Goal: Task Accomplishment & Management: Manage account settings

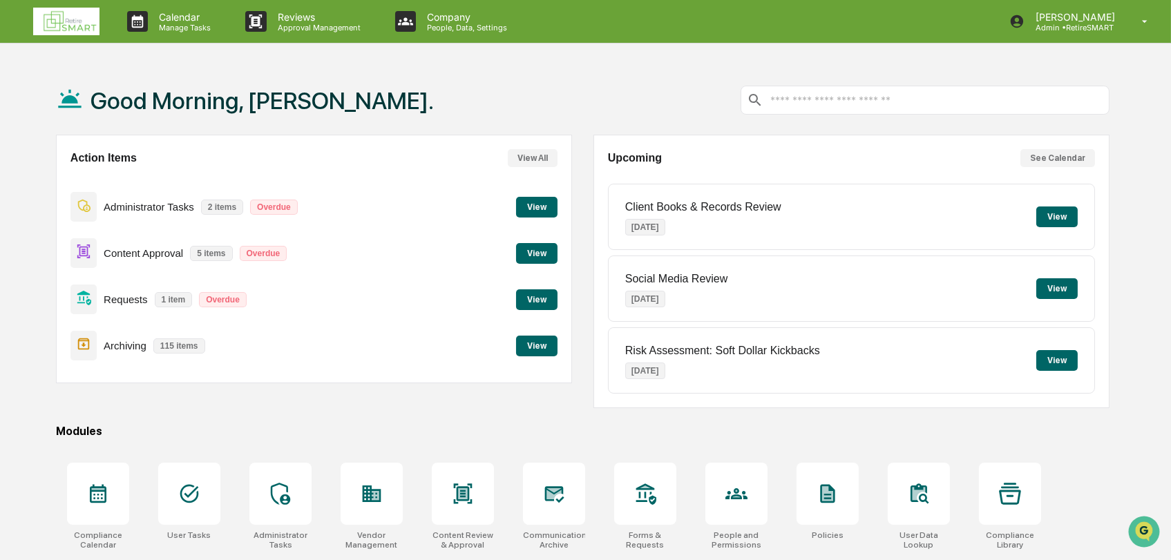
click at [548, 249] on button "View" at bounding box center [536, 253] width 41 height 21
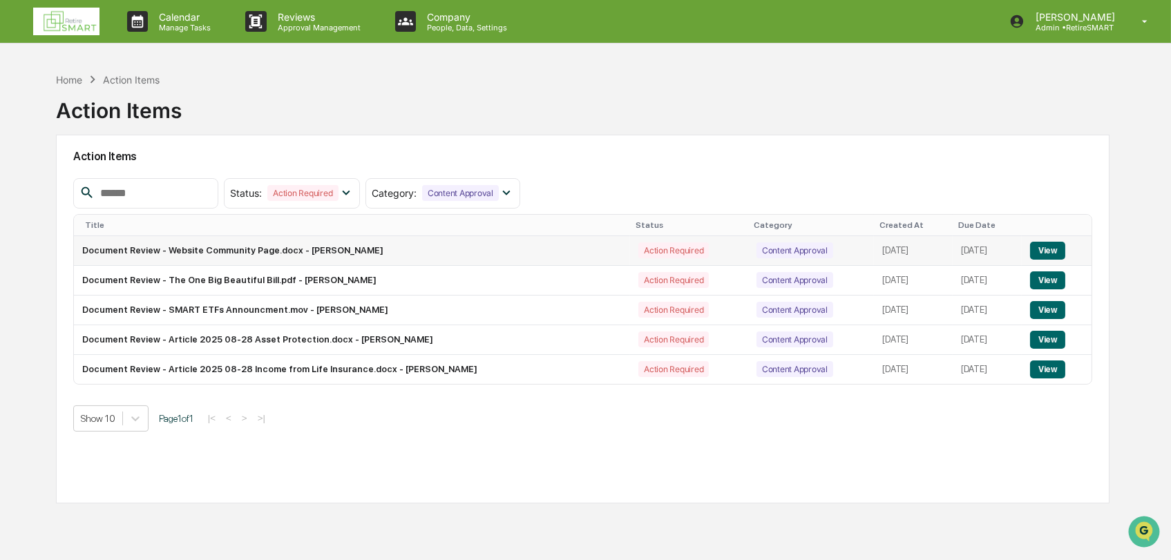
click at [1061, 244] on button "View" at bounding box center [1047, 251] width 35 height 18
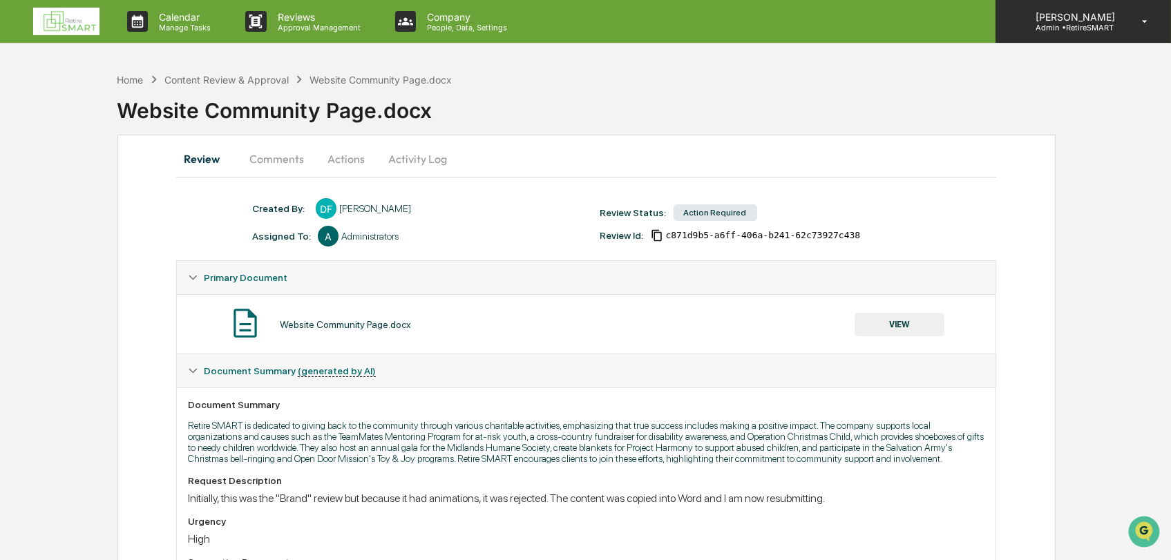
click at [1128, 26] on div "Sarah Swinford Admin • RetireSMART" at bounding box center [1084, 21] width 176 height 43
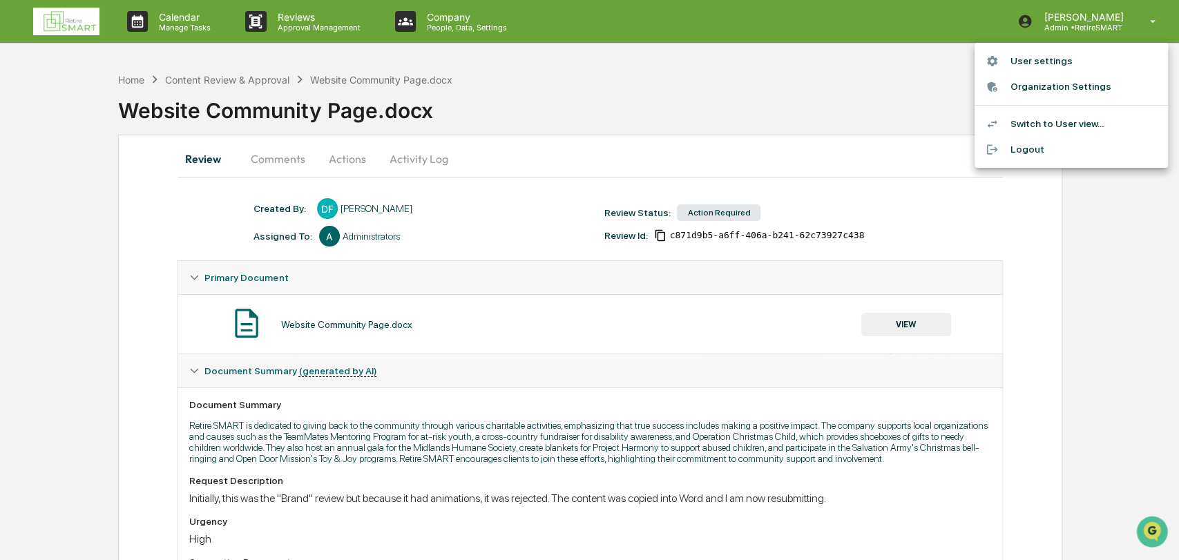
click at [788, 75] on div at bounding box center [589, 280] width 1179 height 560
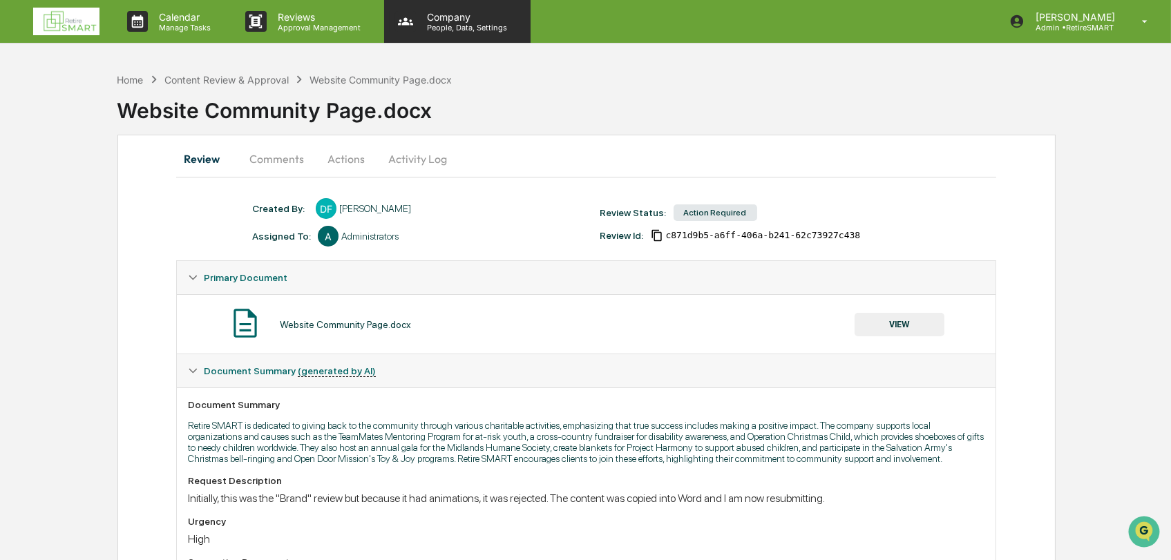
click at [433, 23] on p "People, Data, Settings" at bounding box center [465, 28] width 98 height 10
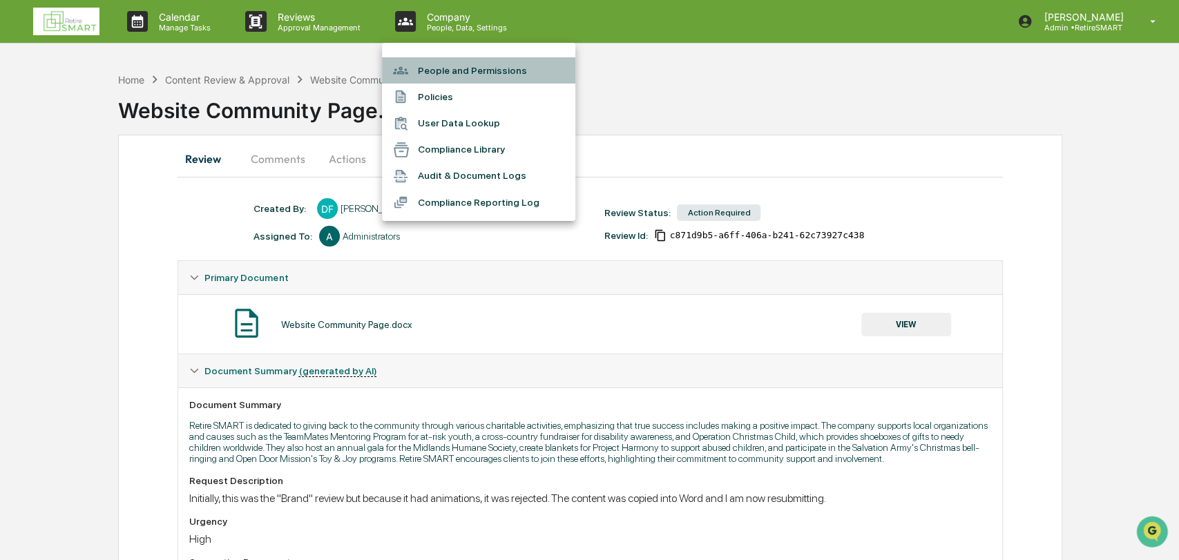
click at [461, 72] on li "People and Permissions" at bounding box center [478, 70] width 193 height 26
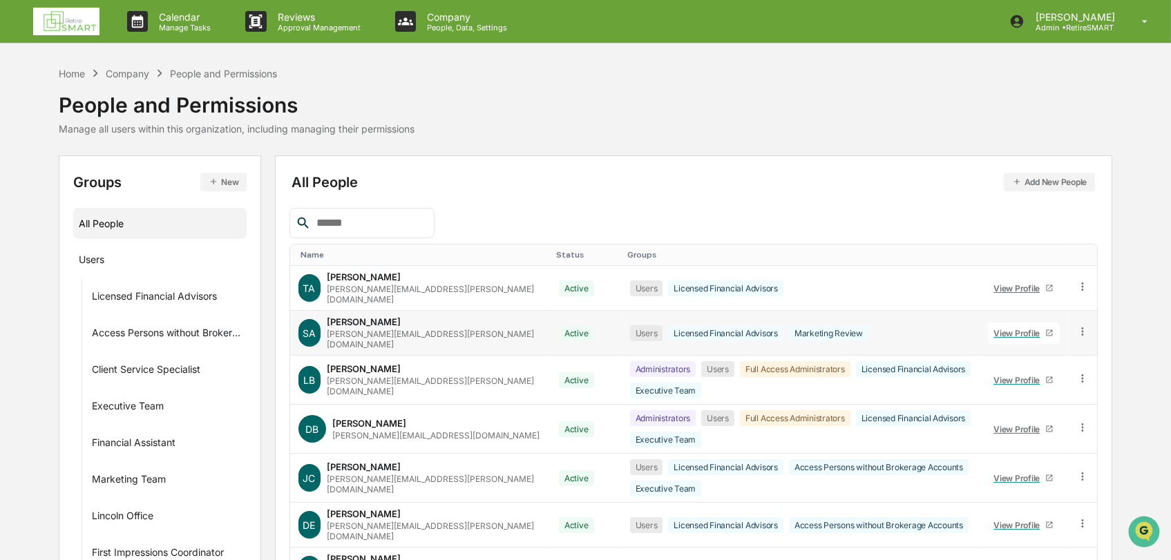
click at [395, 330] on div "[PERSON_NAME][EMAIL_ADDRESS][PERSON_NAME][DOMAIN_NAME]" at bounding box center [435, 339] width 215 height 21
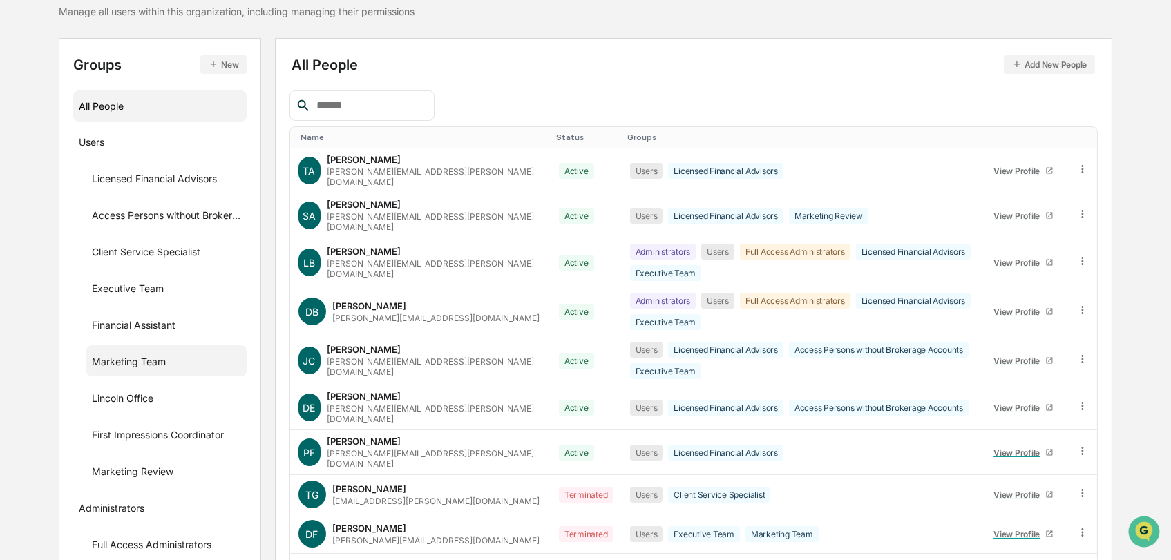
scroll to position [185, 0]
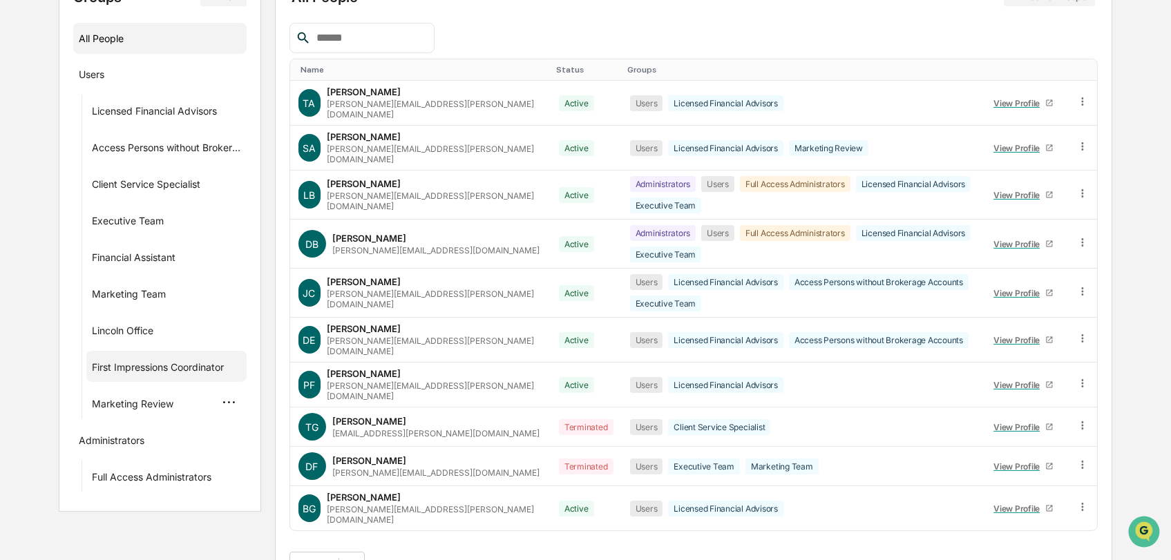
click at [226, 401] on div "···" at bounding box center [229, 403] width 24 height 23
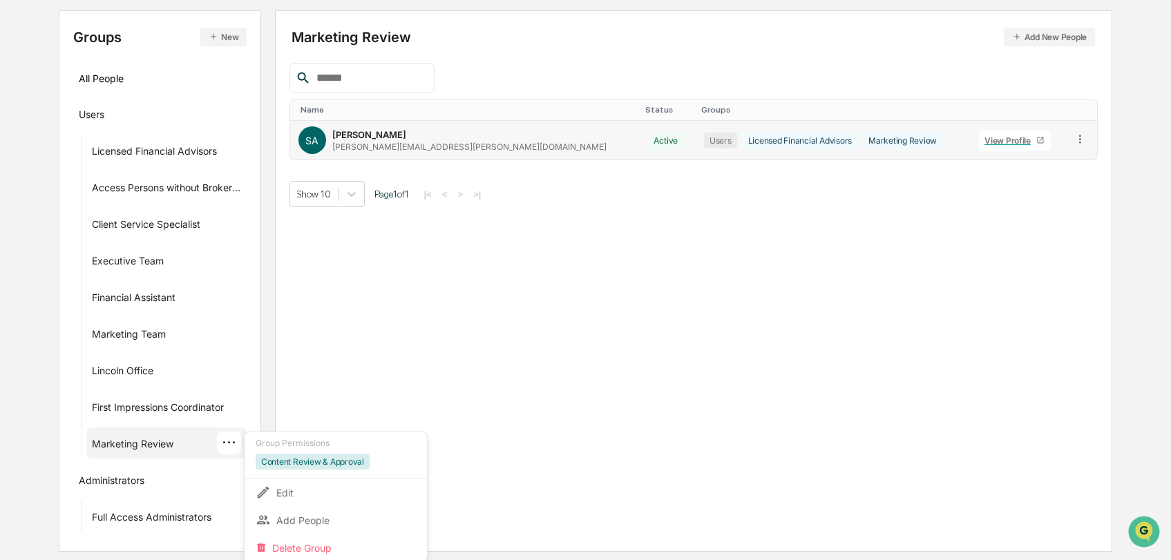
scroll to position [136, 0]
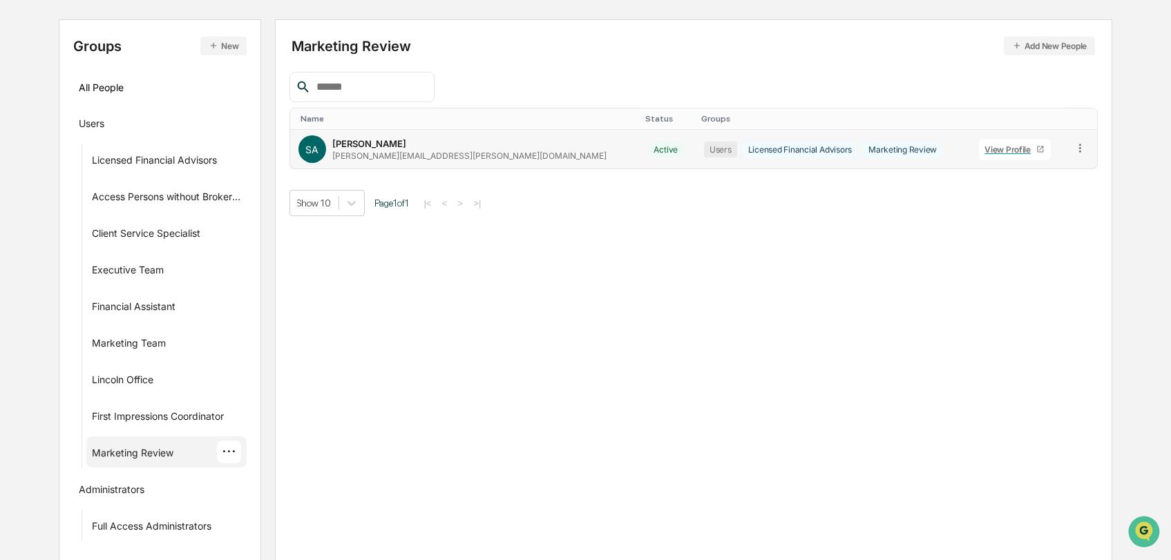
click at [1071, 134] on td at bounding box center [1081, 149] width 32 height 39
click at [1078, 145] on icon at bounding box center [1080, 148] width 13 height 13
click at [1046, 164] on div "Groups & Permissions" at bounding box center [1018, 170] width 115 height 17
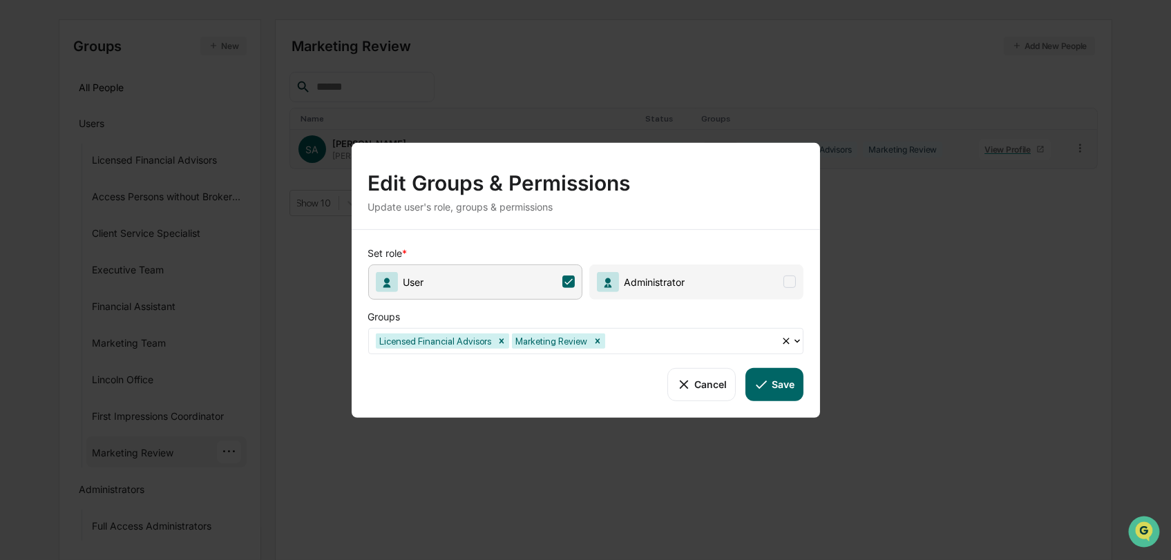
click at [788, 282] on span at bounding box center [790, 282] width 12 height 12
click at [570, 279] on icon at bounding box center [568, 282] width 12 height 12
click at [764, 388] on icon at bounding box center [761, 384] width 15 height 15
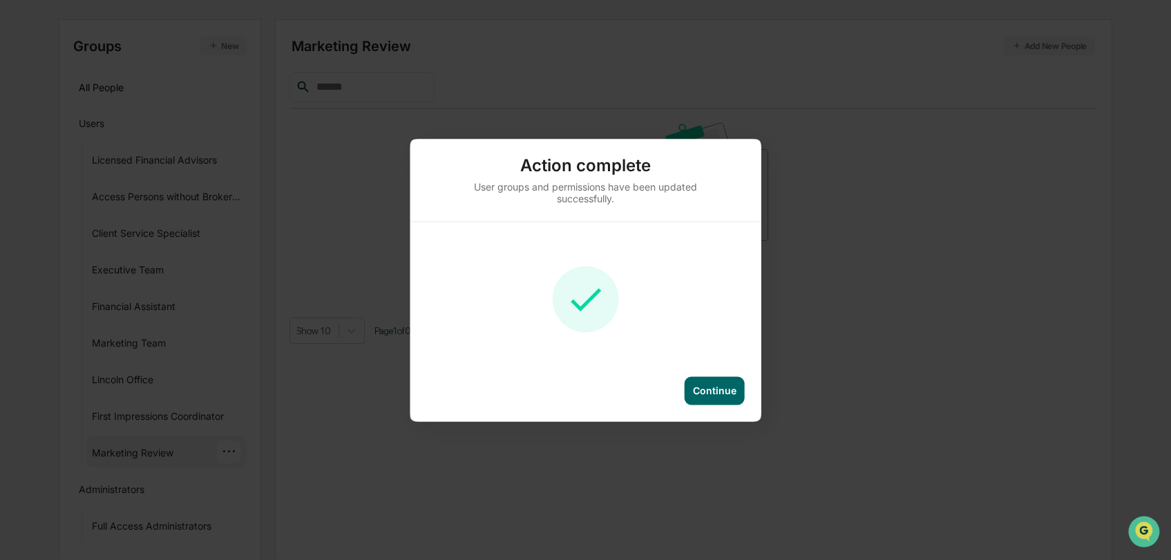
click at [714, 396] on div "Continue" at bounding box center [715, 391] width 44 height 12
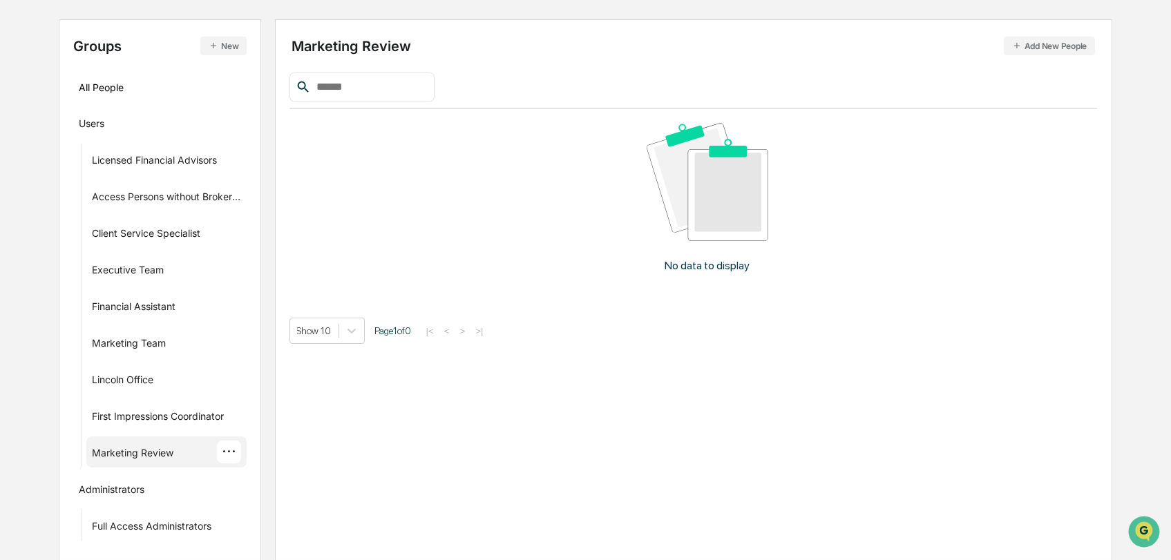
click at [224, 451] on div "···" at bounding box center [229, 452] width 24 height 23
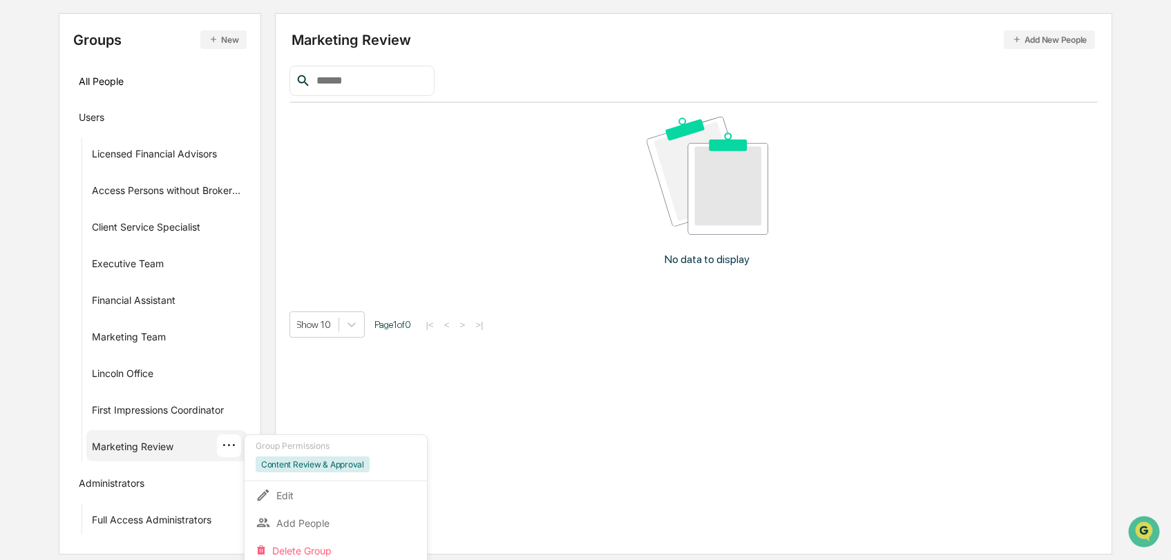
scroll to position [145, 0]
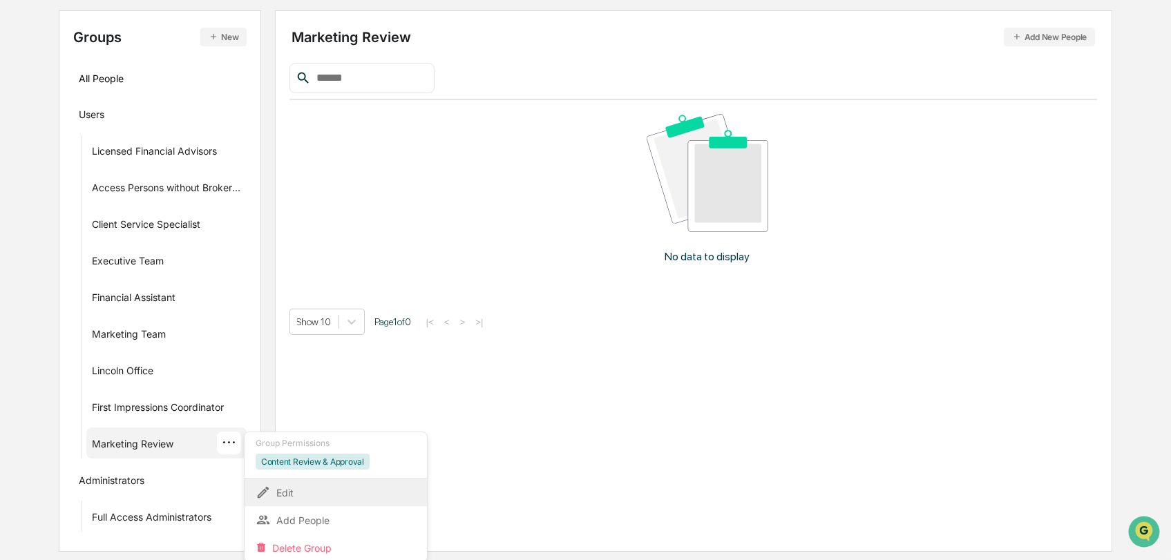
click at [319, 486] on div "Edit" at bounding box center [336, 492] width 160 height 17
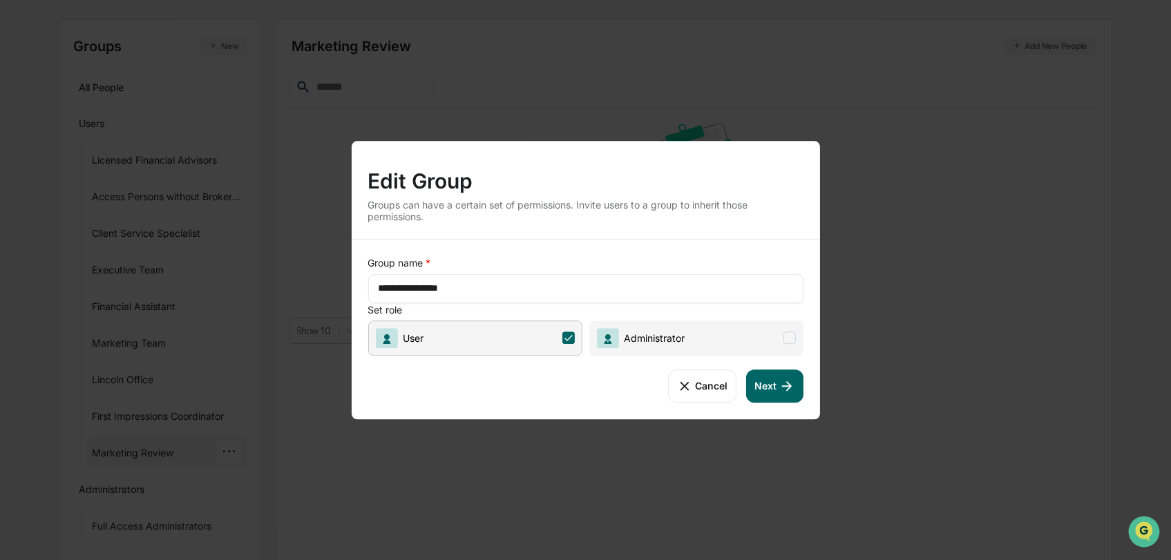
click at [790, 334] on span at bounding box center [790, 338] width 12 height 12
click at [790, 386] on icon at bounding box center [787, 386] width 10 height 10
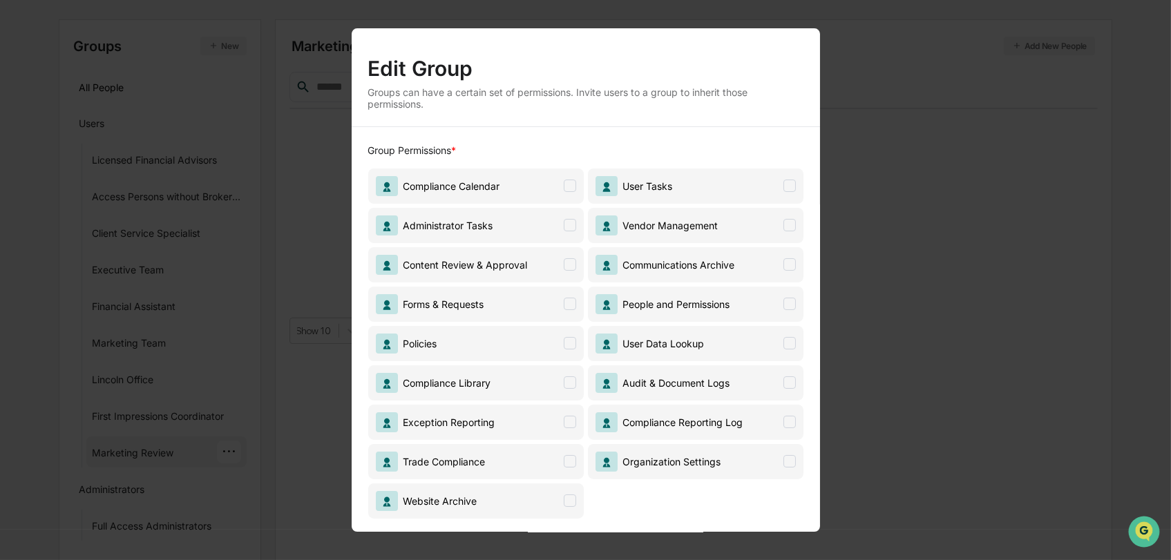
click at [569, 268] on span at bounding box center [570, 264] width 12 height 12
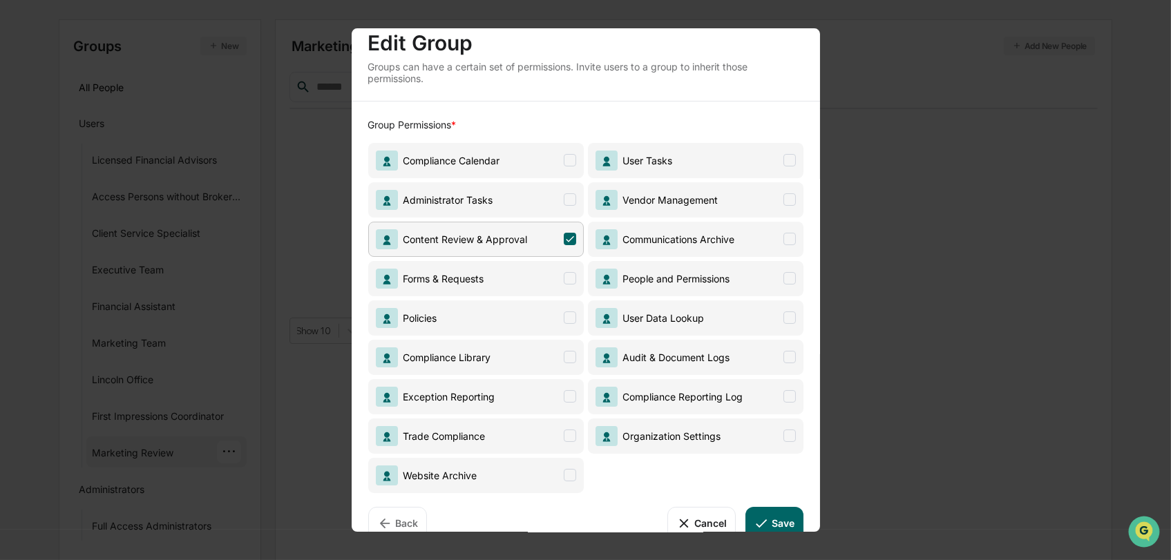
scroll to position [49, 0]
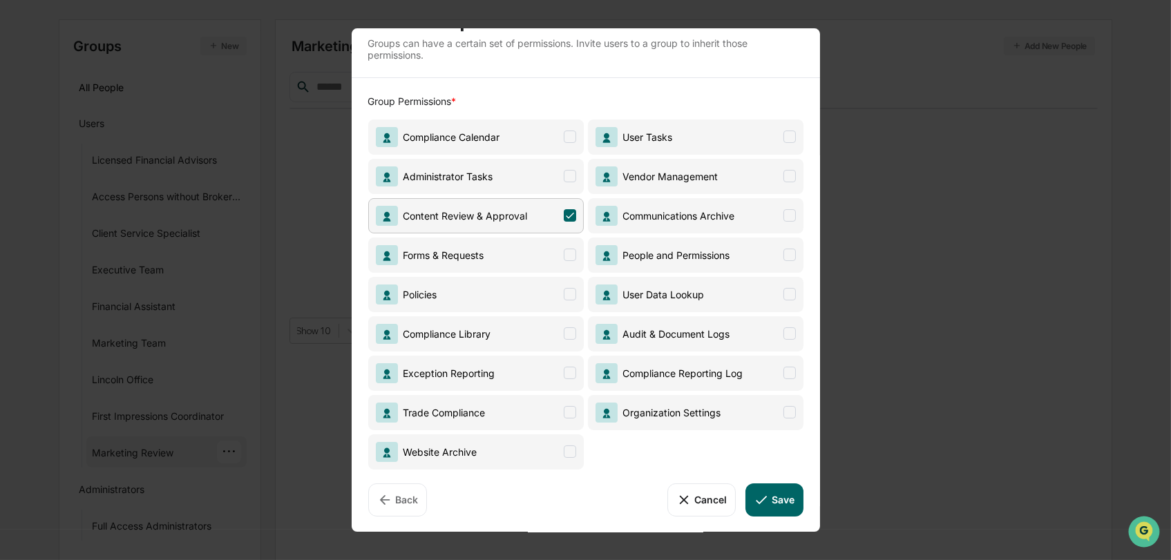
click at [769, 500] on button "Save" at bounding box center [774, 500] width 57 height 33
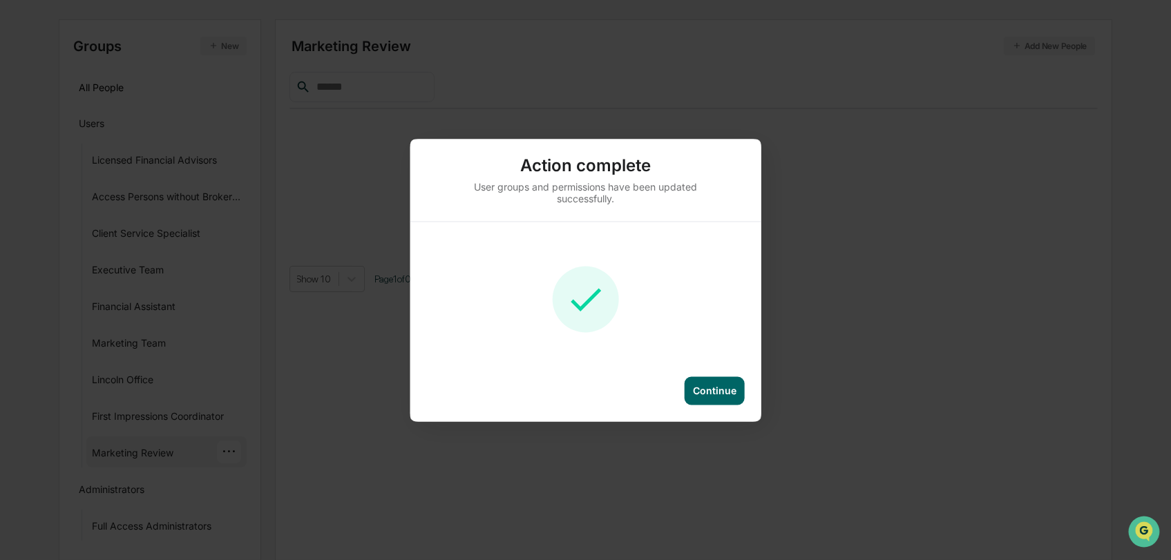
scroll to position [0, 0]
click at [719, 388] on div "Continue" at bounding box center [715, 391] width 44 height 12
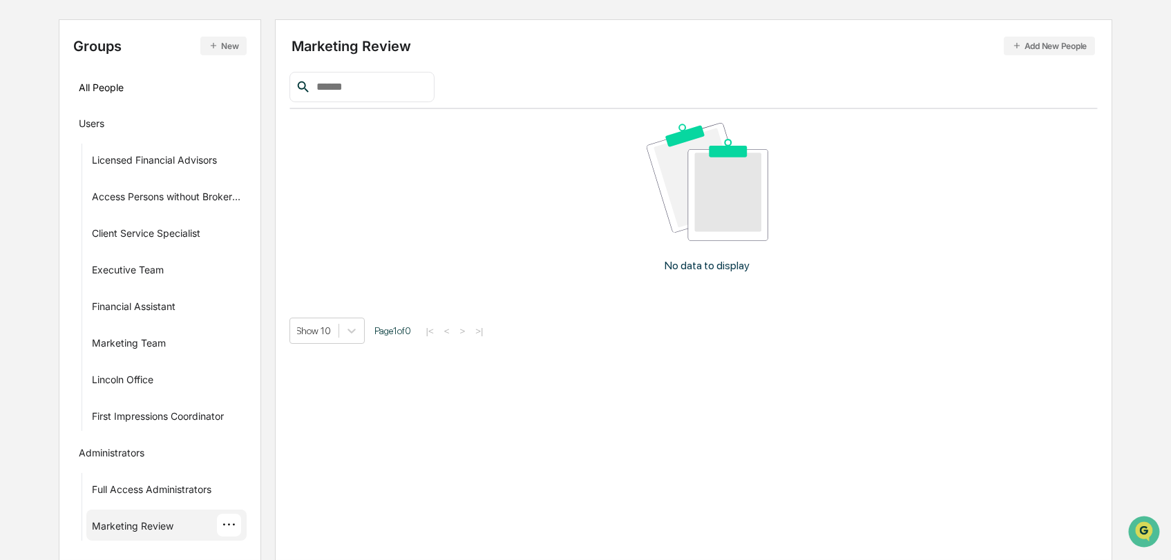
click at [179, 535] on div "Marketing Review ···" at bounding box center [167, 525] width 150 height 23
click at [231, 534] on div "···" at bounding box center [229, 525] width 24 height 23
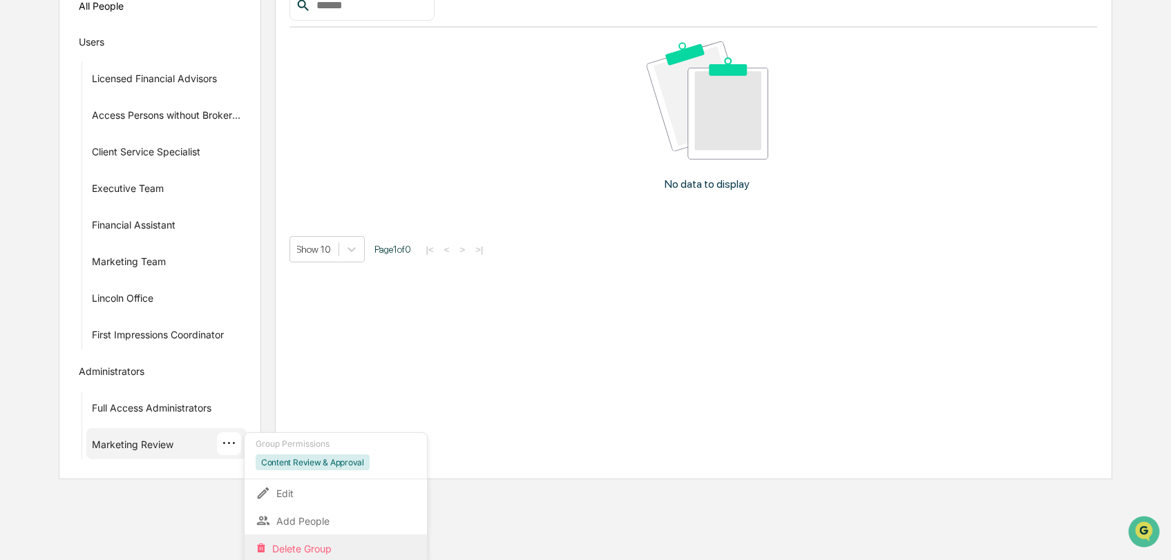
scroll to position [218, 0]
click at [323, 496] on div "Edit" at bounding box center [336, 492] width 160 height 17
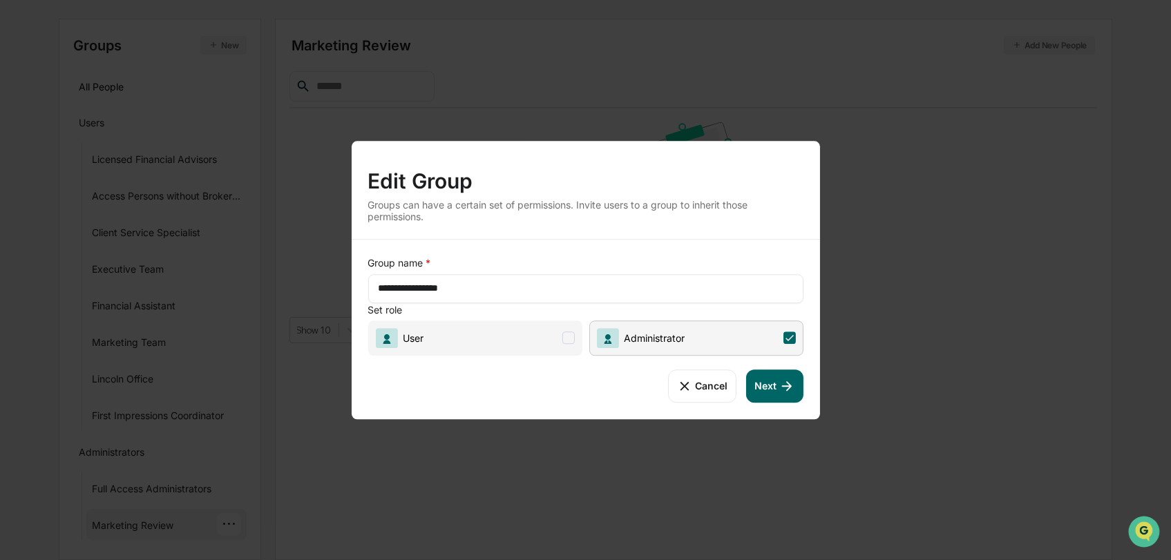
scroll to position [136, 0]
click at [776, 377] on button "Next" at bounding box center [774, 386] width 57 height 33
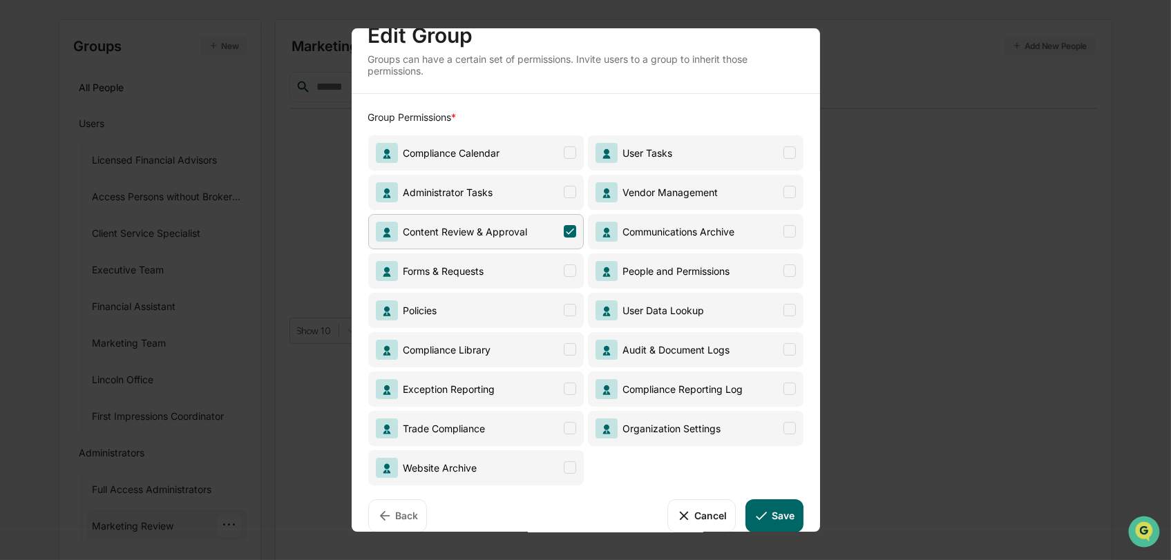
scroll to position [49, 0]
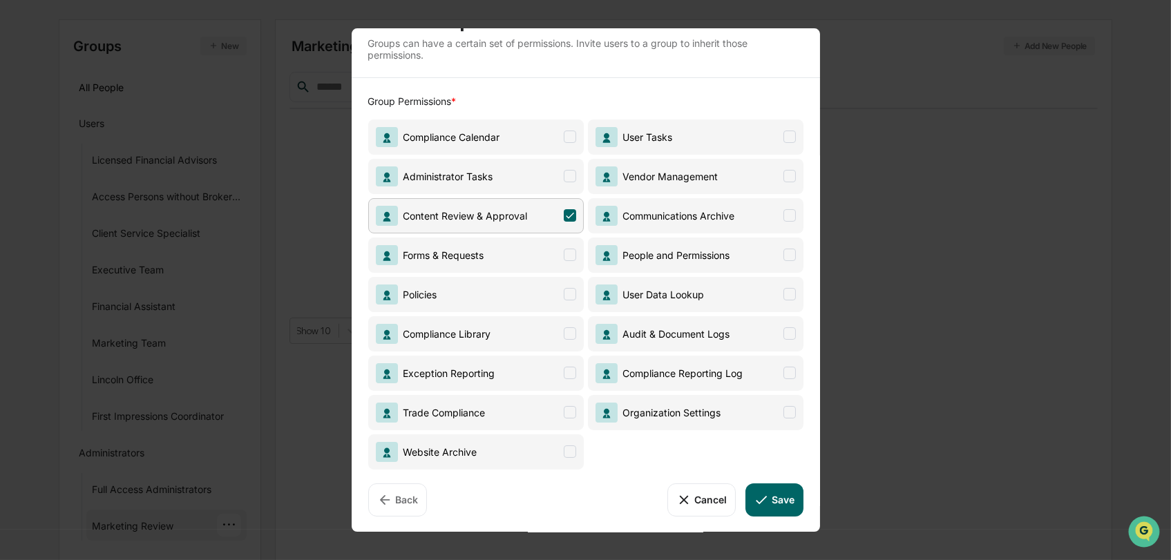
click at [782, 501] on button "Save" at bounding box center [774, 500] width 57 height 33
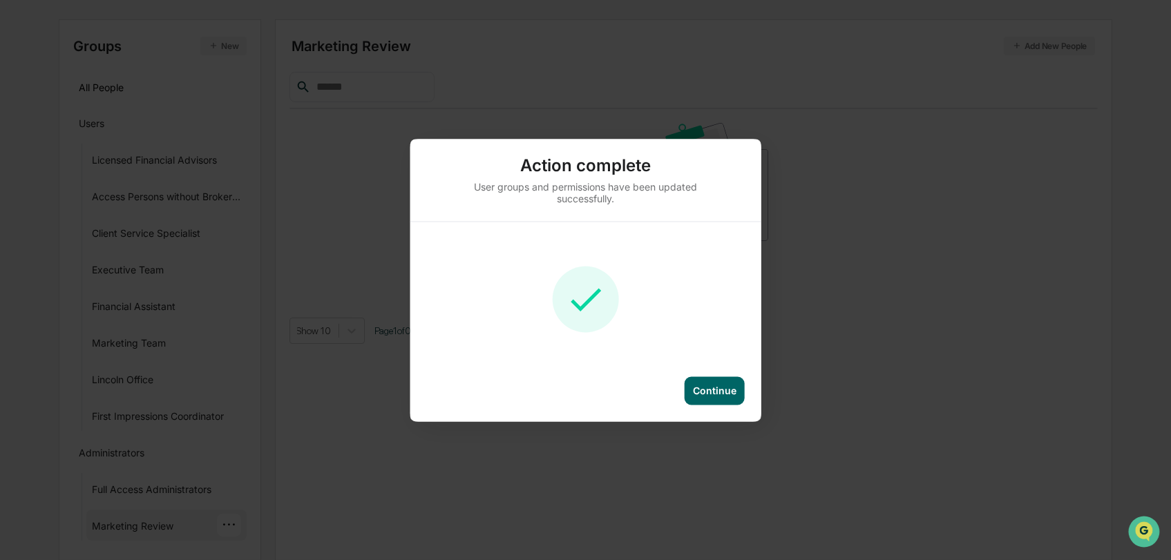
scroll to position [0, 0]
click at [720, 388] on div "Continue" at bounding box center [715, 391] width 44 height 12
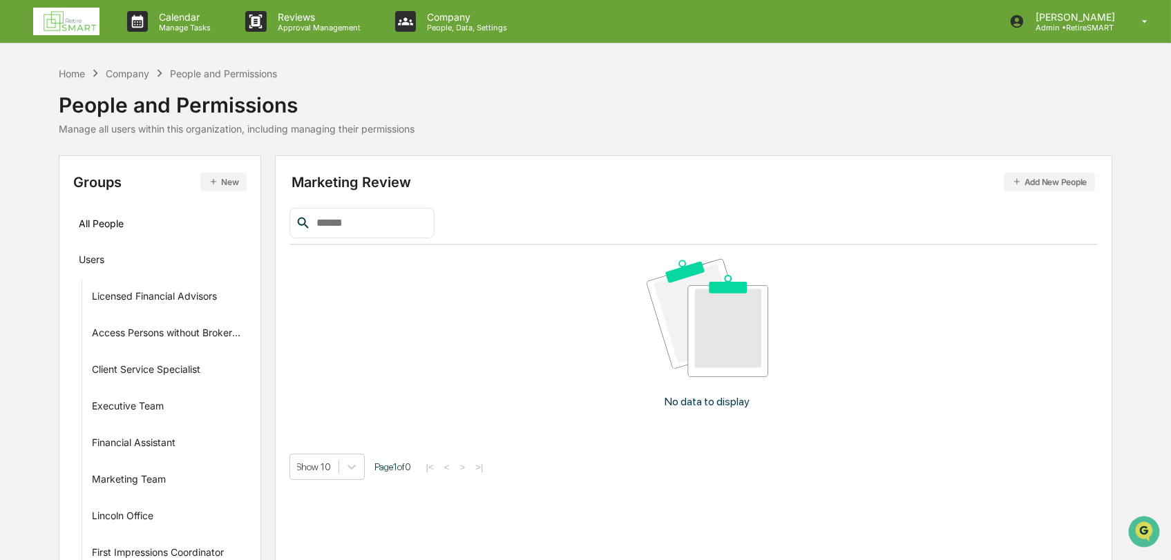
click at [88, 12] on img at bounding box center [66, 22] width 66 height 28
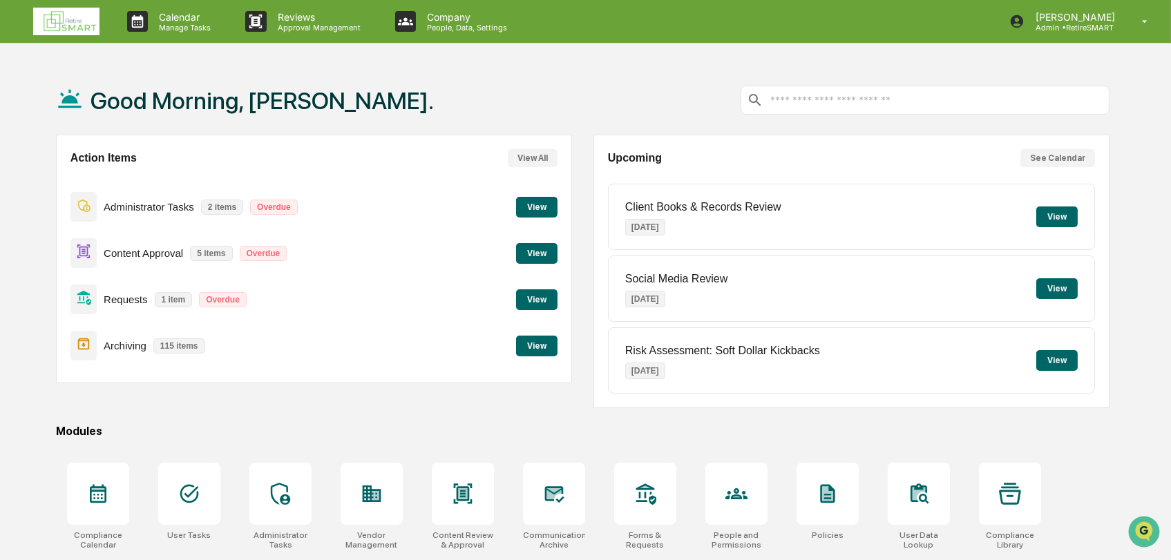
click at [540, 263] on button "View" at bounding box center [536, 253] width 41 height 21
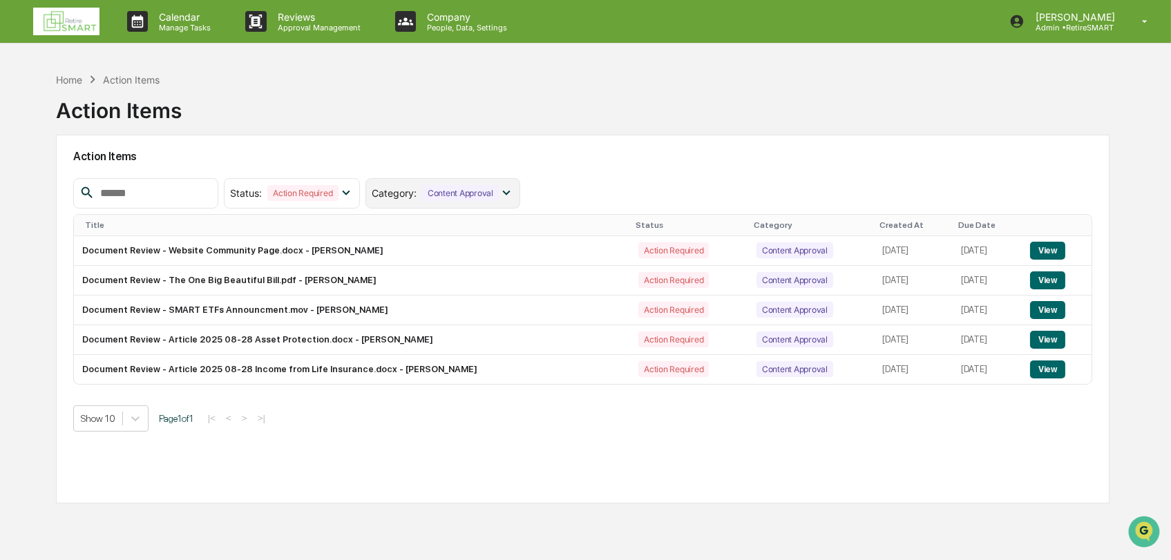
click at [514, 191] on icon at bounding box center [506, 192] width 15 height 15
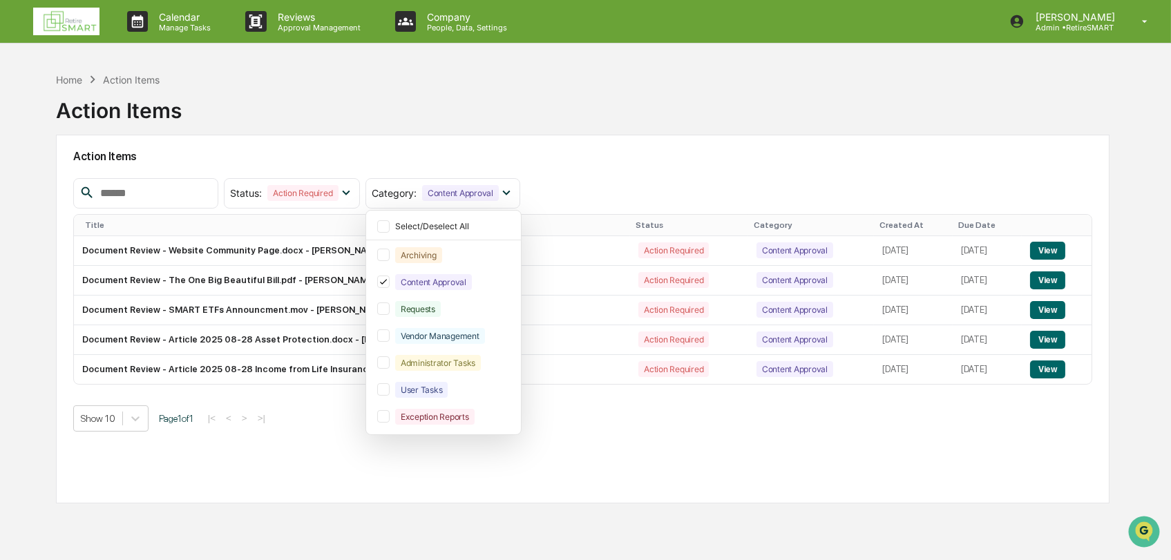
click at [591, 194] on div "Status : Action Required Select/Deselect All Action Required Resolved Category …" at bounding box center [583, 193] width 1020 height 30
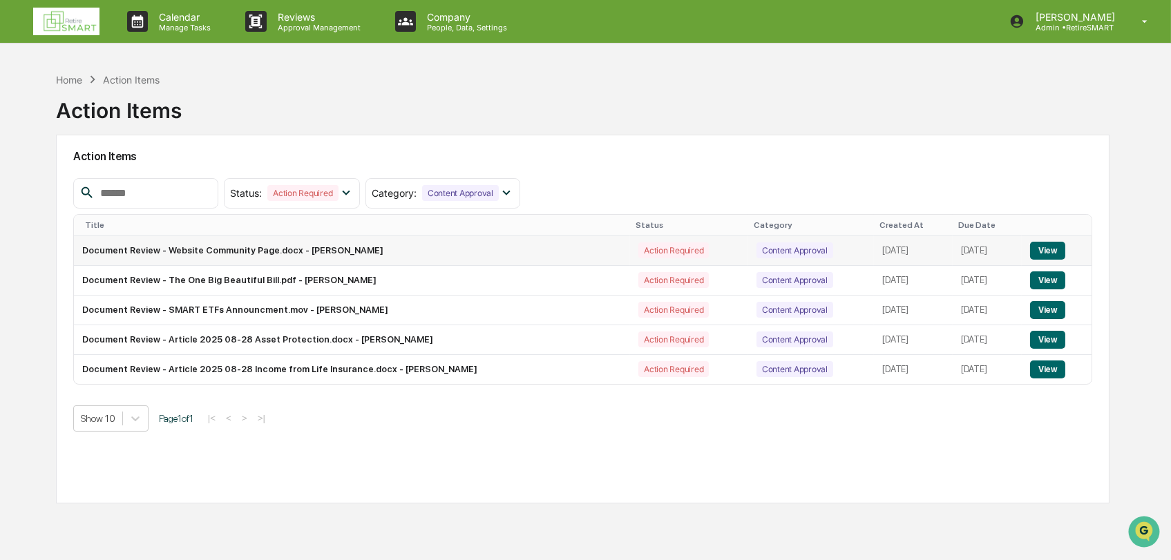
click at [1061, 245] on button "View" at bounding box center [1047, 251] width 35 height 18
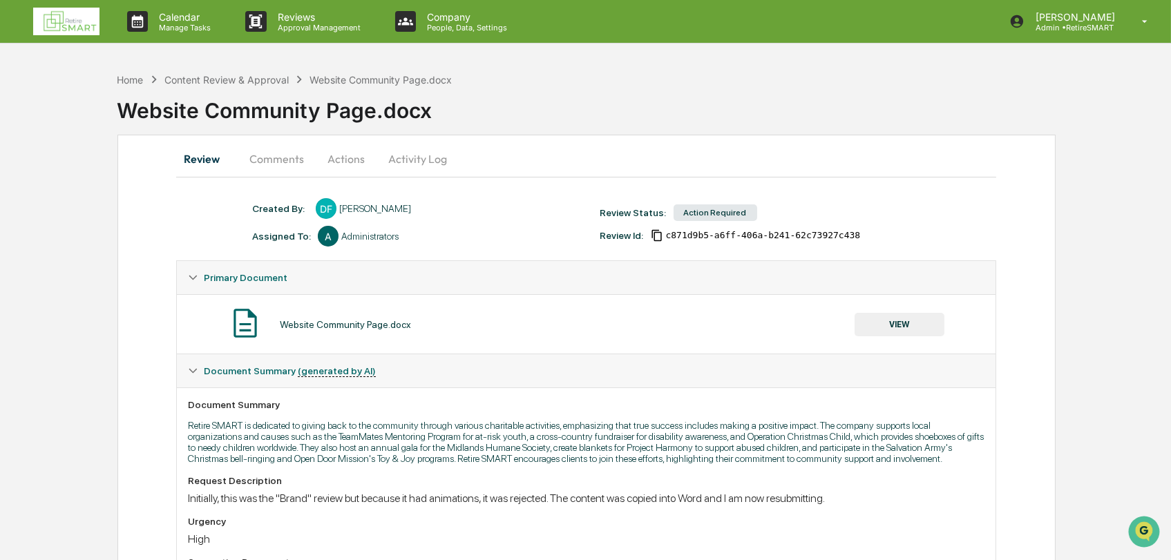
click at [270, 159] on button "Comments" at bounding box center [276, 158] width 77 height 33
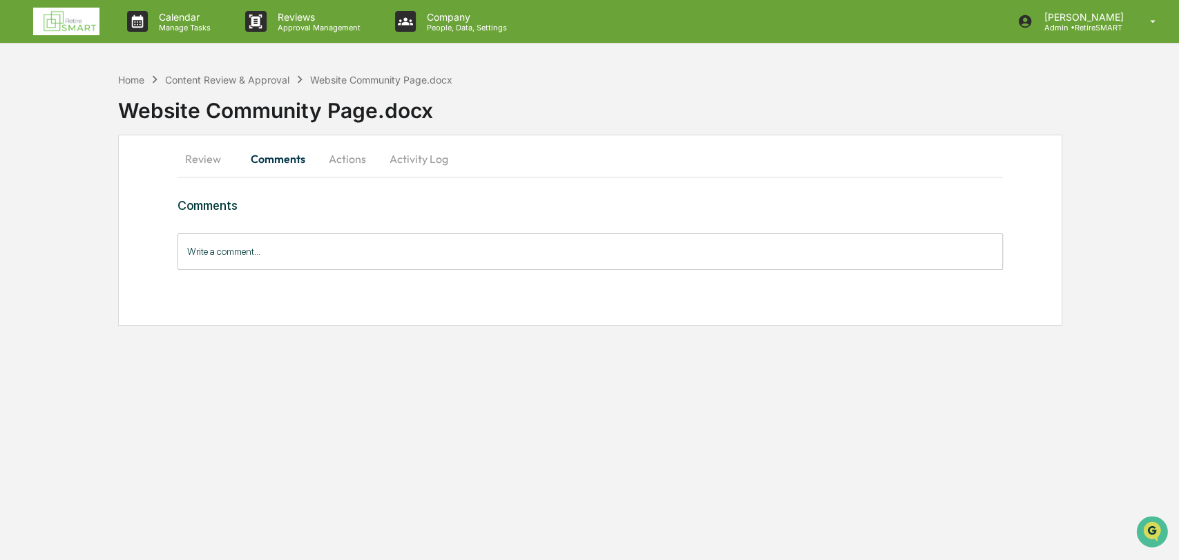
click at [344, 155] on button "Actions" at bounding box center [347, 158] width 62 height 33
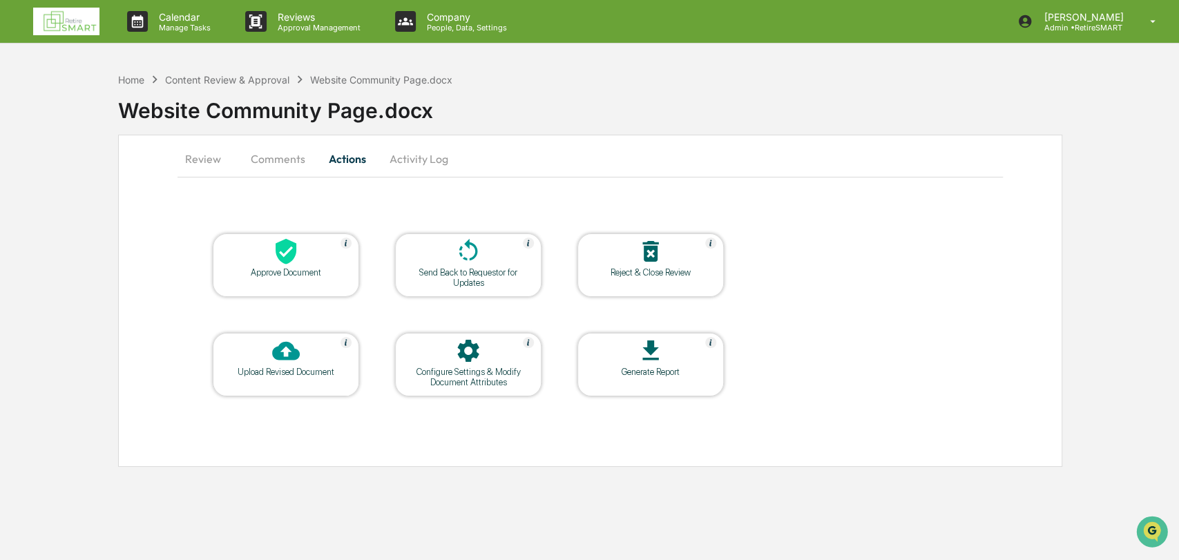
click at [270, 164] on button "Comments" at bounding box center [278, 158] width 77 height 33
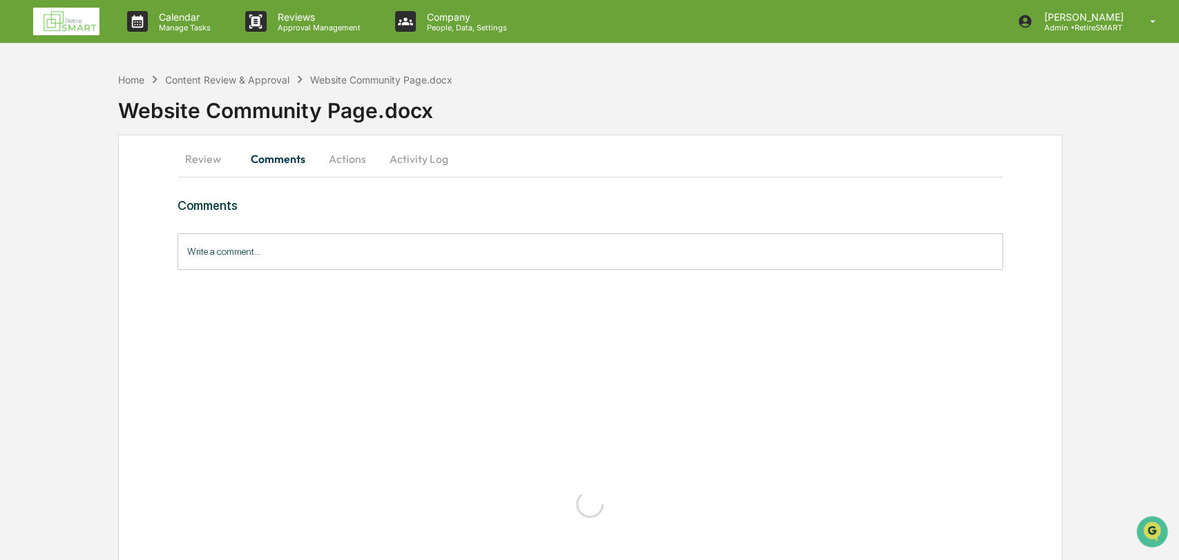
click at [205, 157] on button "Review" at bounding box center [209, 158] width 62 height 33
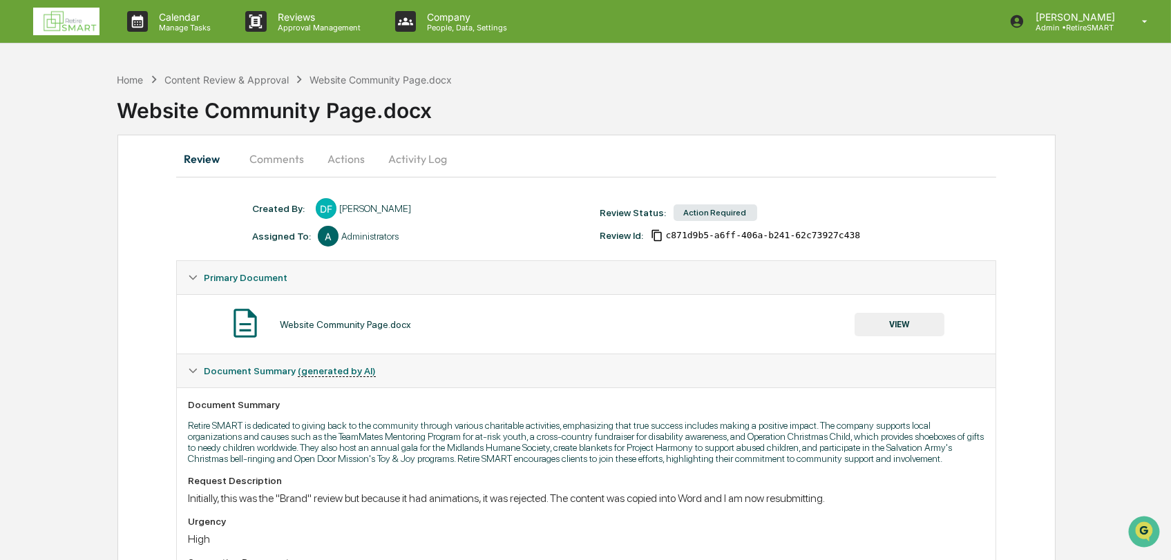
click at [319, 208] on div at bounding box center [326, 208] width 21 height 21
click at [204, 160] on button "Review" at bounding box center [207, 158] width 62 height 33
click at [70, 16] on img at bounding box center [66, 22] width 66 height 28
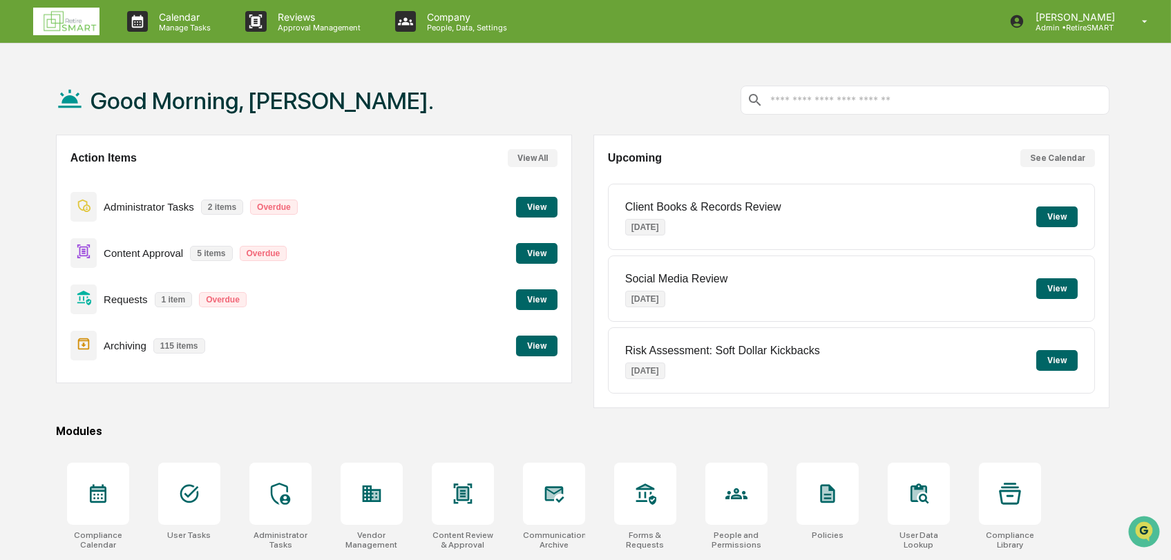
click at [551, 254] on button "View" at bounding box center [536, 253] width 41 height 21
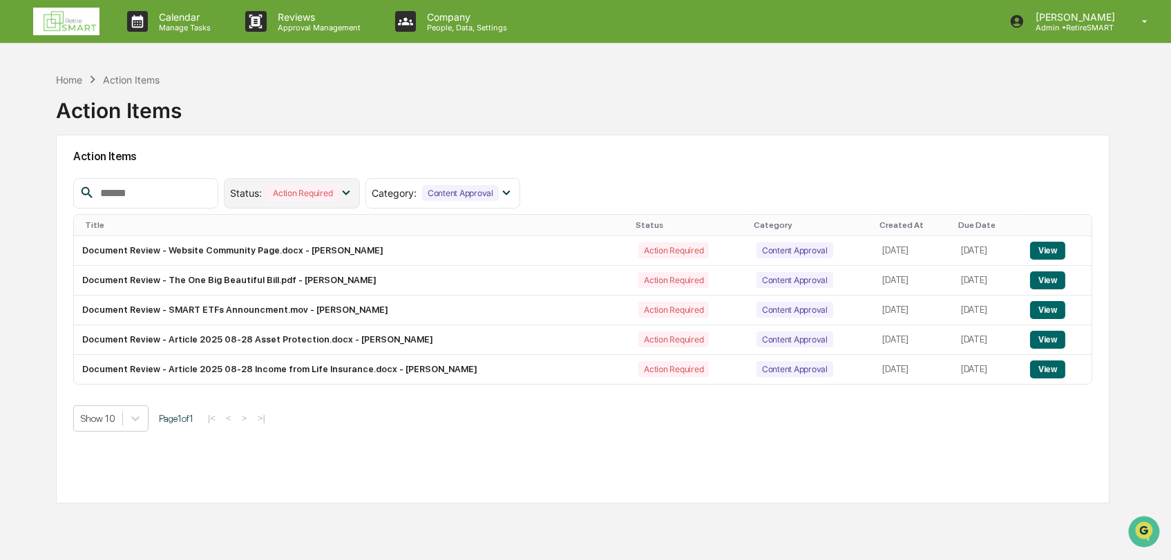
click at [360, 202] on div "Status : Action Required" at bounding box center [292, 193] width 136 height 30
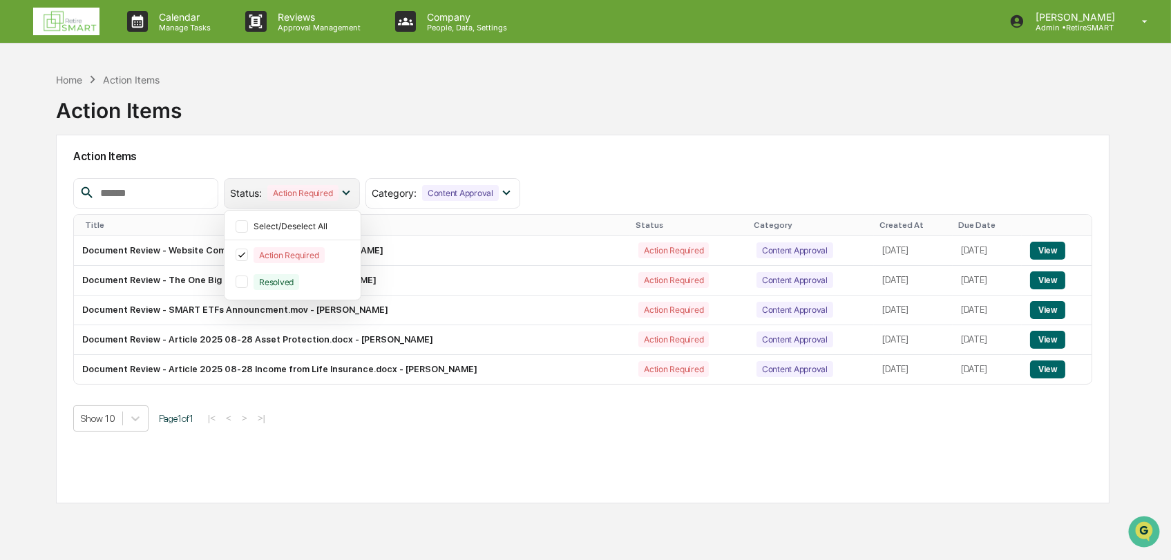
click at [360, 202] on div "Status : Action Required" at bounding box center [292, 193] width 136 height 30
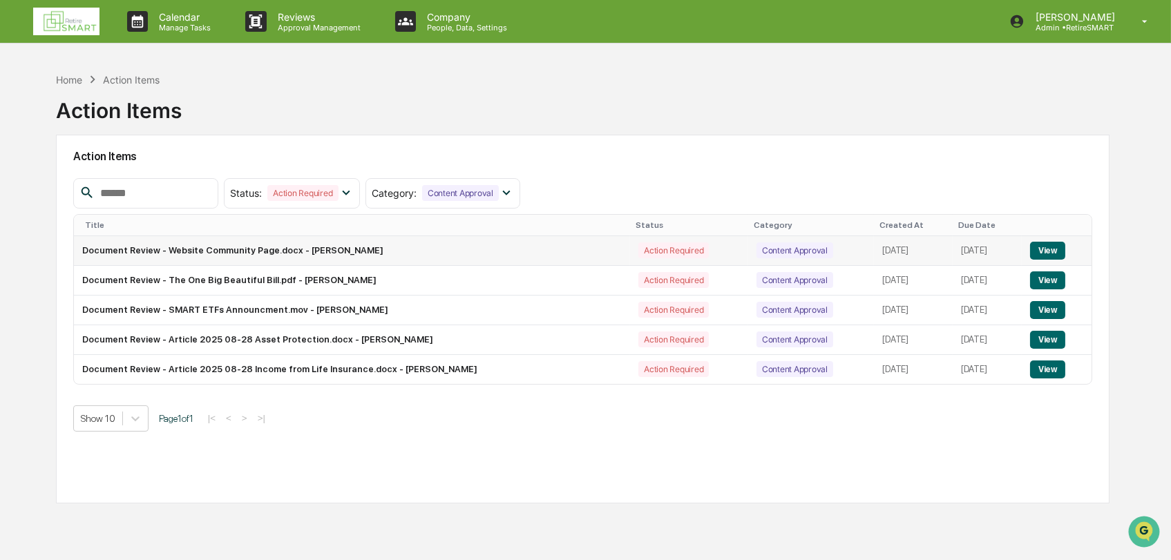
click at [251, 256] on td "Document Review - Website Community Page.docx - [PERSON_NAME]" at bounding box center [352, 251] width 556 height 30
click at [1050, 251] on button "View" at bounding box center [1047, 251] width 35 height 18
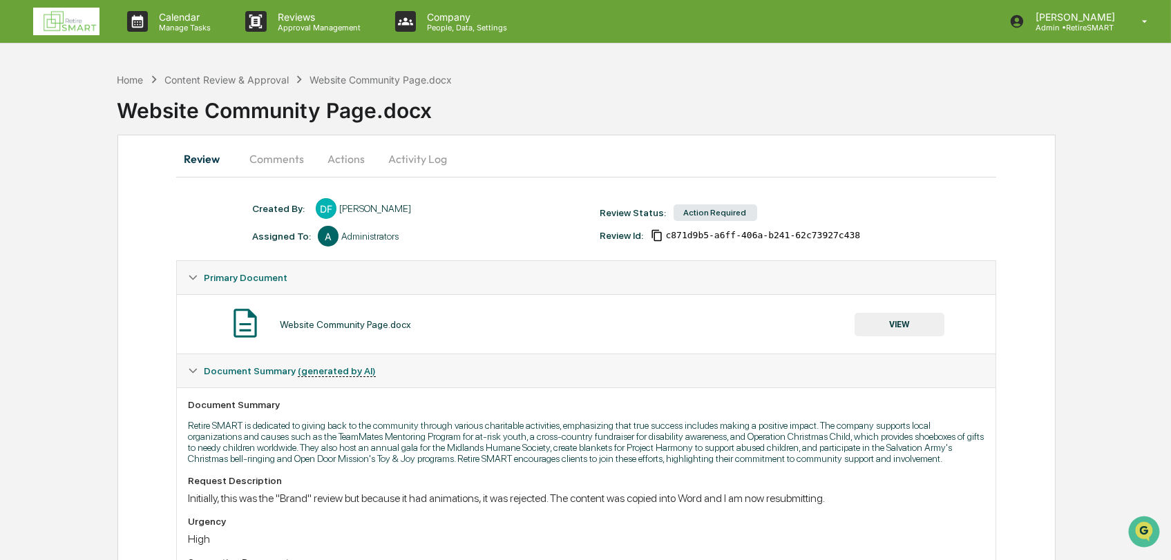
click at [364, 241] on div "Administrators" at bounding box center [369, 236] width 57 height 11
click at [282, 239] on div "Assigned To:" at bounding box center [281, 236] width 59 height 11
click at [370, 238] on div "Administrators" at bounding box center [369, 236] width 57 height 11
click at [343, 155] on button "Actions" at bounding box center [346, 158] width 62 height 33
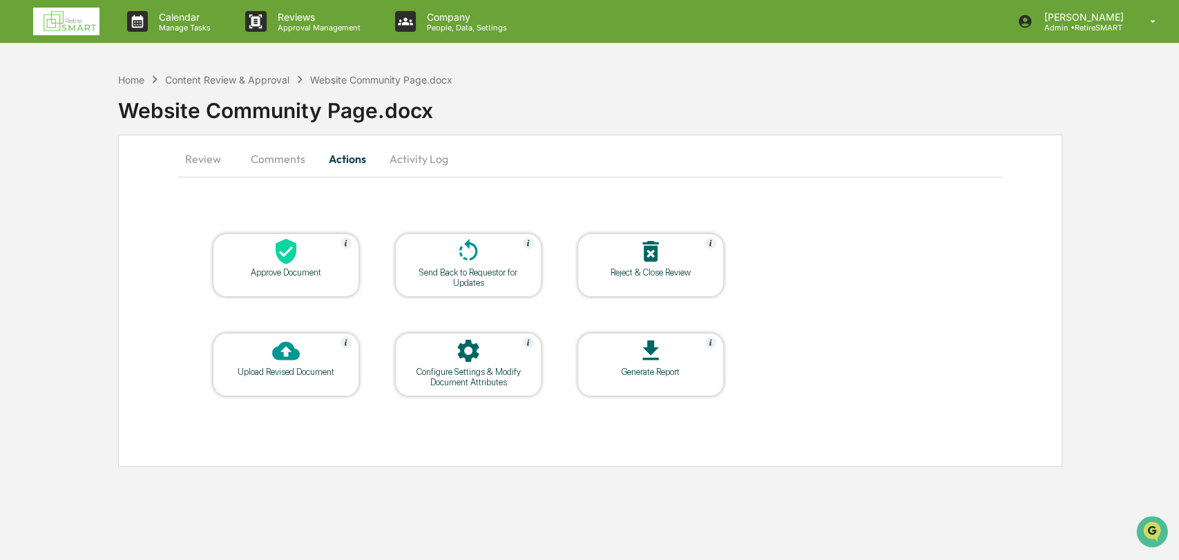
click at [461, 379] on div "Configure Settings & Modify Document Attributes" at bounding box center [468, 377] width 124 height 21
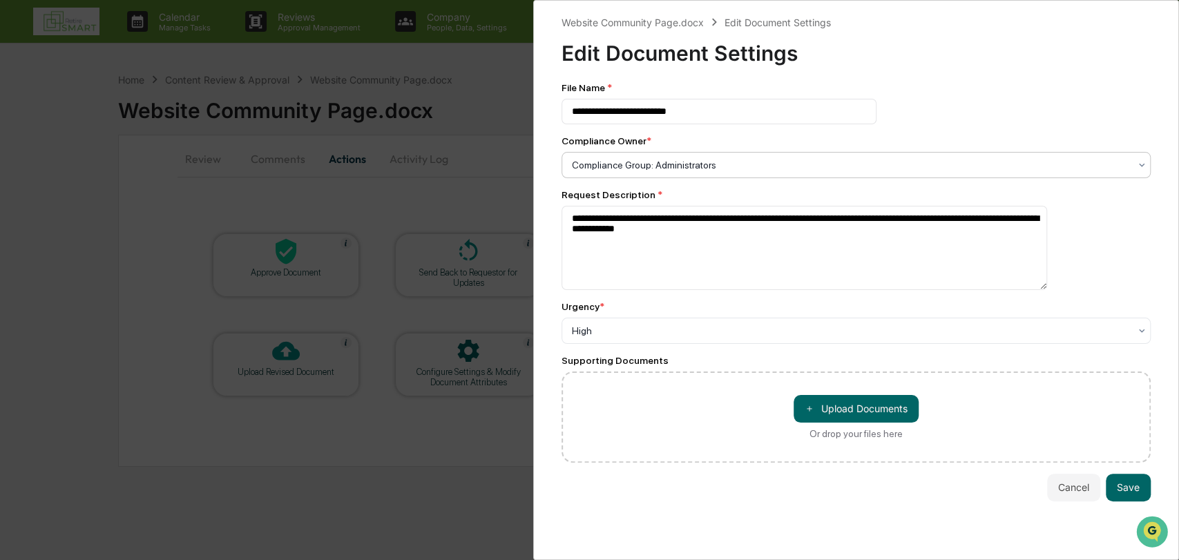
click at [717, 169] on div at bounding box center [851, 165] width 558 height 14
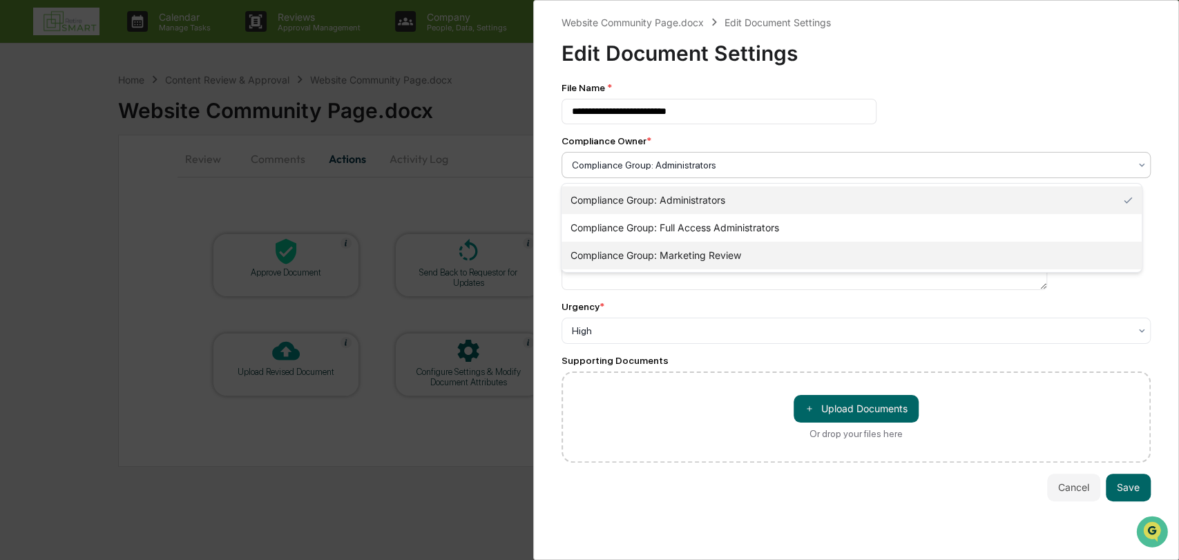
click at [732, 254] on div "Compliance Group: Marketing Review" at bounding box center [852, 256] width 580 height 28
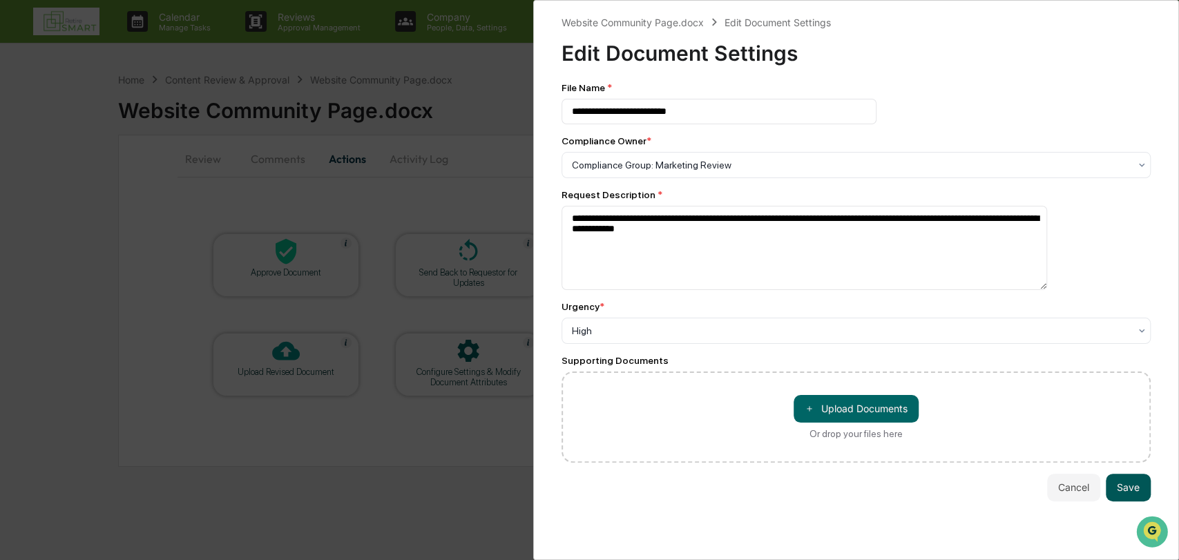
click at [1119, 491] on button "Save" at bounding box center [1128, 488] width 45 height 28
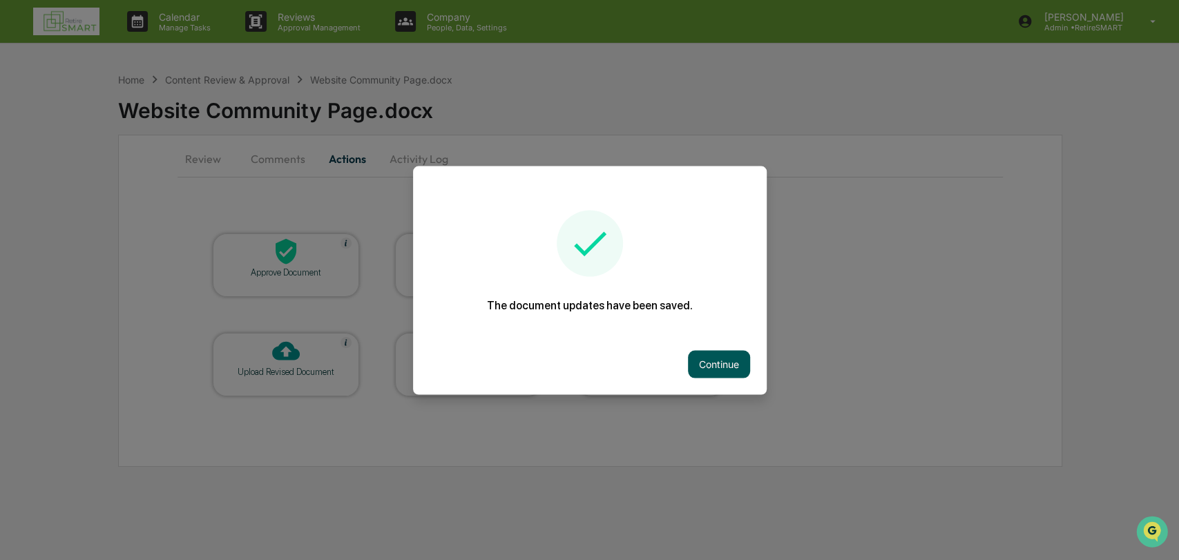
click at [719, 366] on button "Continue" at bounding box center [719, 364] width 62 height 28
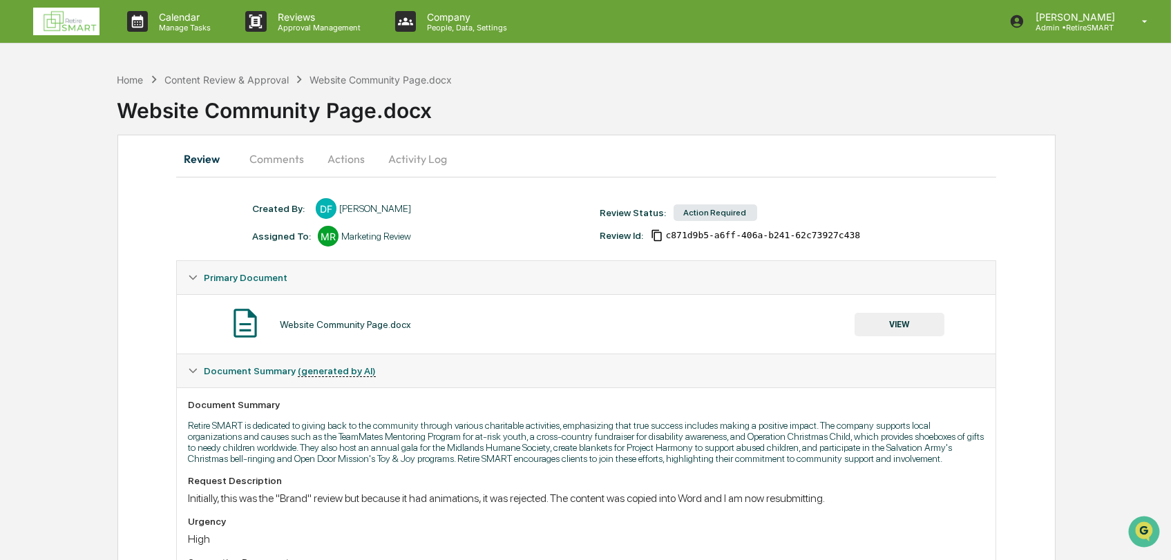
click at [71, 18] on img at bounding box center [66, 22] width 66 height 28
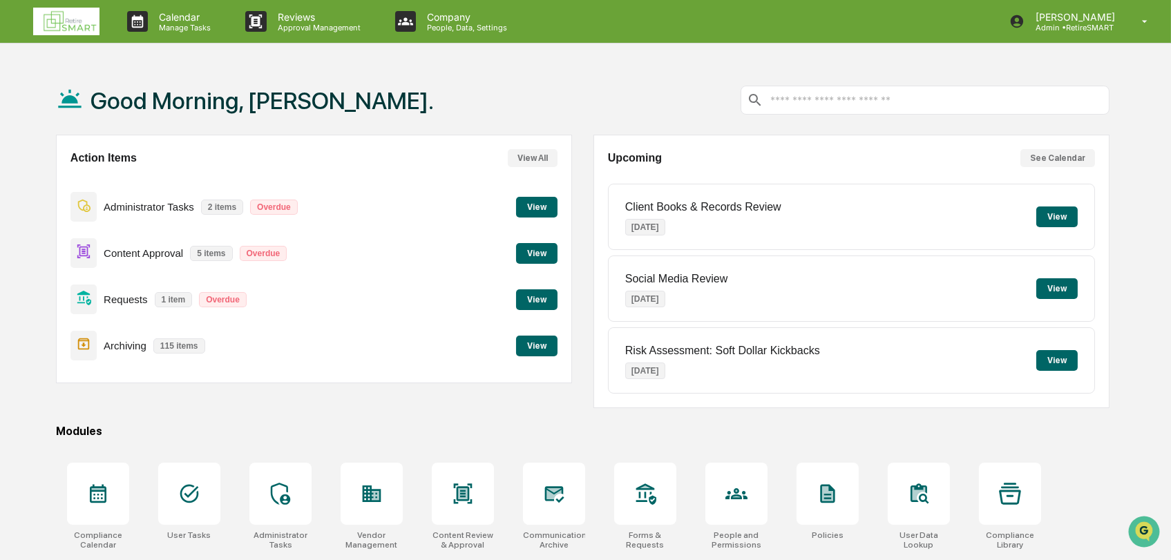
click at [535, 256] on button "View" at bounding box center [536, 253] width 41 height 21
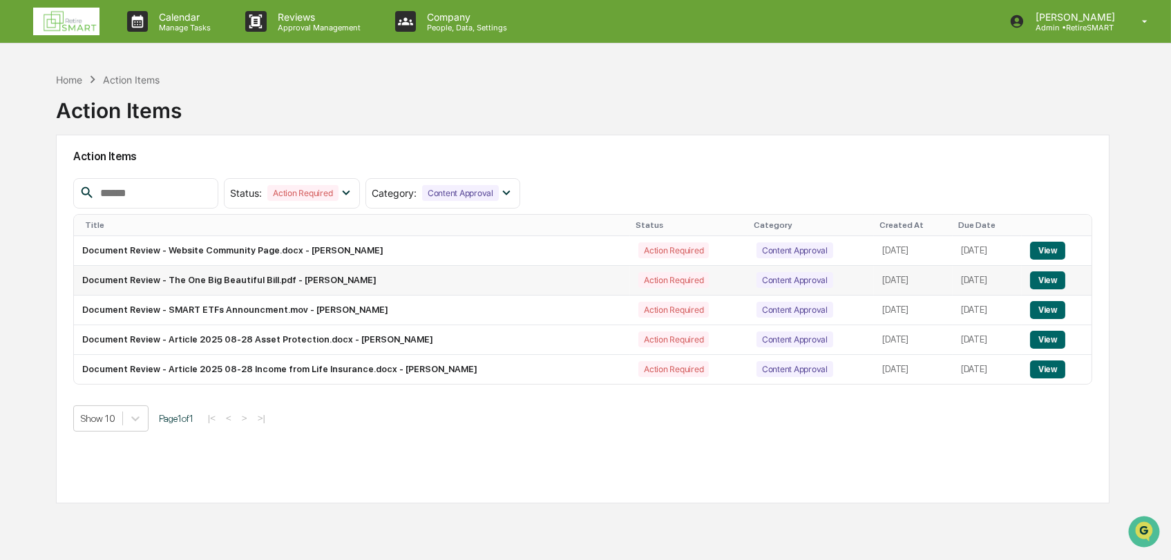
click at [1045, 277] on button "View" at bounding box center [1047, 281] width 35 height 18
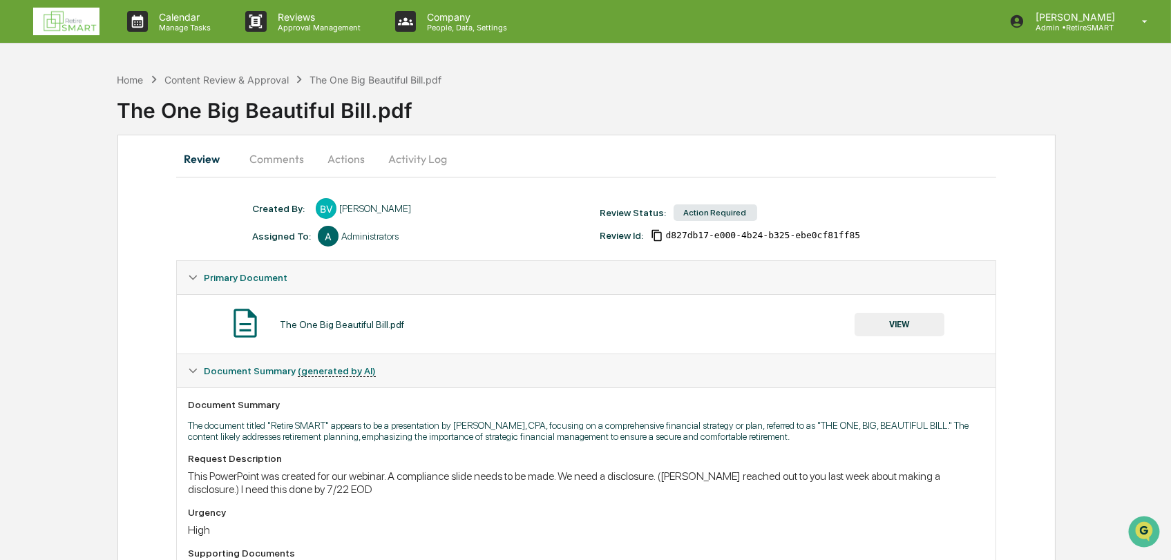
click at [352, 160] on button "Actions" at bounding box center [346, 158] width 62 height 33
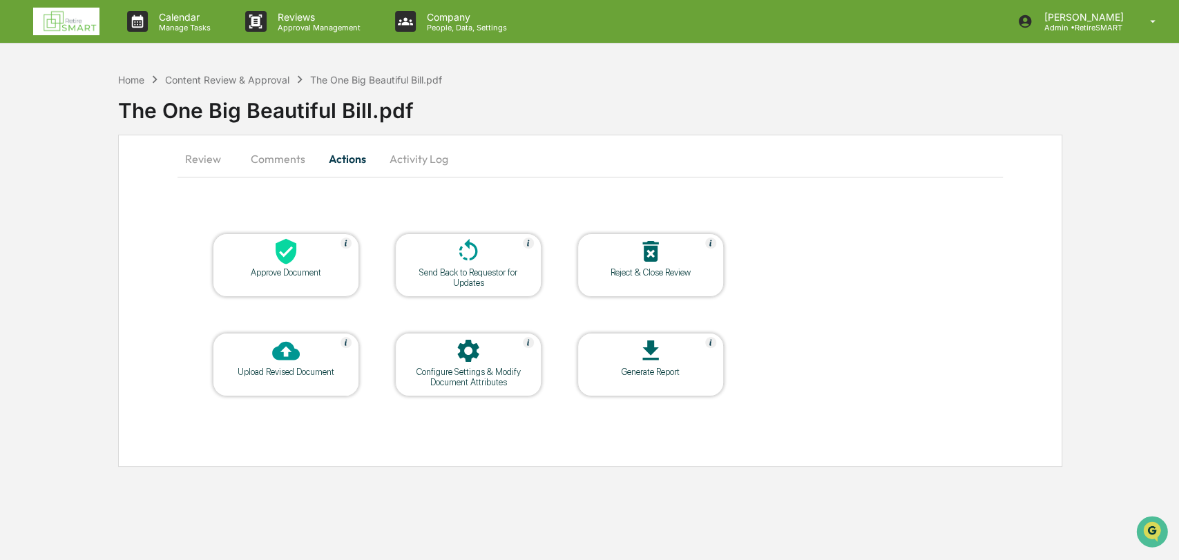
click at [493, 376] on div "Configure Settings & Modify Document Attributes" at bounding box center [468, 377] width 124 height 21
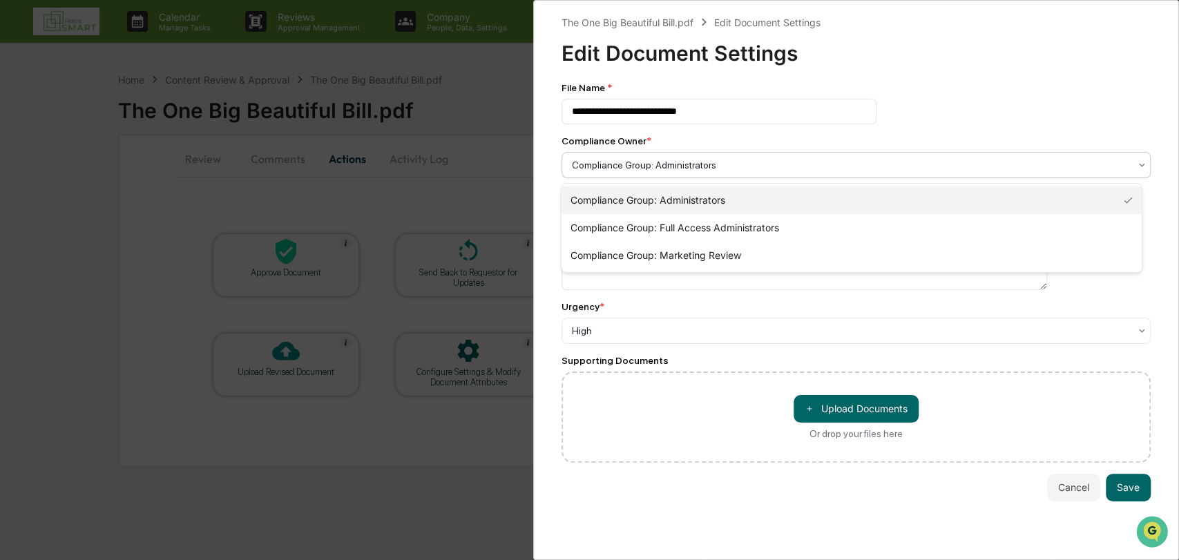
click at [741, 164] on div at bounding box center [851, 165] width 558 height 14
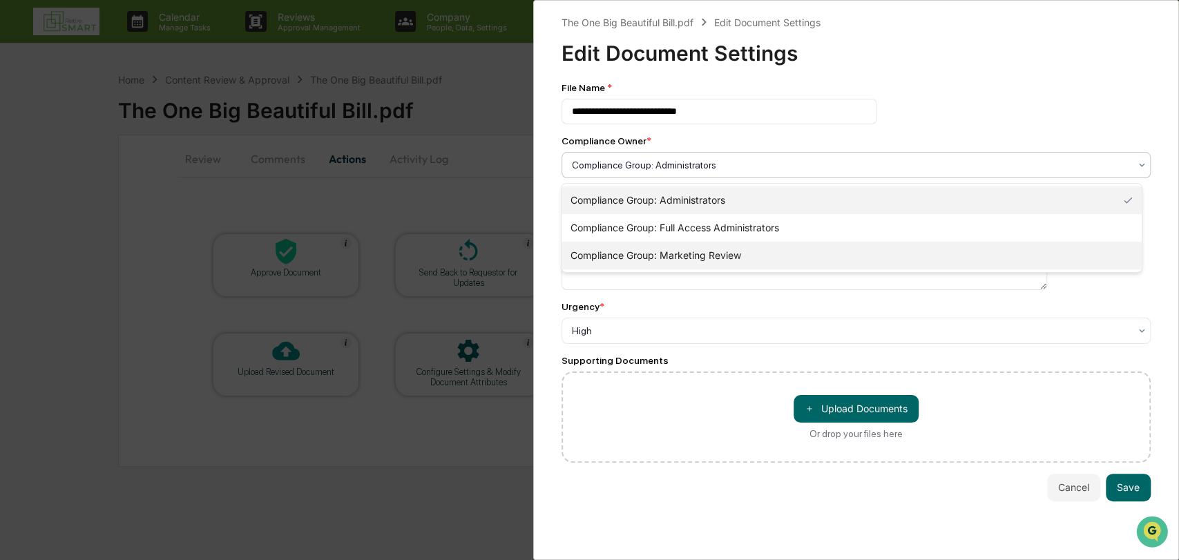
click at [708, 260] on div "Compliance Group: Marketing Review" at bounding box center [852, 256] width 580 height 28
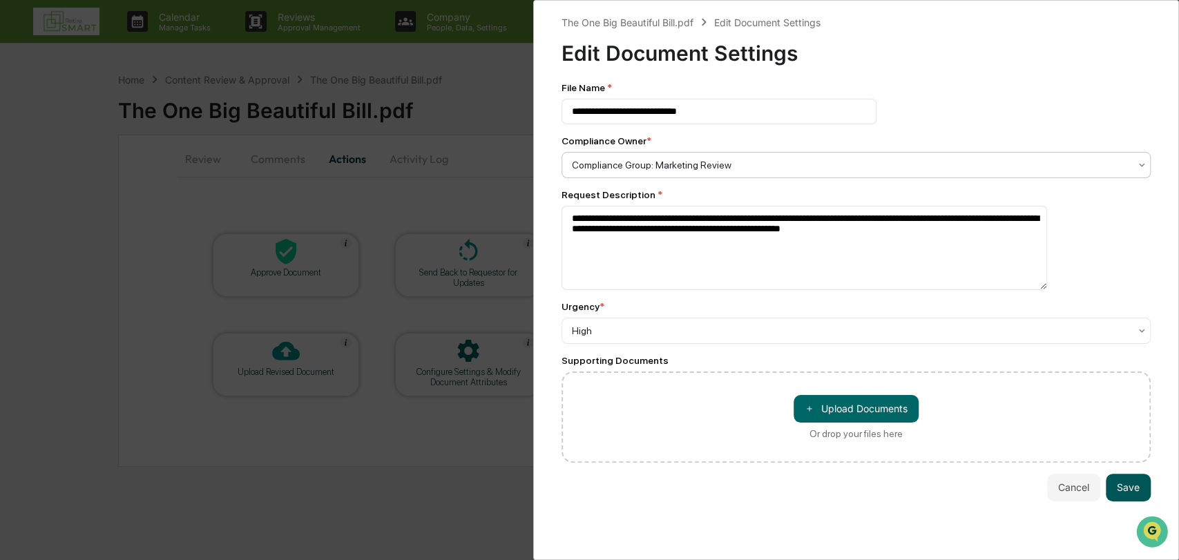
click at [1126, 489] on button "Save" at bounding box center [1128, 488] width 45 height 28
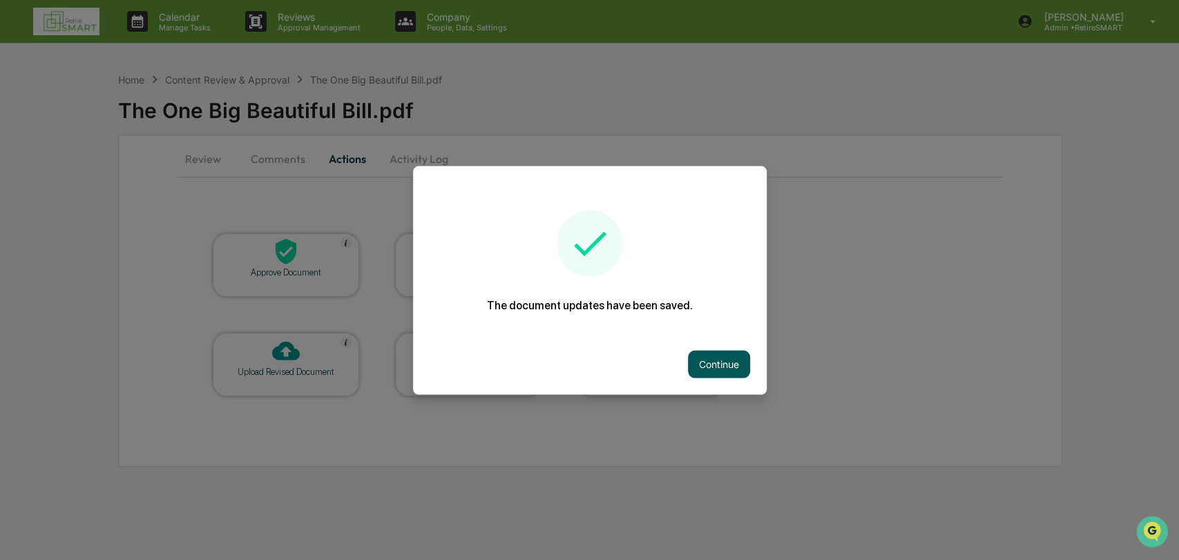
click at [724, 360] on button "Continue" at bounding box center [719, 364] width 62 height 28
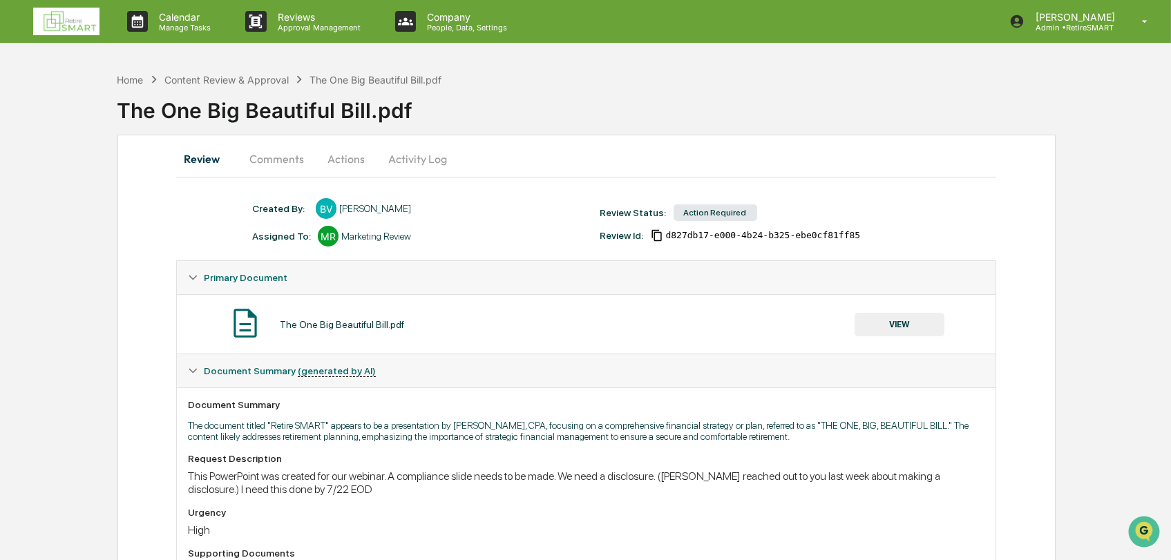
click at [84, 5] on link at bounding box center [74, 21] width 83 height 43
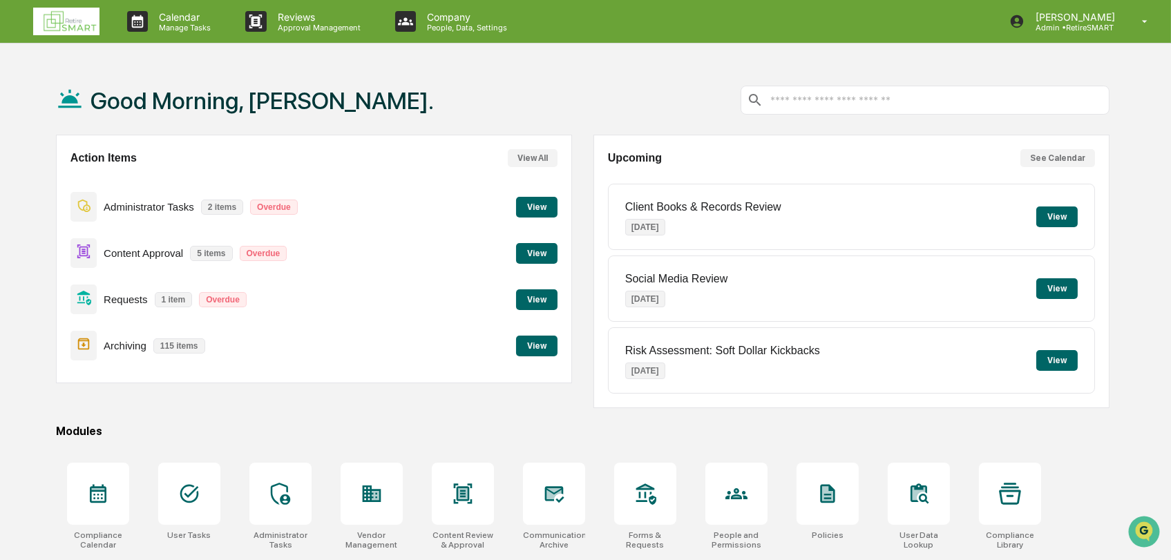
click at [531, 257] on button "View" at bounding box center [536, 253] width 41 height 21
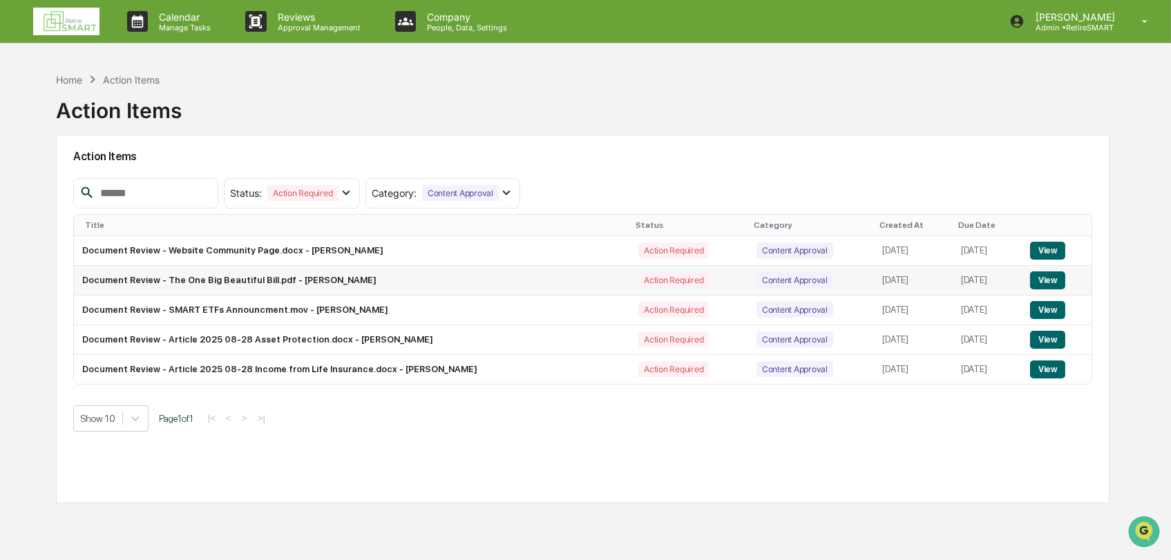
click at [326, 288] on td "Document Review - The One Big Beautiful Bill.pdf - [PERSON_NAME]" at bounding box center [352, 281] width 556 height 30
click at [340, 315] on td "Document Review - SMART ETFs Announcment.mov - [PERSON_NAME]" at bounding box center [352, 311] width 556 height 30
click at [558, 394] on div "Status : Action Required Select/Deselect All Action Required Resolved Category …" at bounding box center [583, 305] width 1020 height 254
click at [734, 77] on div "Home Action Items Action Items" at bounding box center [583, 100] width 1054 height 69
click at [86, 23] on img at bounding box center [66, 22] width 66 height 28
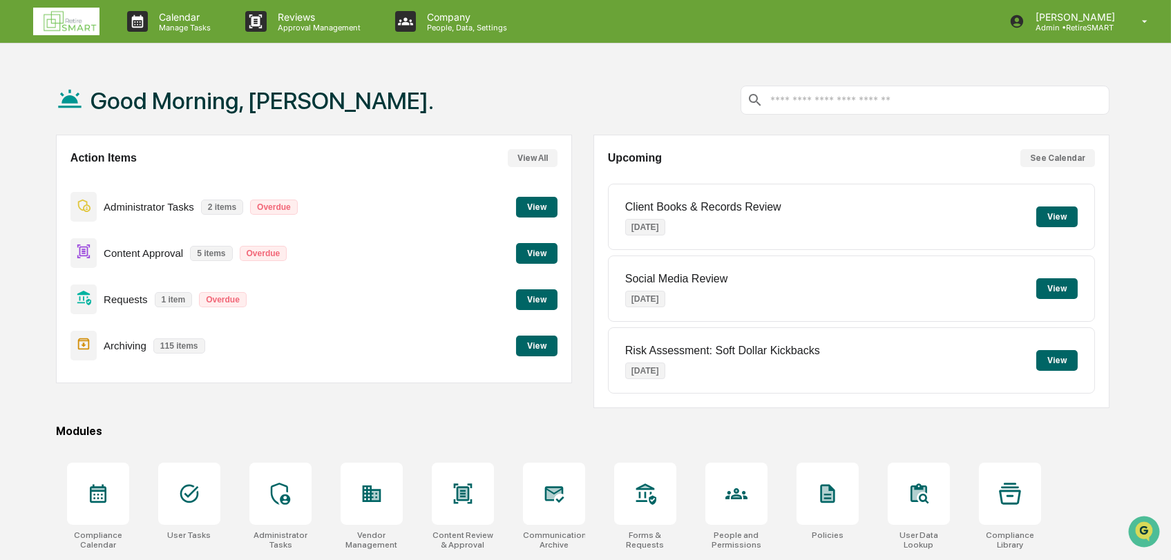
click at [535, 252] on button "View" at bounding box center [536, 253] width 41 height 21
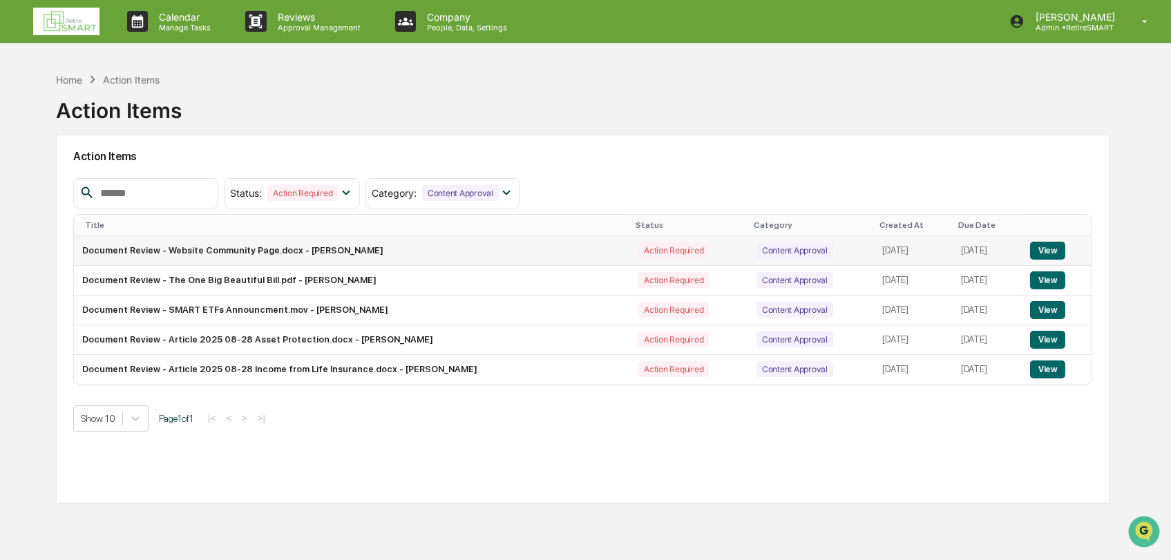
click at [1043, 245] on button "View" at bounding box center [1047, 251] width 35 height 18
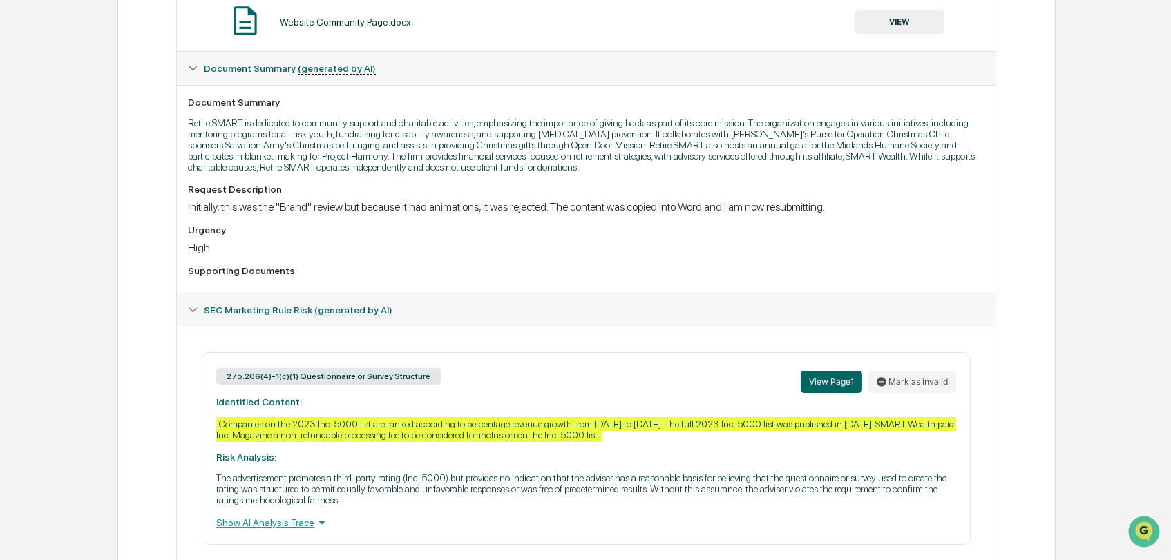
scroll to position [307, 0]
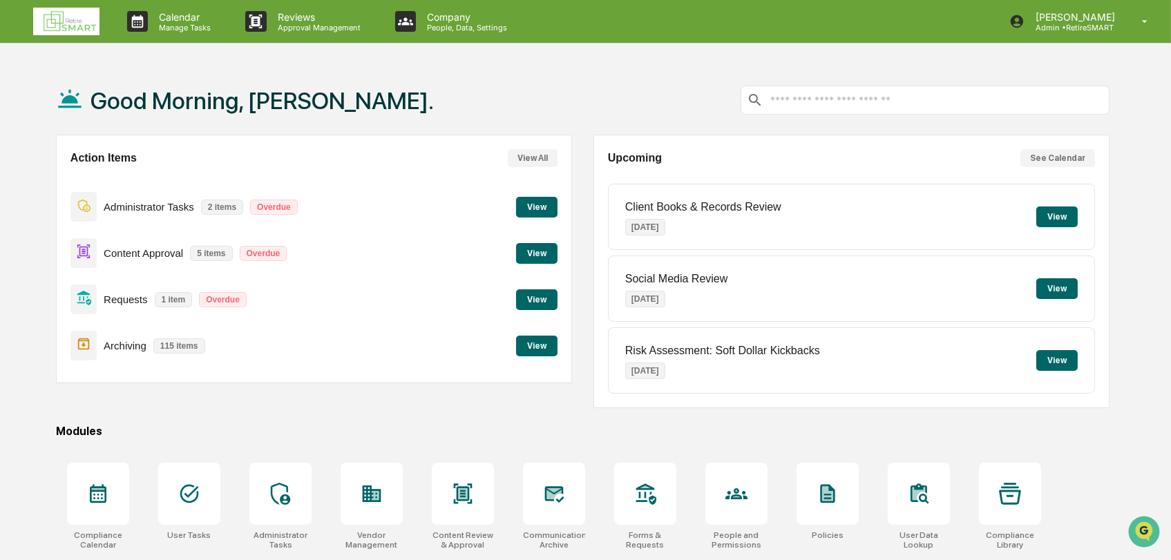
click at [536, 250] on button "View" at bounding box center [536, 253] width 41 height 21
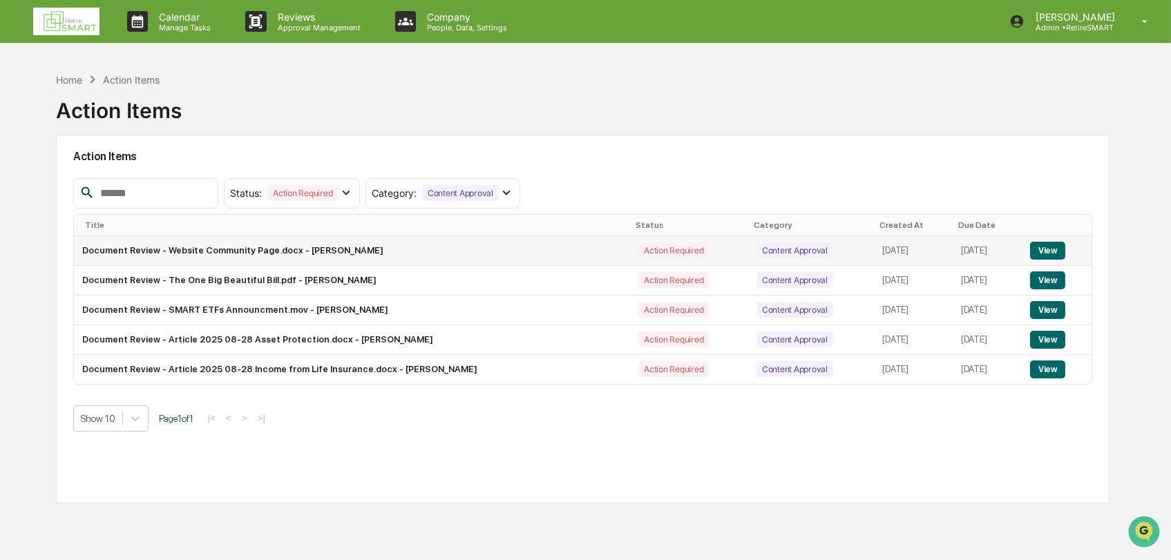
click at [1052, 252] on button "View" at bounding box center [1047, 251] width 35 height 18
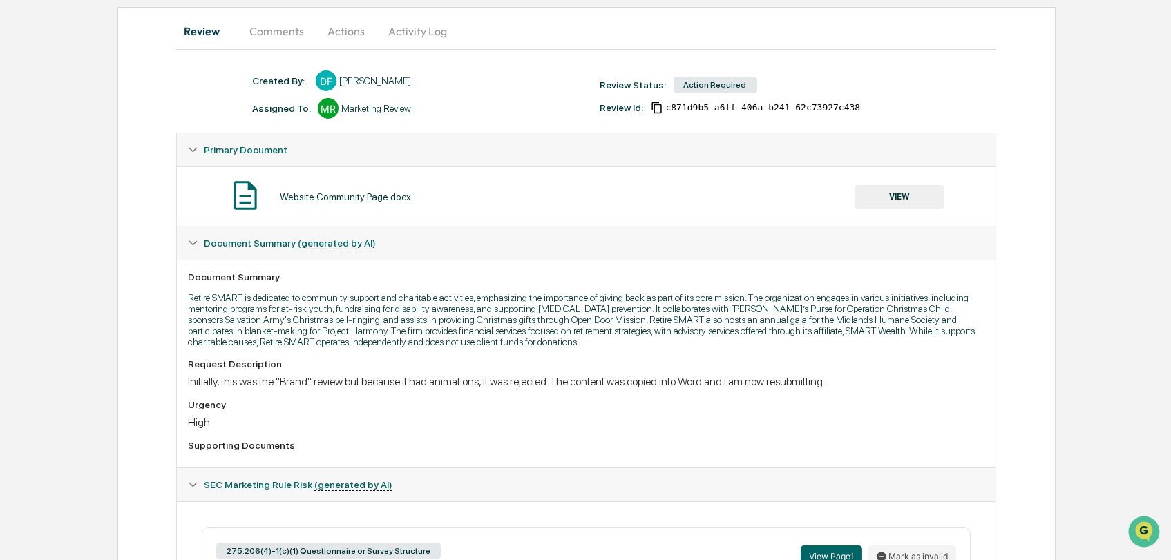
scroll to position [51, 0]
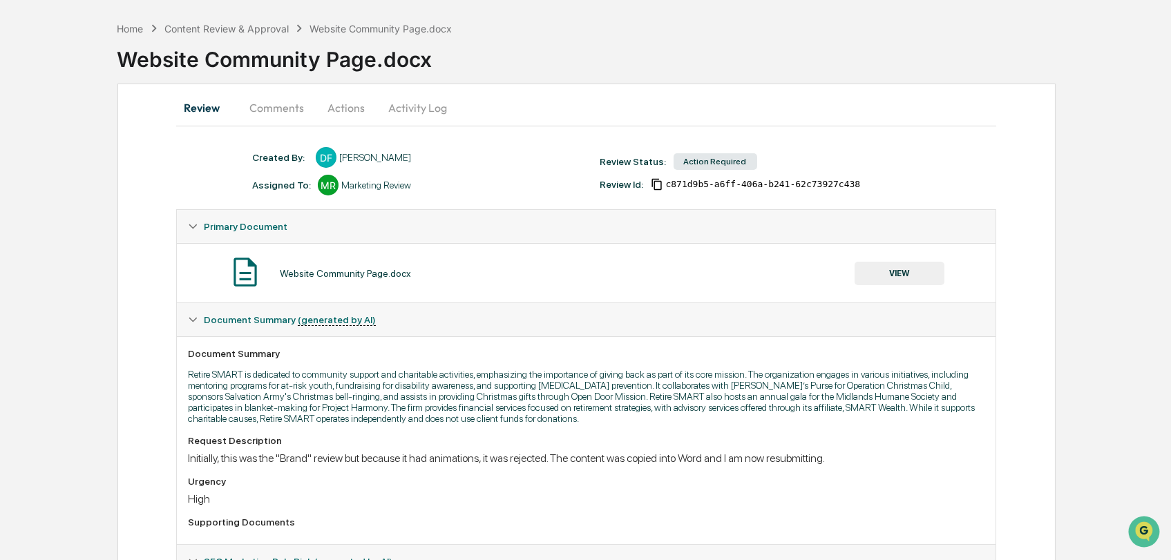
click at [940, 275] on button "VIEW" at bounding box center [900, 273] width 90 height 23
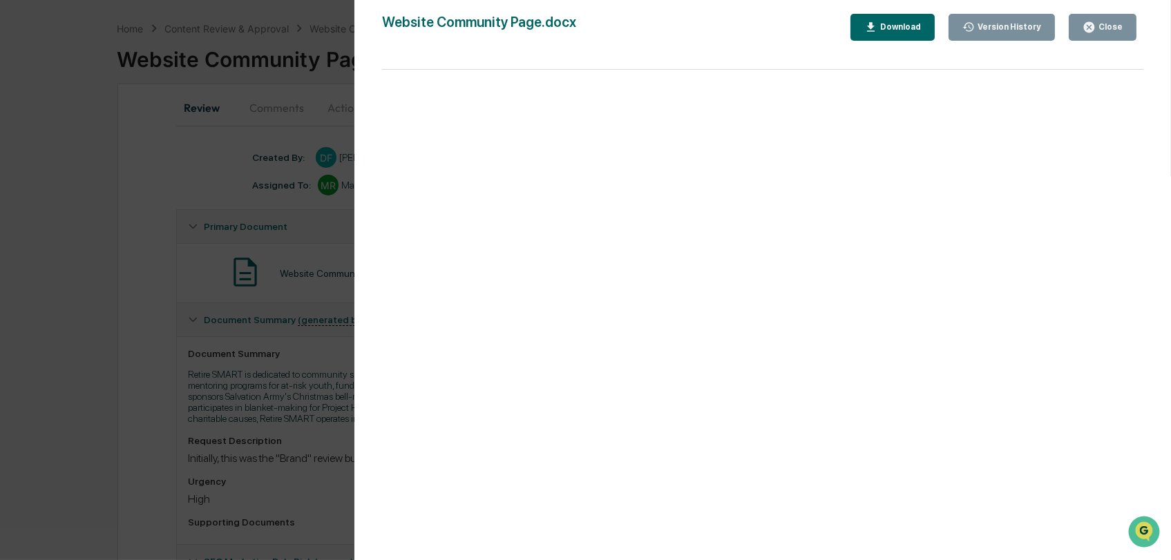
click at [1087, 23] on icon "button" at bounding box center [1089, 27] width 13 height 13
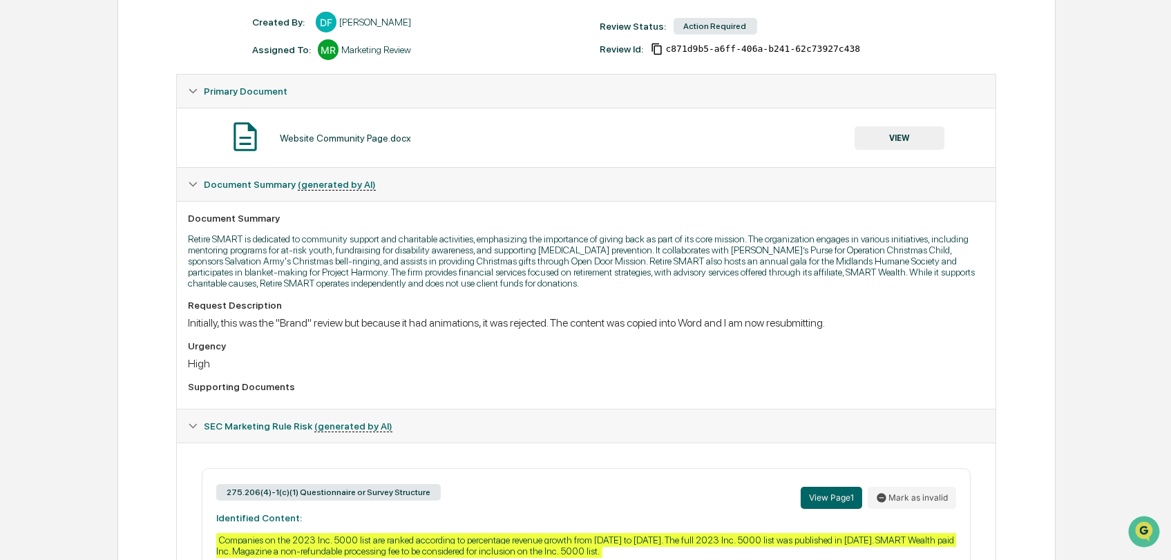
scroll to position [128, 0]
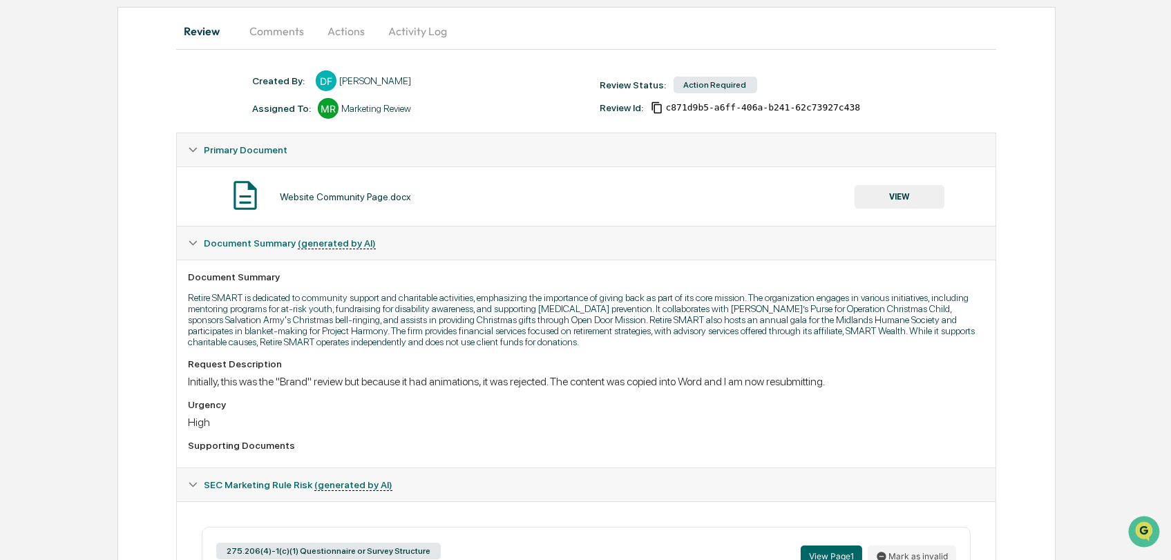
click at [287, 26] on button "Comments" at bounding box center [276, 31] width 77 height 33
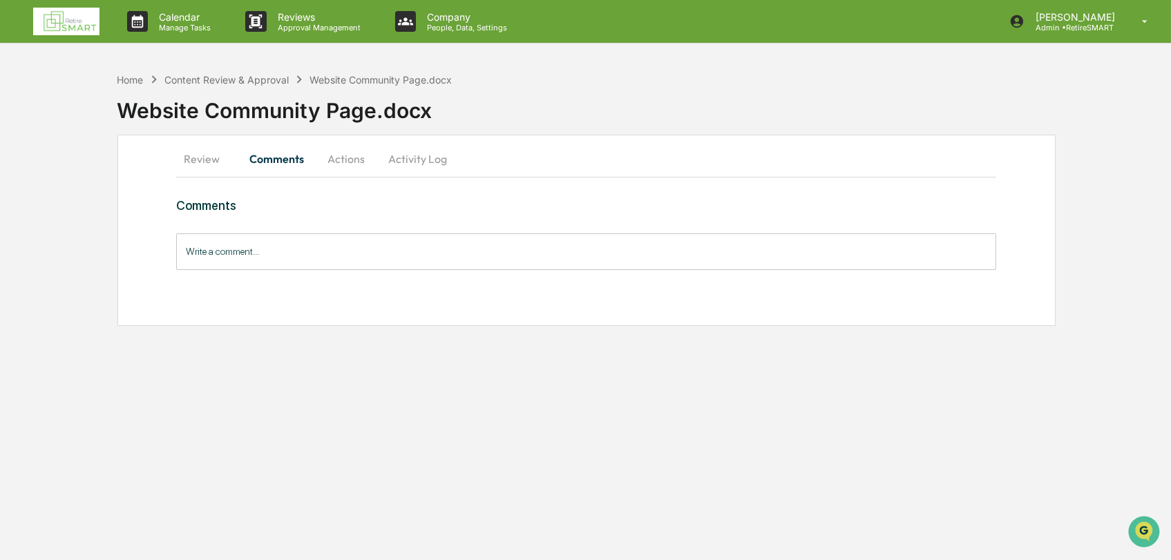
scroll to position [0, 0]
click at [210, 160] on button "Review" at bounding box center [209, 158] width 62 height 33
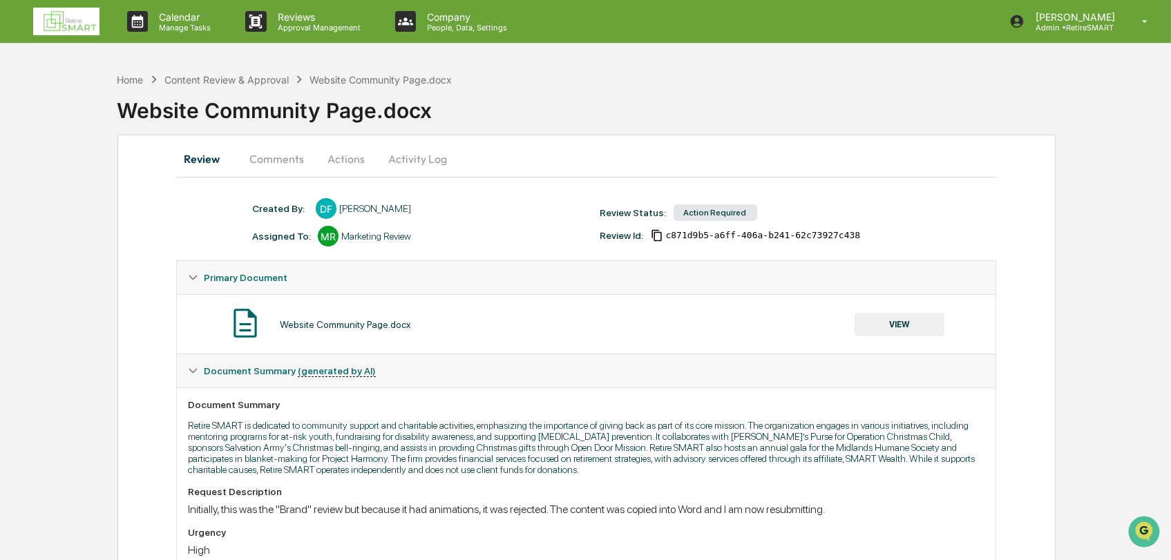
click at [890, 321] on button "VIEW" at bounding box center [900, 324] width 90 height 23
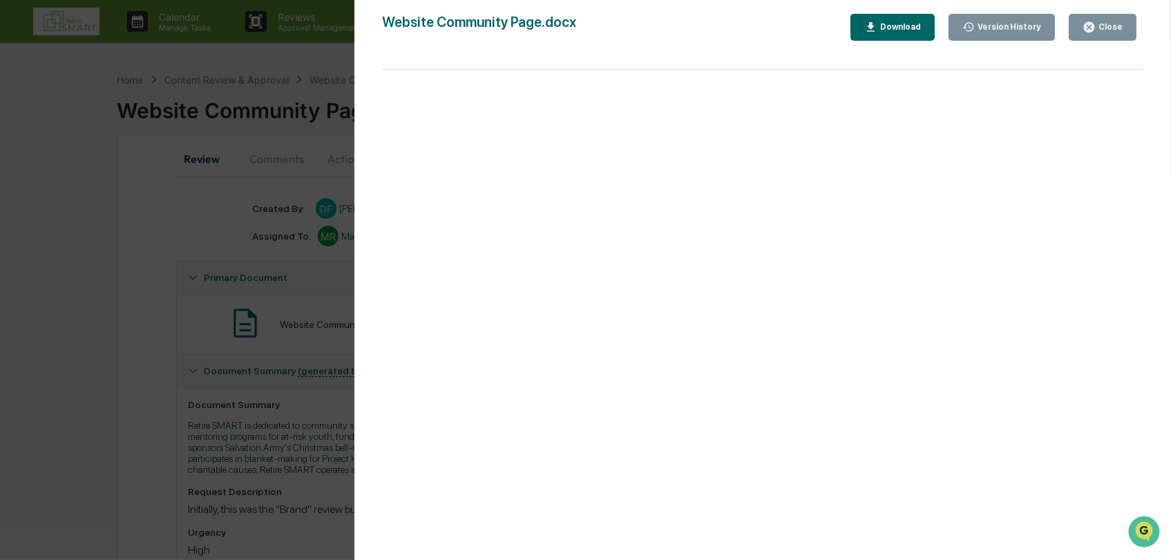
click at [1117, 33] on div "Close" at bounding box center [1103, 27] width 40 height 13
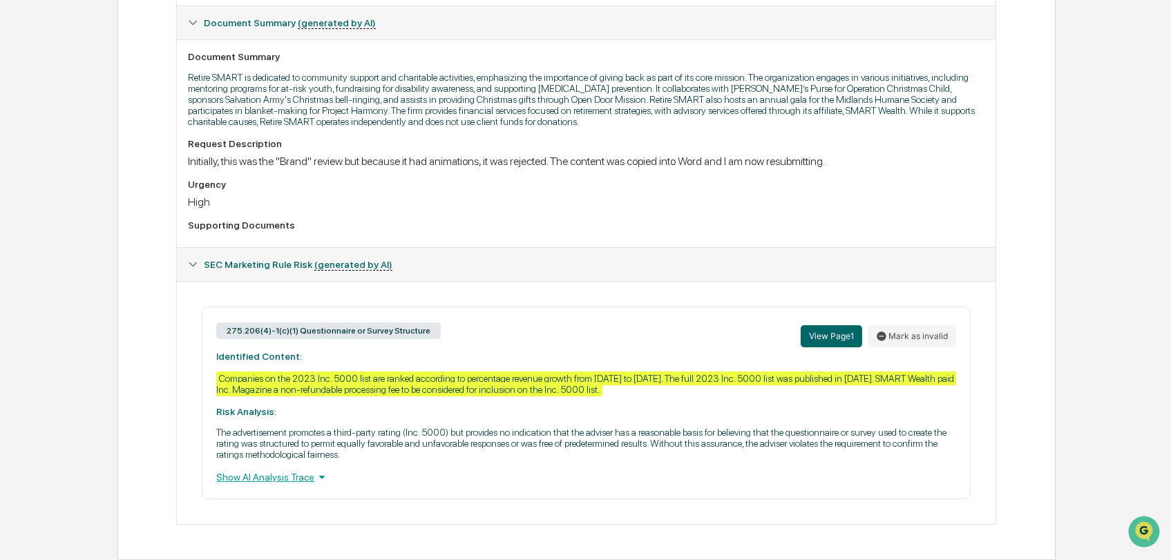
scroll to position [359, 0]
click at [315, 477] on icon at bounding box center [321, 477] width 15 height 15
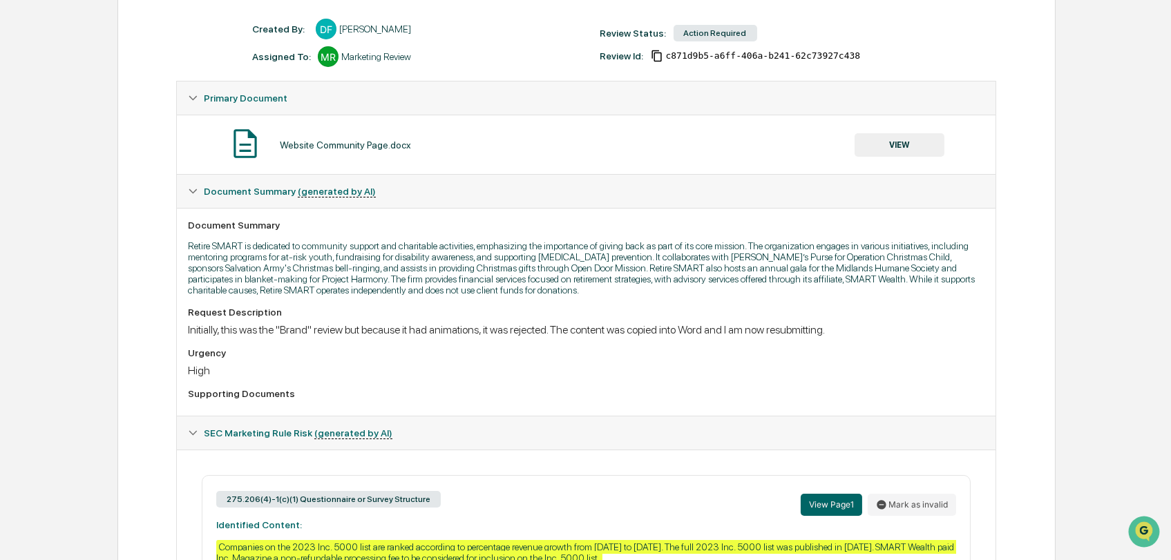
scroll to position [0, 0]
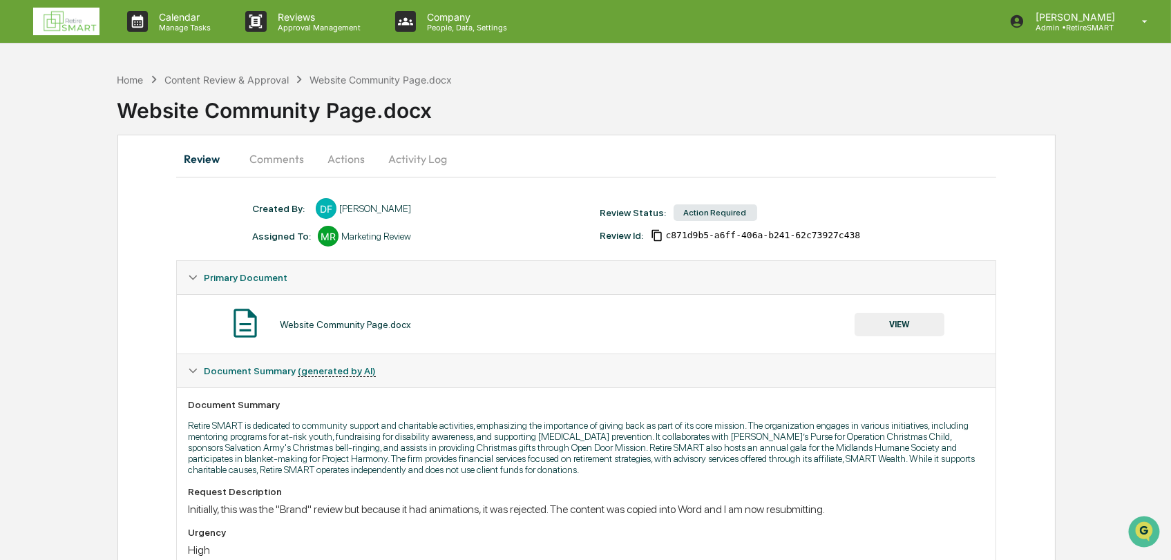
click at [61, 17] on img at bounding box center [66, 22] width 66 height 28
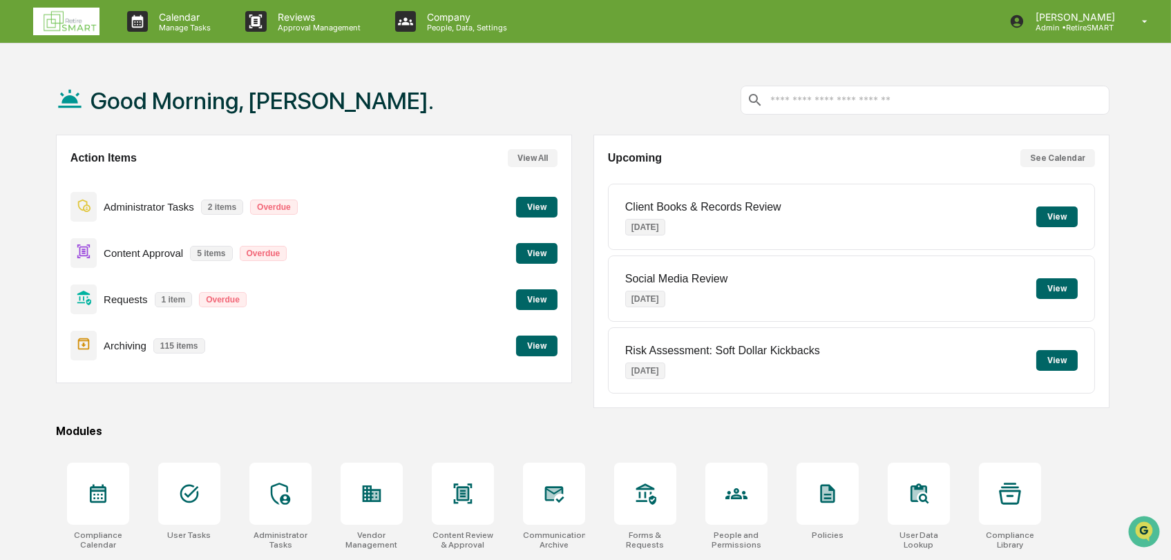
click at [538, 256] on button "View" at bounding box center [536, 253] width 41 height 21
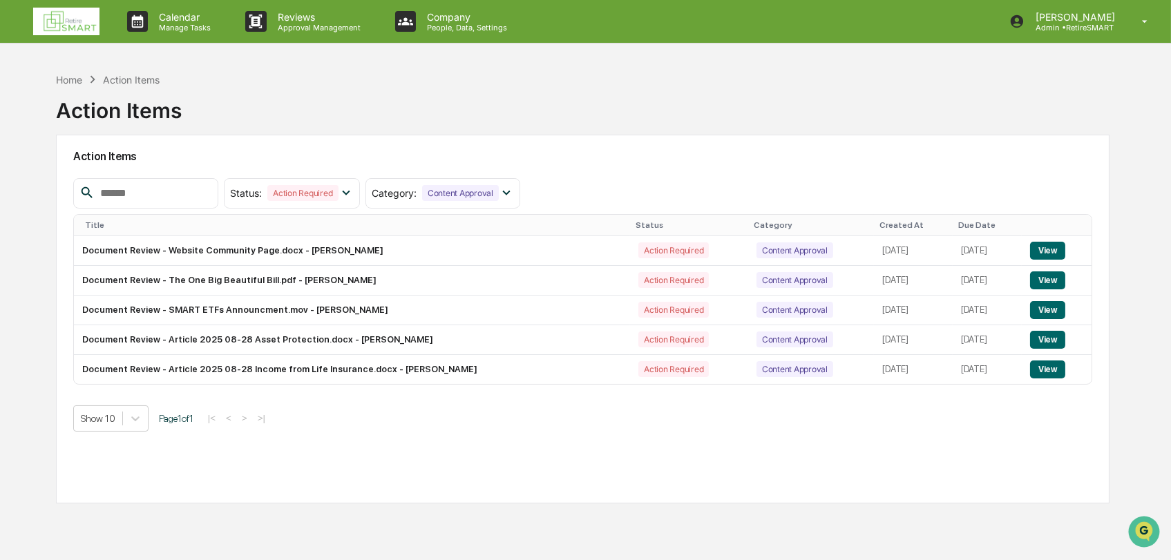
click at [385, 474] on div "Action Items Status : Action Required Select/Deselect All Action Required Resol…" at bounding box center [583, 319] width 1054 height 369
drag, startPoint x: 134, startPoint y: 410, endPoint x: 144, endPoint y: 415, distance: 10.5
click at [144, 415] on div at bounding box center [135, 418] width 25 height 25
click at [464, 428] on div "Show 10 Page 1 of 1 |< < > >|" at bounding box center [583, 419] width 1020 height 26
click at [72, 26] on img at bounding box center [66, 22] width 66 height 28
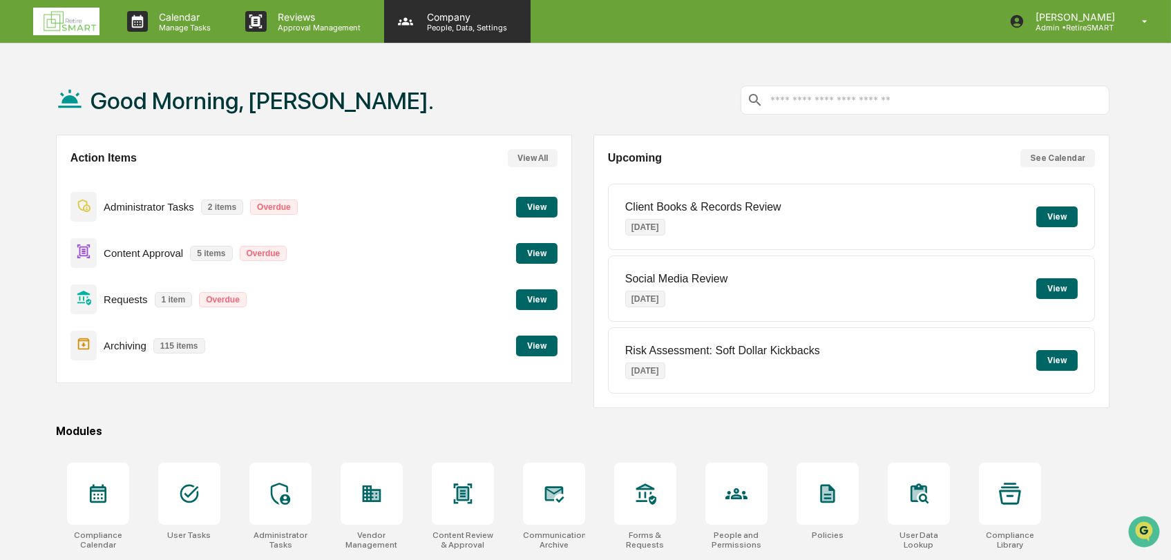
click at [457, 12] on p "Company" at bounding box center [465, 17] width 98 height 12
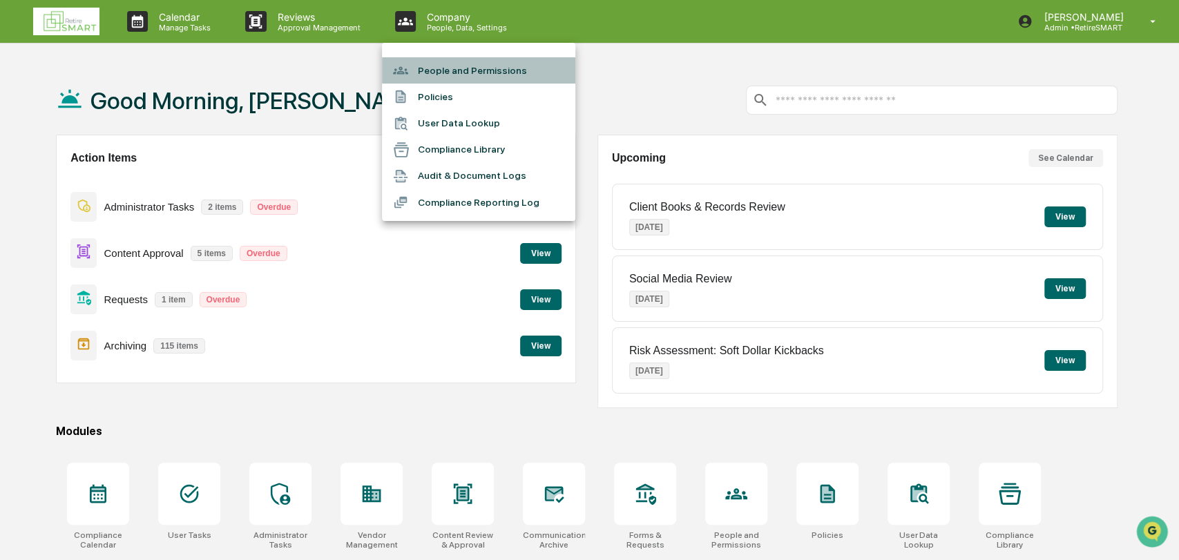
click at [466, 62] on li "People and Permissions" at bounding box center [478, 70] width 193 height 26
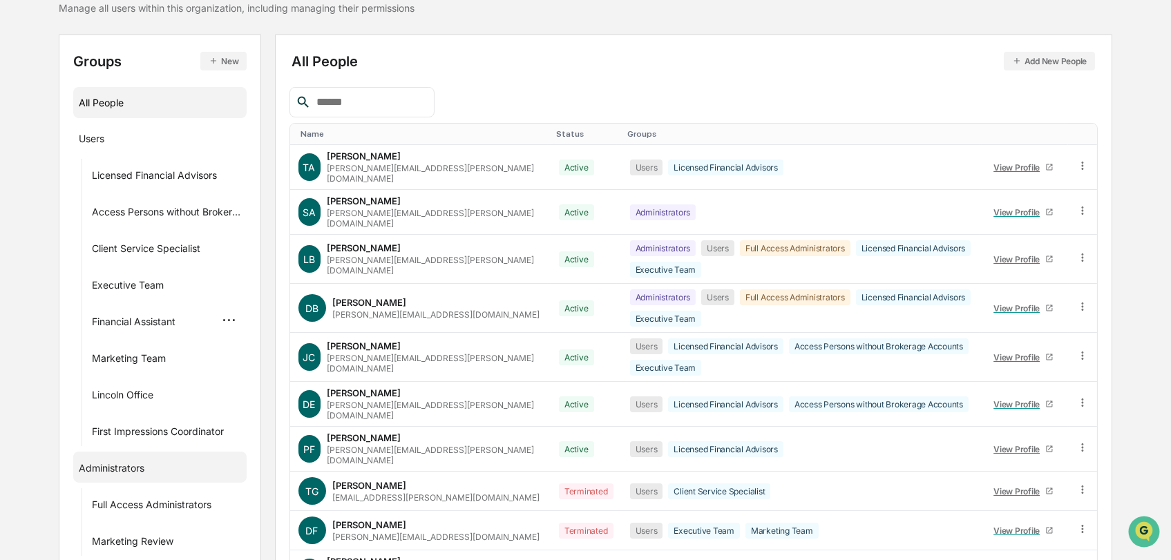
scroll to position [185, 0]
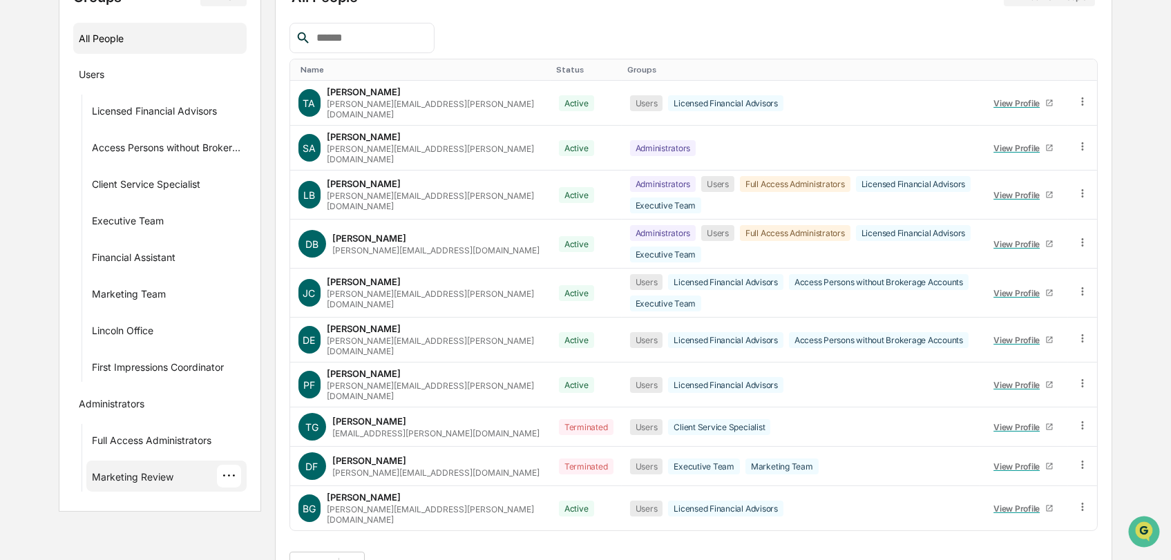
click at [236, 480] on div "···" at bounding box center [229, 476] width 24 height 23
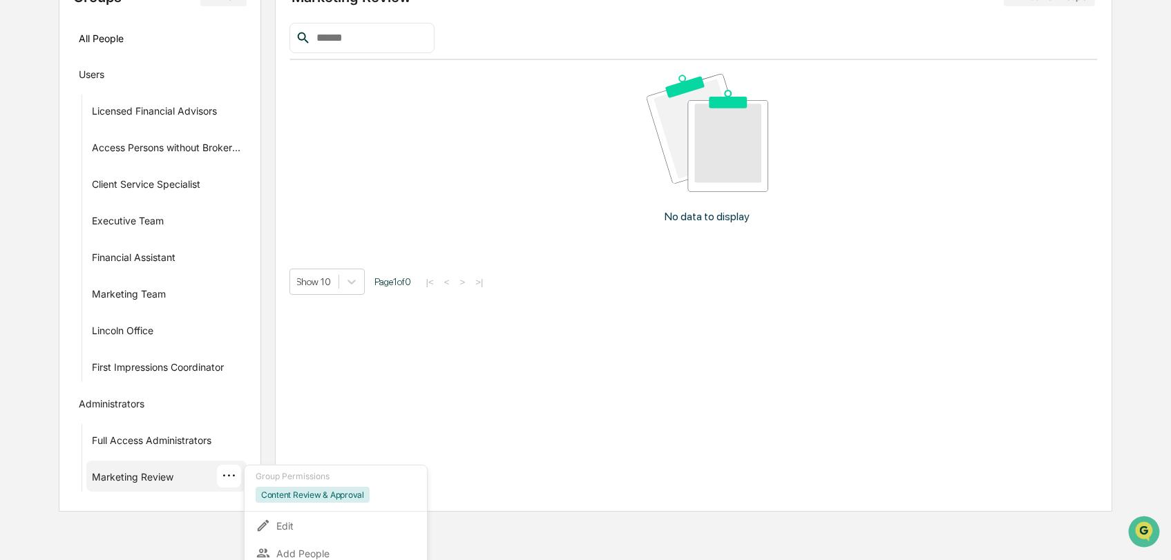
scroll to position [218, 0]
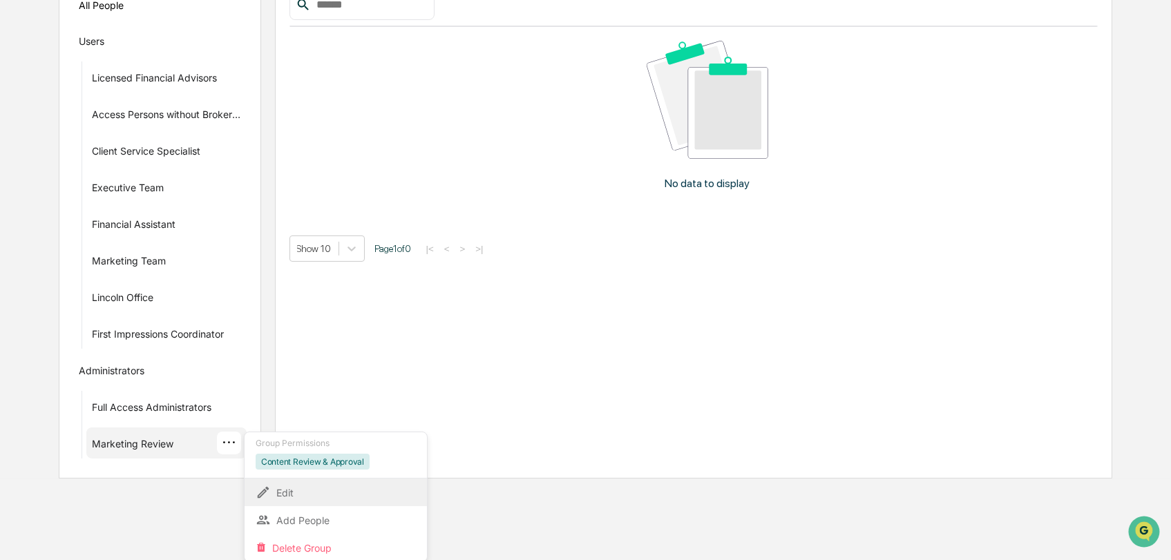
click at [298, 486] on div "Edit" at bounding box center [336, 492] width 160 height 17
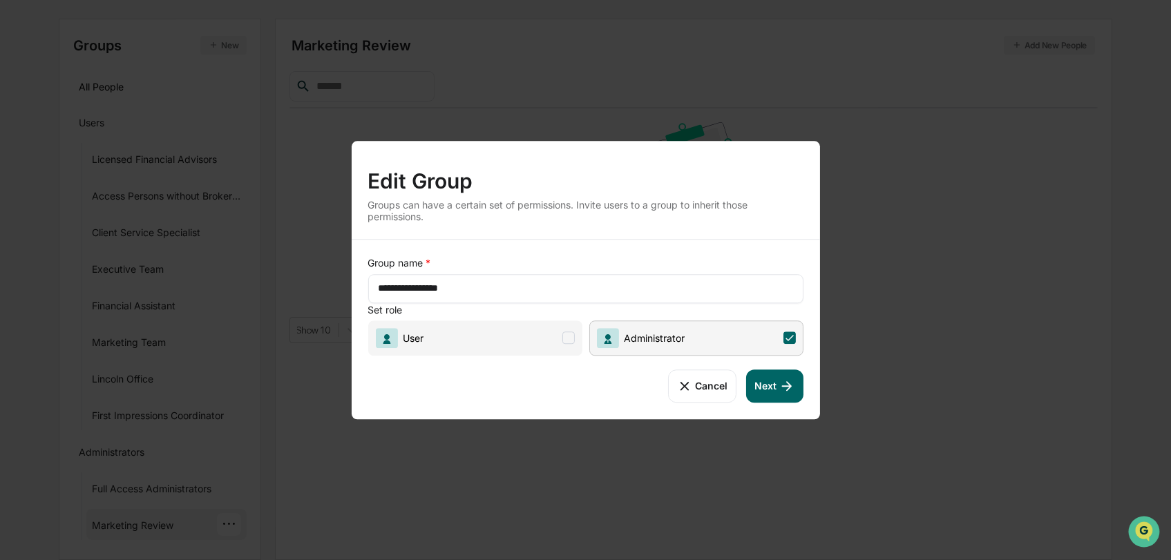
scroll to position [136, 0]
click at [777, 388] on button "Next" at bounding box center [774, 386] width 57 height 33
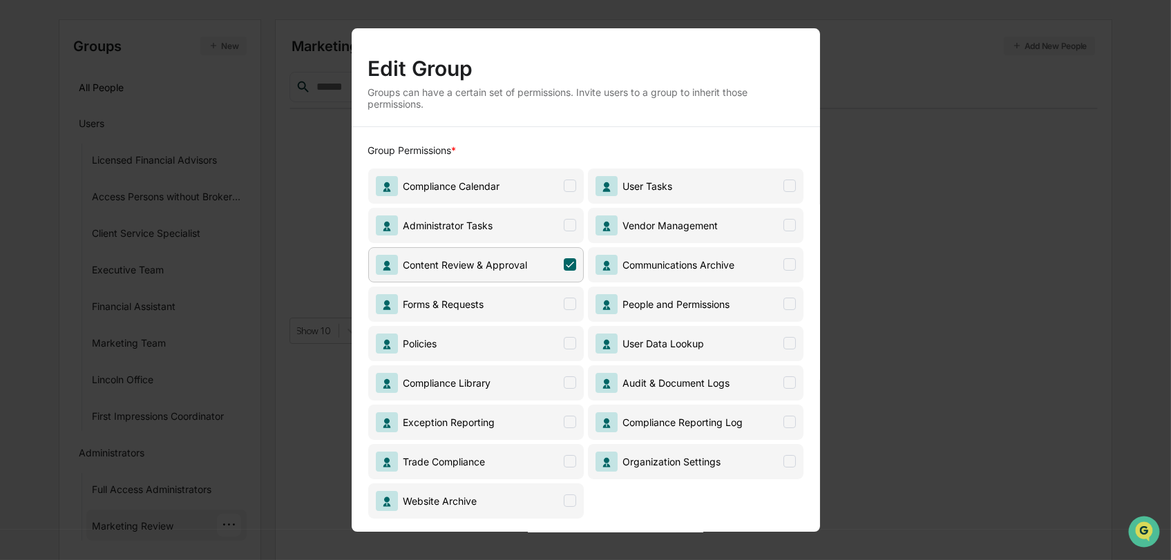
click at [1017, 139] on div "Edit Group Groups can have a certain set of permissions. Invite users to a grou…" at bounding box center [585, 280] width 1171 height 560
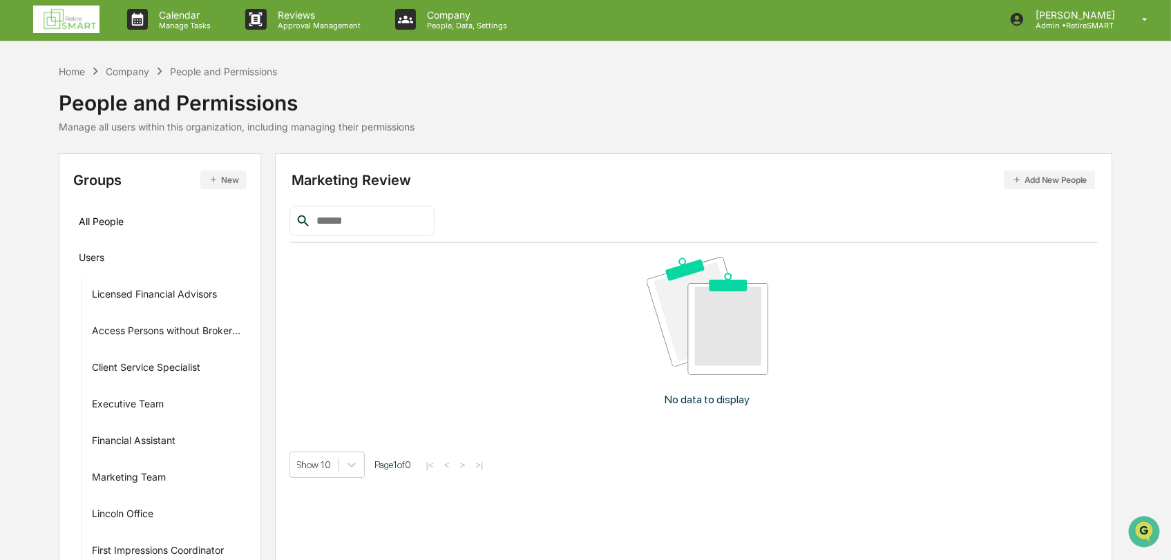
scroll to position [0, 0]
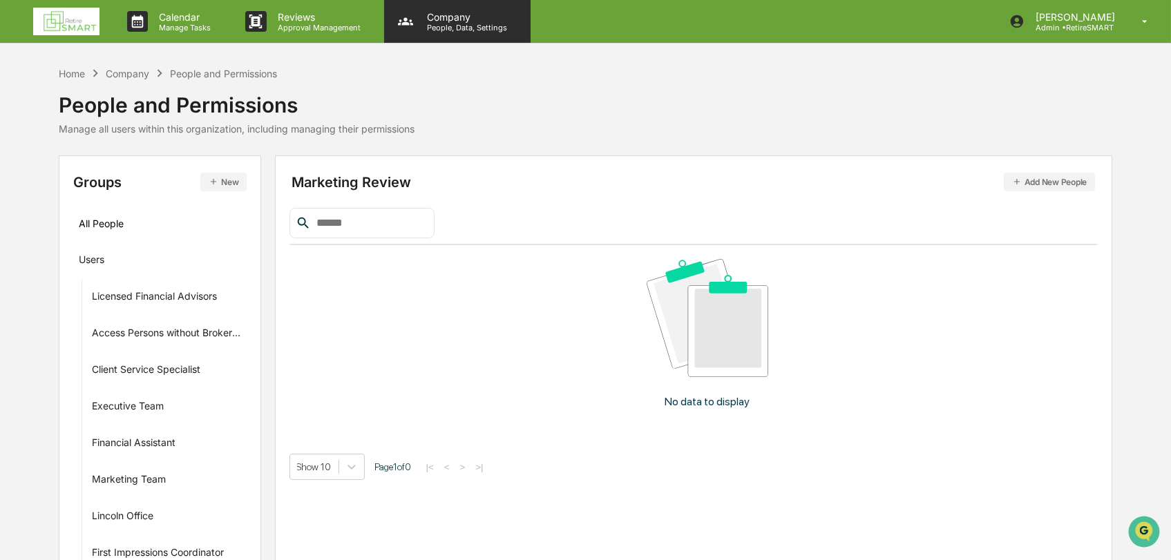
click at [441, 12] on p "Company" at bounding box center [465, 17] width 98 height 12
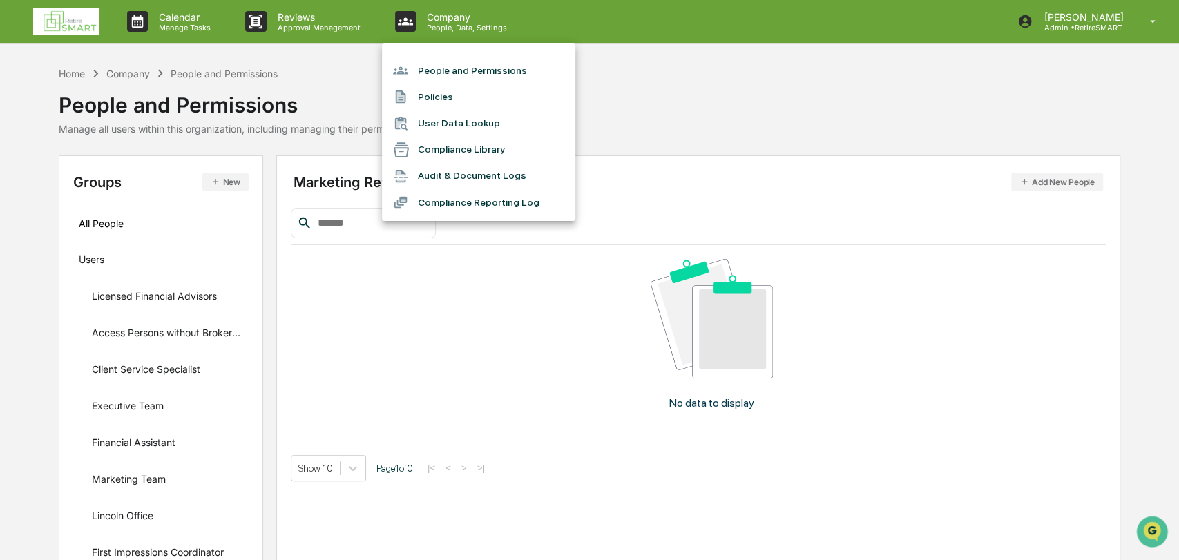
click at [473, 70] on li "People and Permissions" at bounding box center [478, 70] width 193 height 26
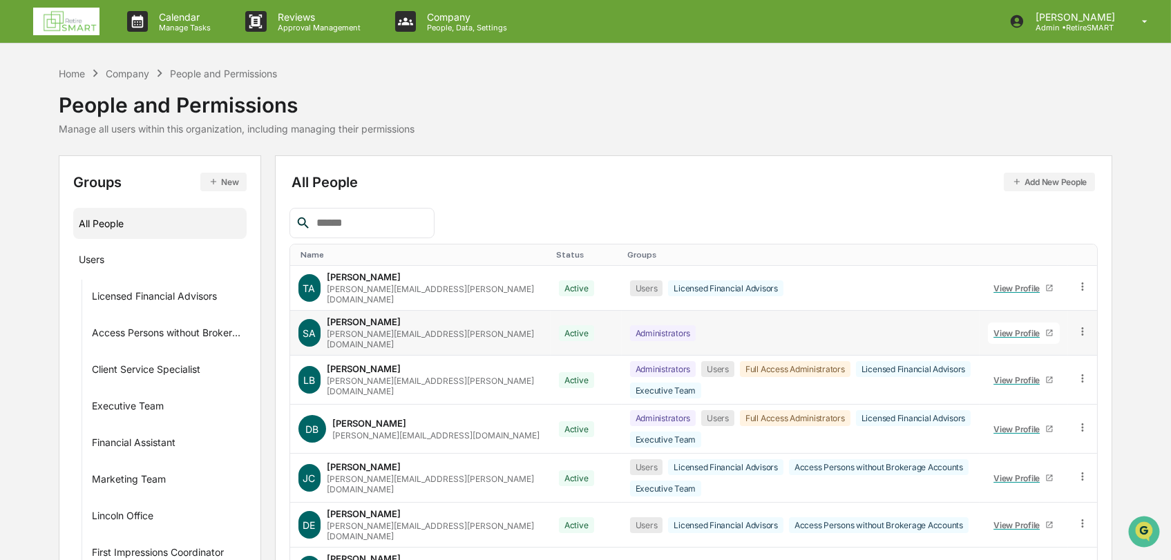
click at [1014, 328] on div "View Profile" at bounding box center [1020, 333] width 52 height 10
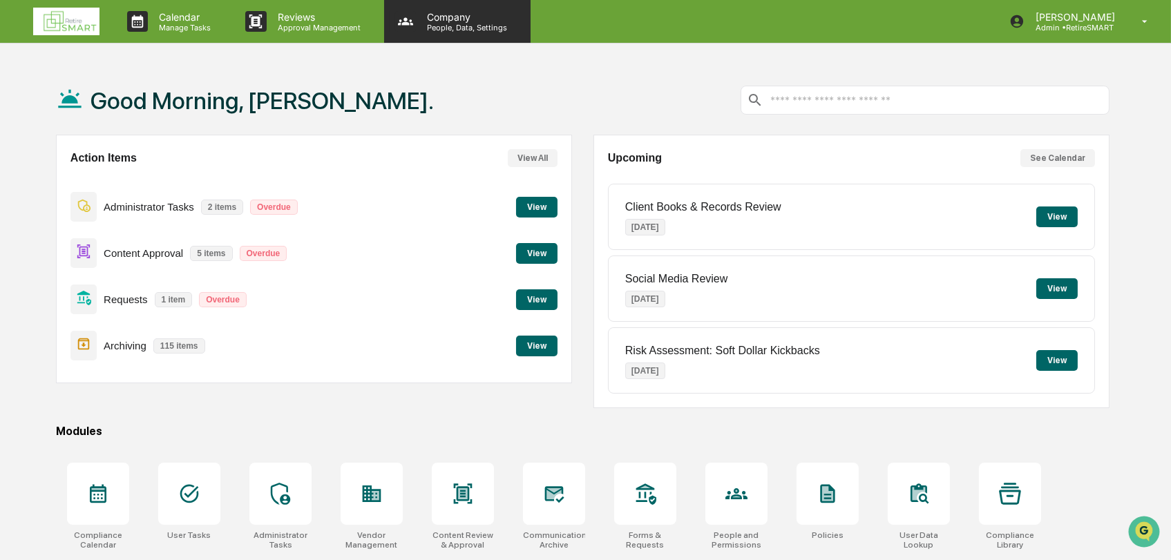
click at [449, 14] on p "Company" at bounding box center [465, 17] width 98 height 12
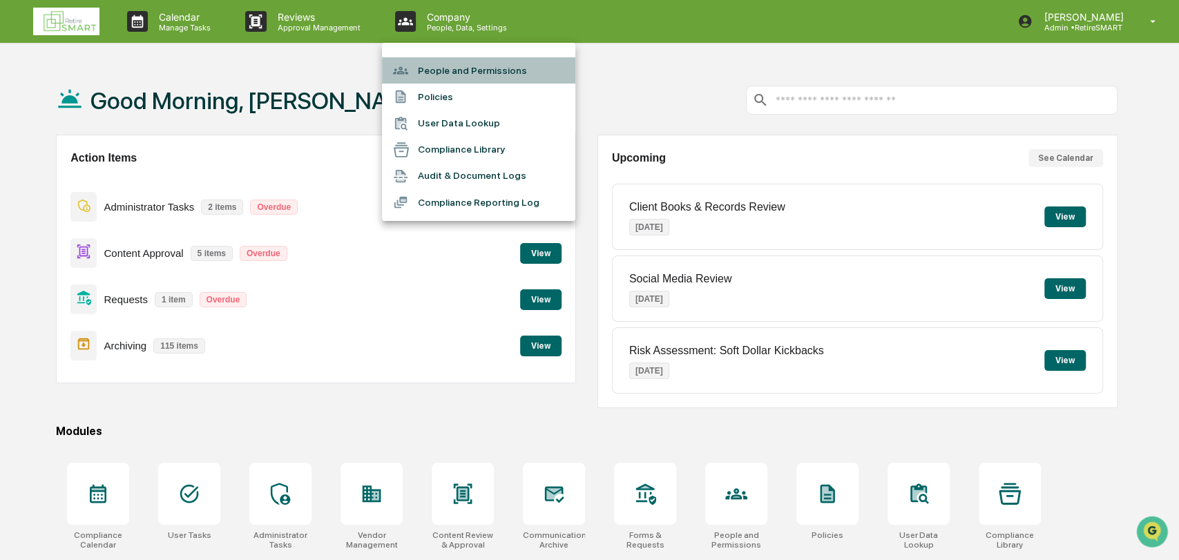
click at [466, 74] on li "People and Permissions" at bounding box center [478, 70] width 193 height 26
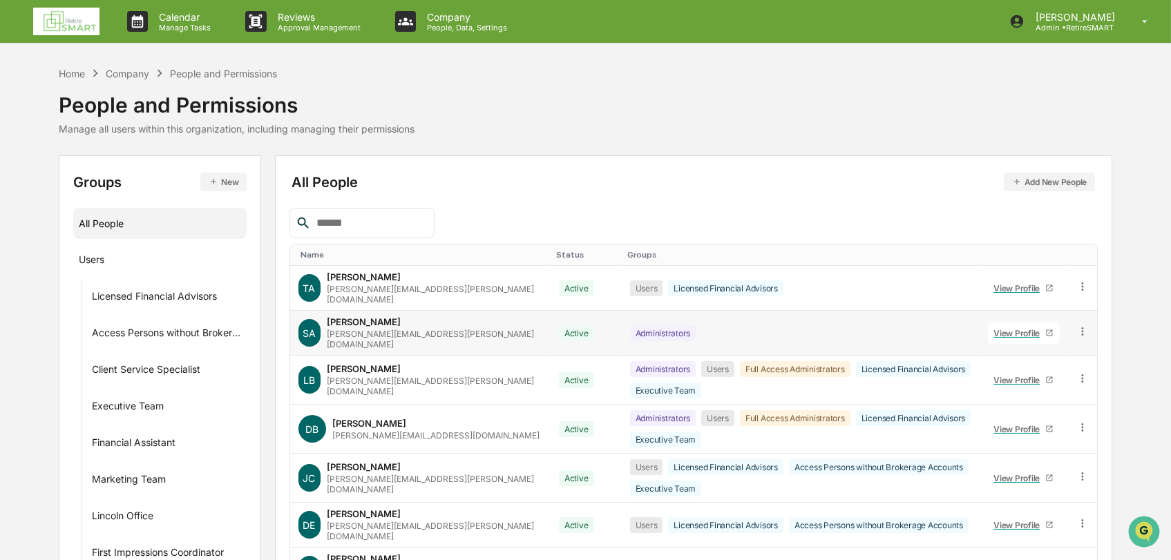
click at [1083, 328] on icon at bounding box center [1082, 332] width 2 height 8
click at [1065, 346] on div "Groups & Permissions" at bounding box center [1020, 354] width 115 height 17
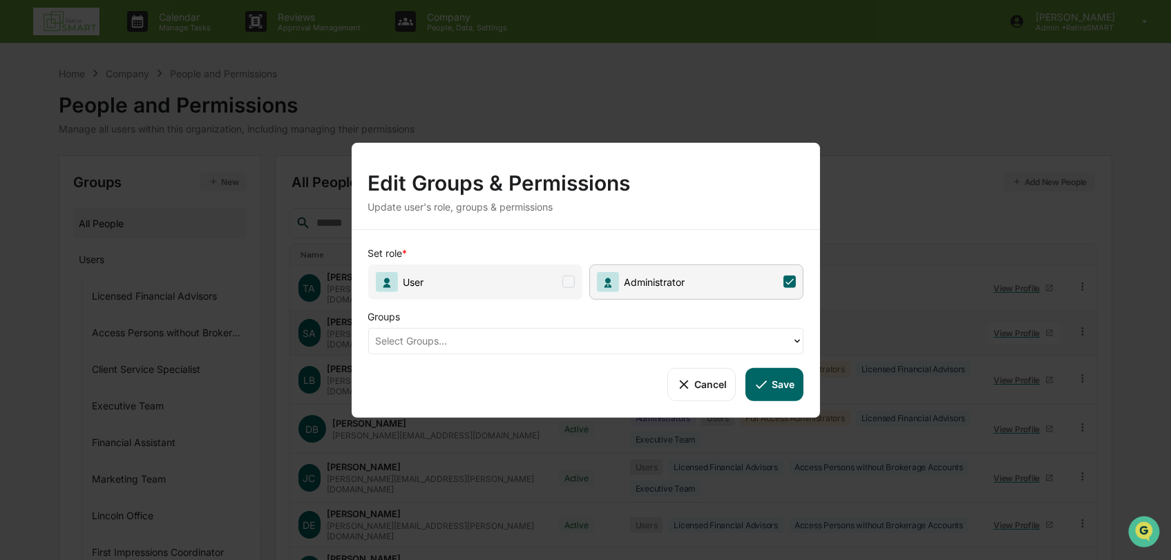
click at [797, 340] on icon at bounding box center [797, 340] width 11 height 11
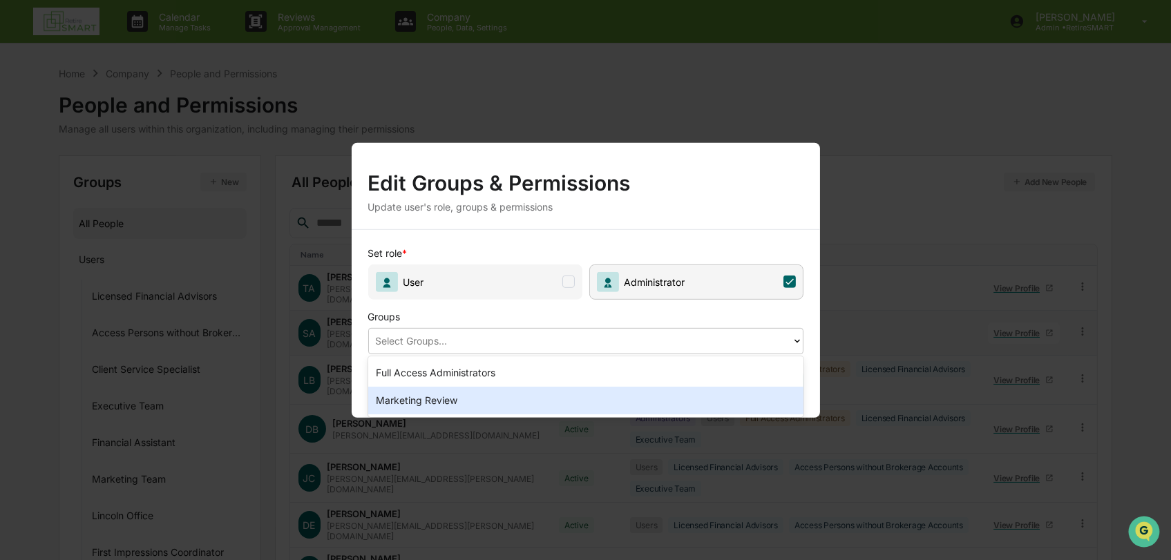
click at [513, 410] on div "Marketing Review" at bounding box center [585, 401] width 435 height 28
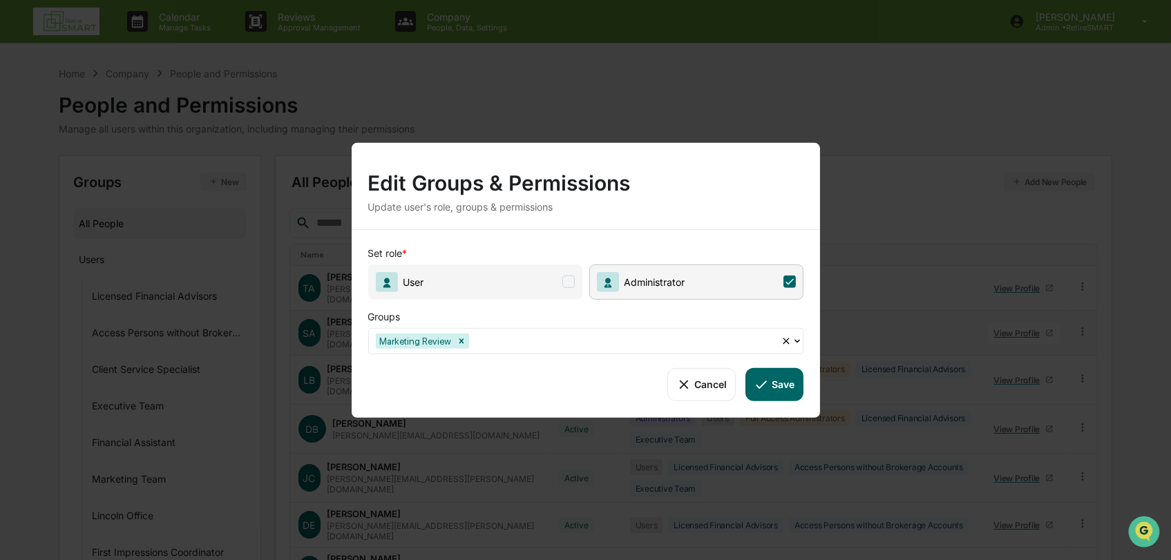
click at [773, 389] on button "Save" at bounding box center [774, 384] width 57 height 33
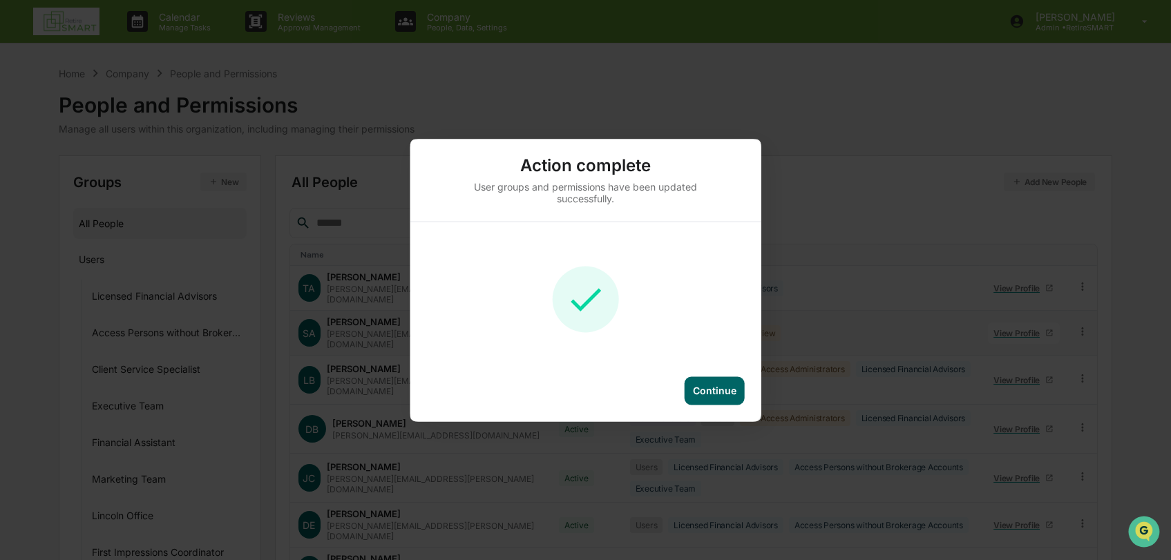
click at [730, 396] on div "Continue" at bounding box center [715, 391] width 60 height 28
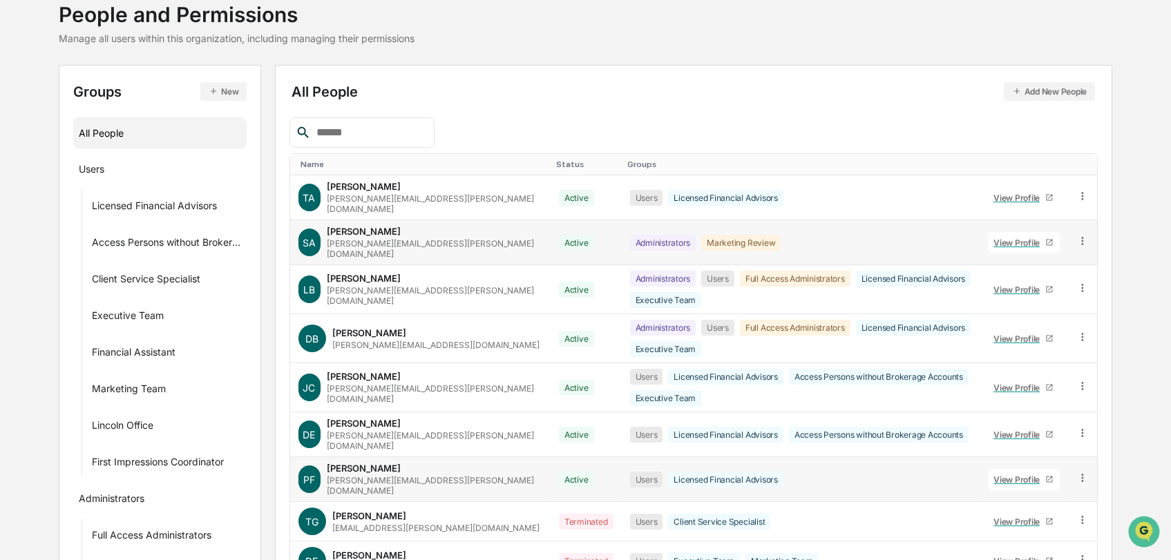
scroll to position [185, 0]
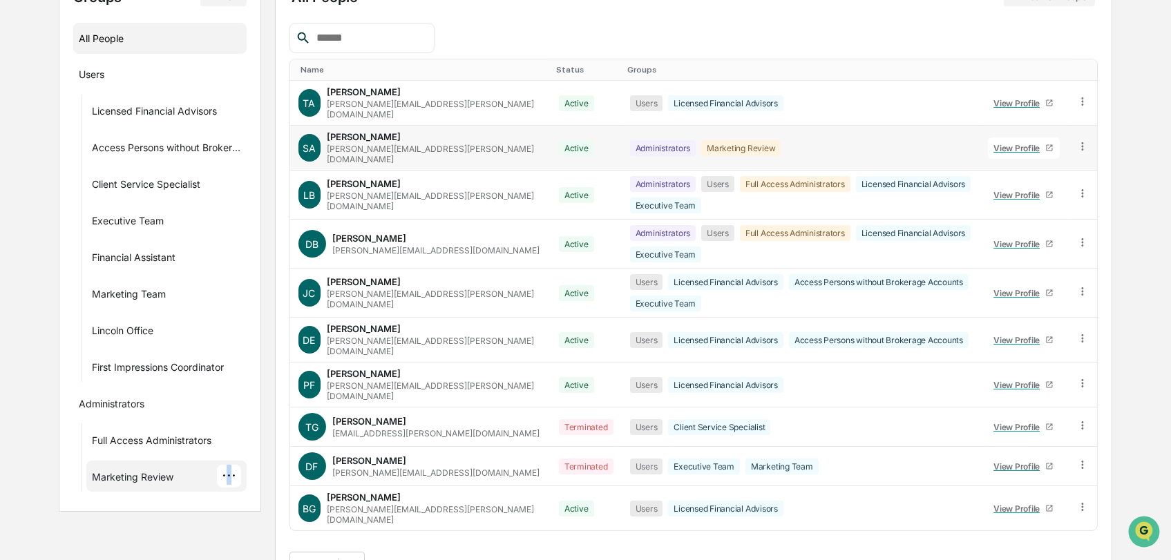
click at [228, 473] on div "···" at bounding box center [229, 476] width 24 height 23
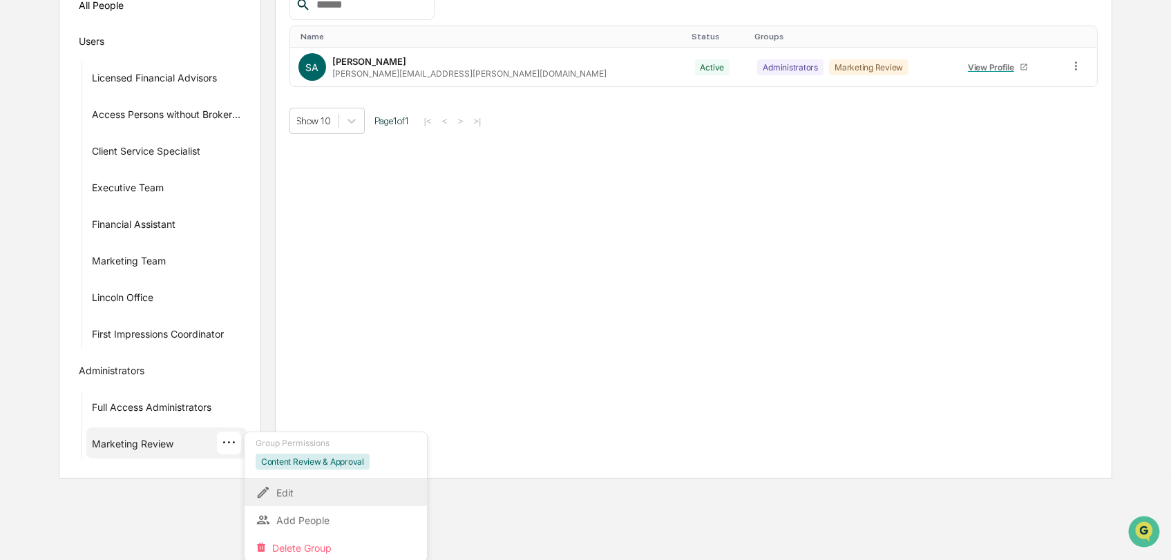
click at [285, 486] on div "Edit" at bounding box center [336, 492] width 160 height 17
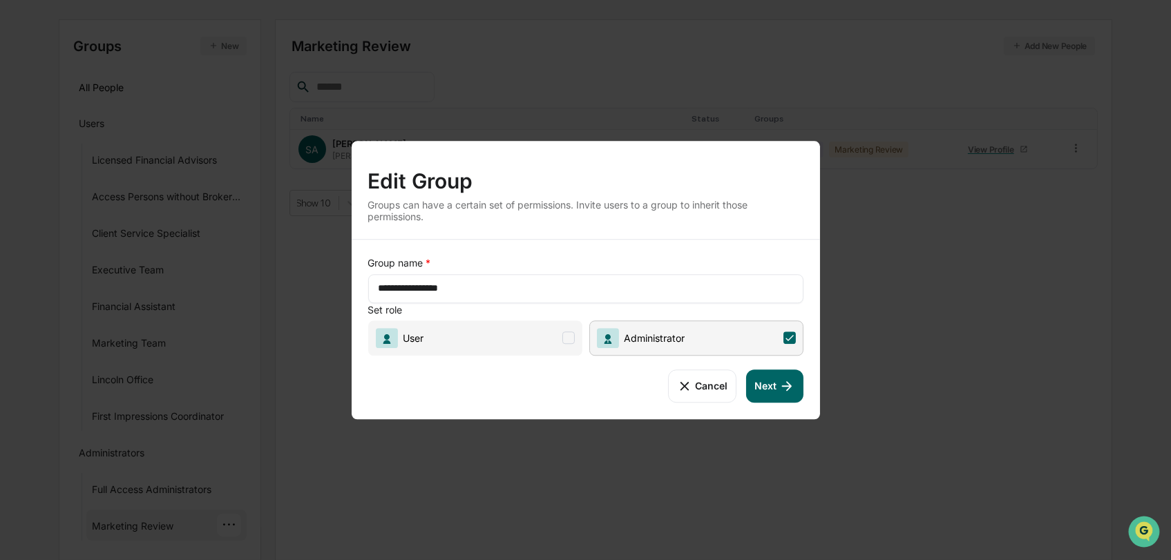
click at [784, 388] on icon at bounding box center [786, 386] width 15 height 15
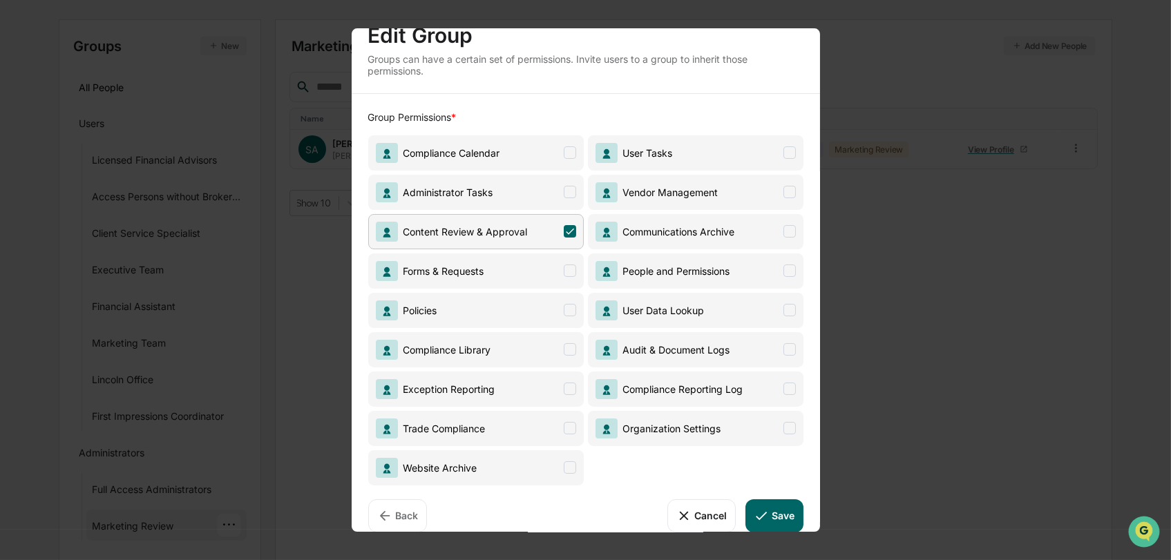
scroll to position [49, 0]
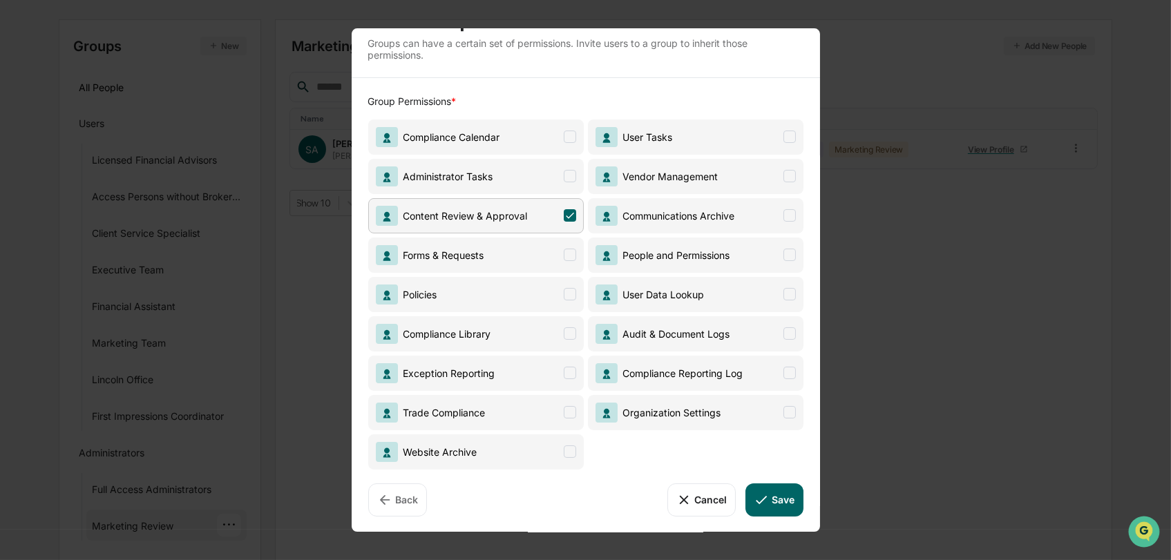
drag, startPoint x: 764, startPoint y: 502, endPoint x: 770, endPoint y: 505, distance: 7.1
click at [770, 505] on button "Save" at bounding box center [774, 500] width 57 height 33
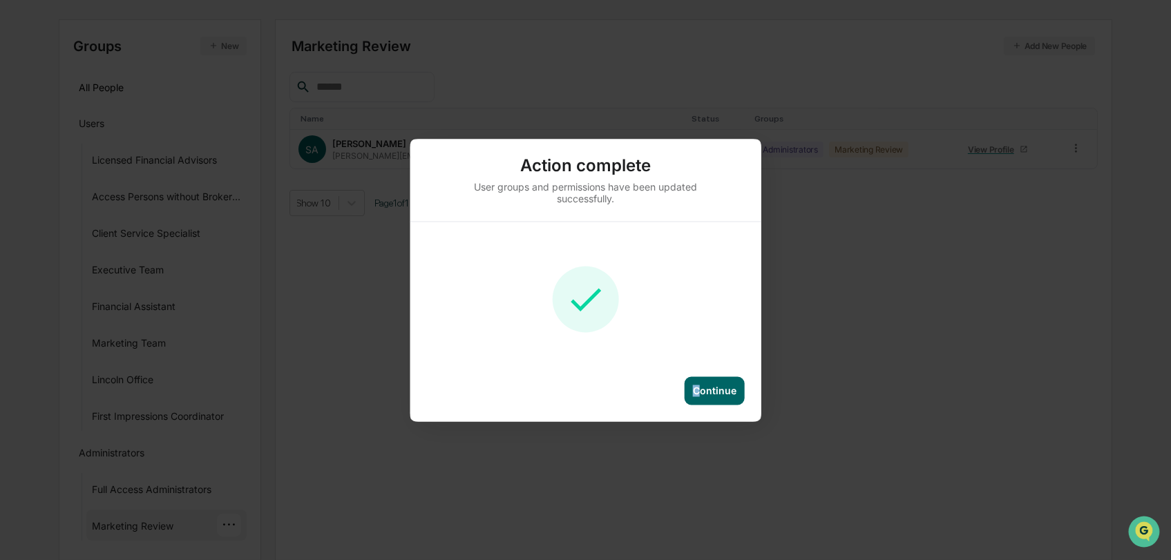
drag, startPoint x: 697, startPoint y: 397, endPoint x: 708, endPoint y: 392, distance: 11.7
click at [698, 397] on div "Continue" at bounding box center [715, 391] width 60 height 28
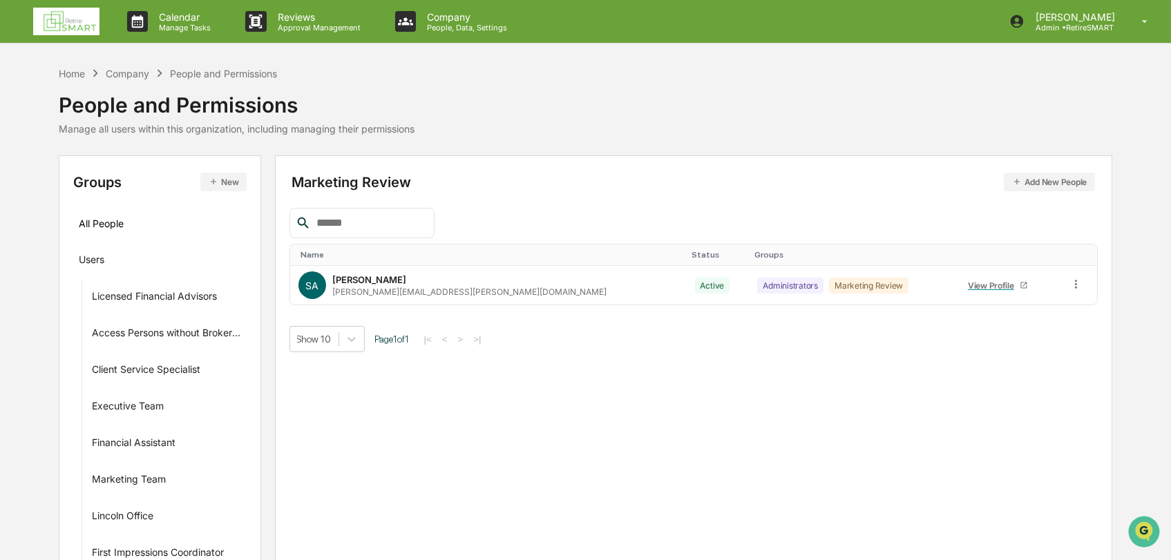
click at [55, 30] on img at bounding box center [66, 22] width 66 height 28
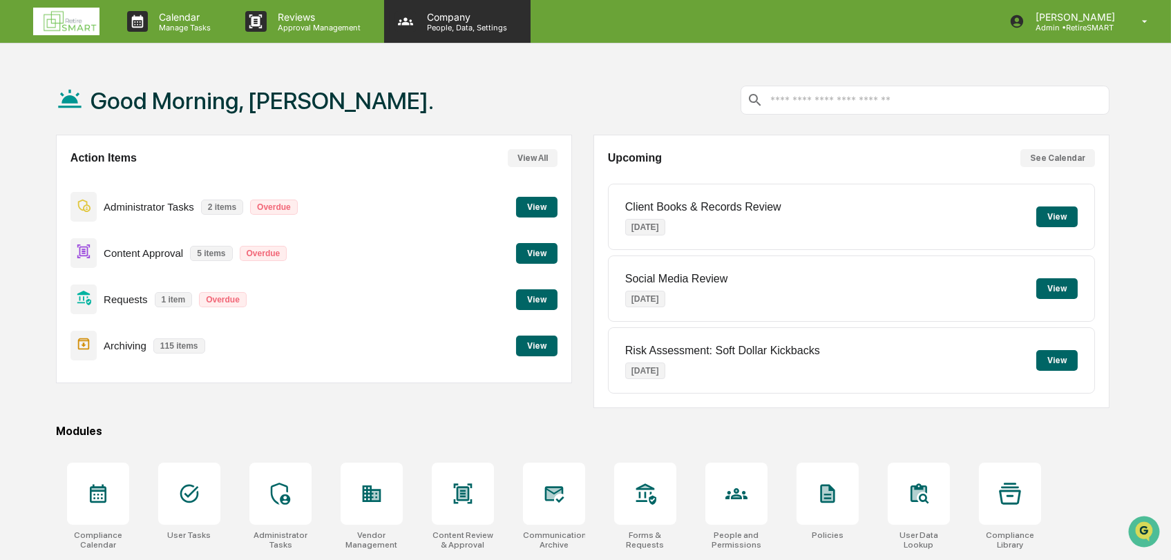
click at [453, 28] on p "People, Data, Settings" at bounding box center [465, 28] width 98 height 10
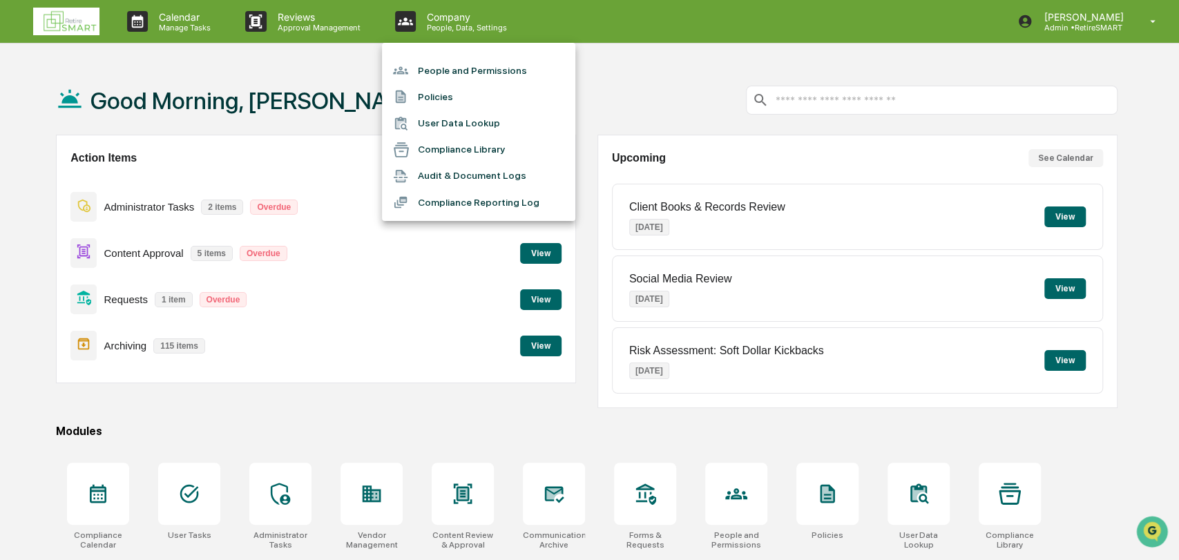
click at [540, 17] on div at bounding box center [589, 280] width 1179 height 560
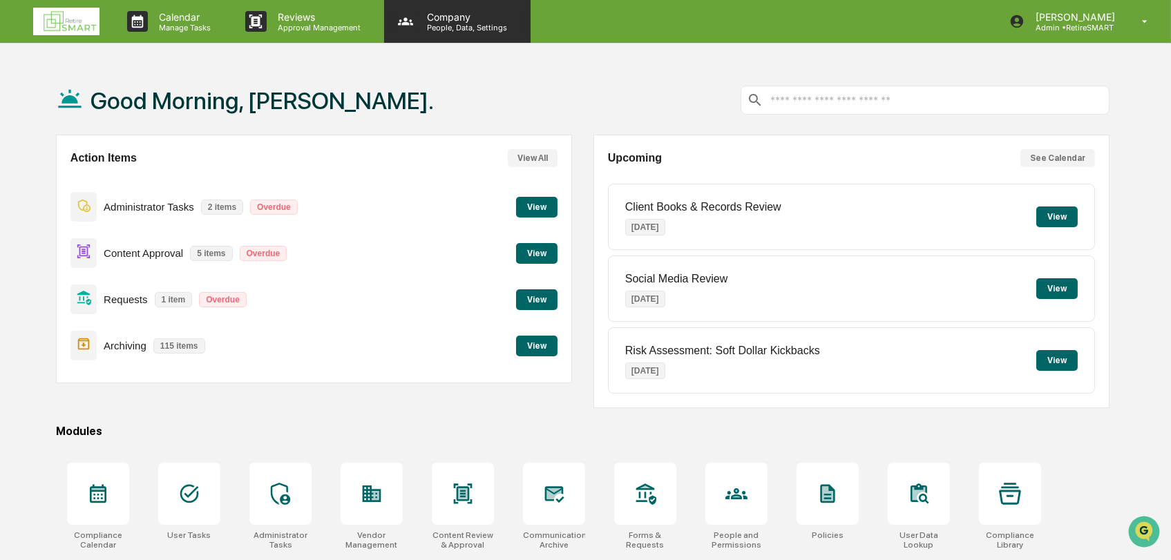
click at [430, 30] on p "People, Data, Settings" at bounding box center [465, 28] width 98 height 10
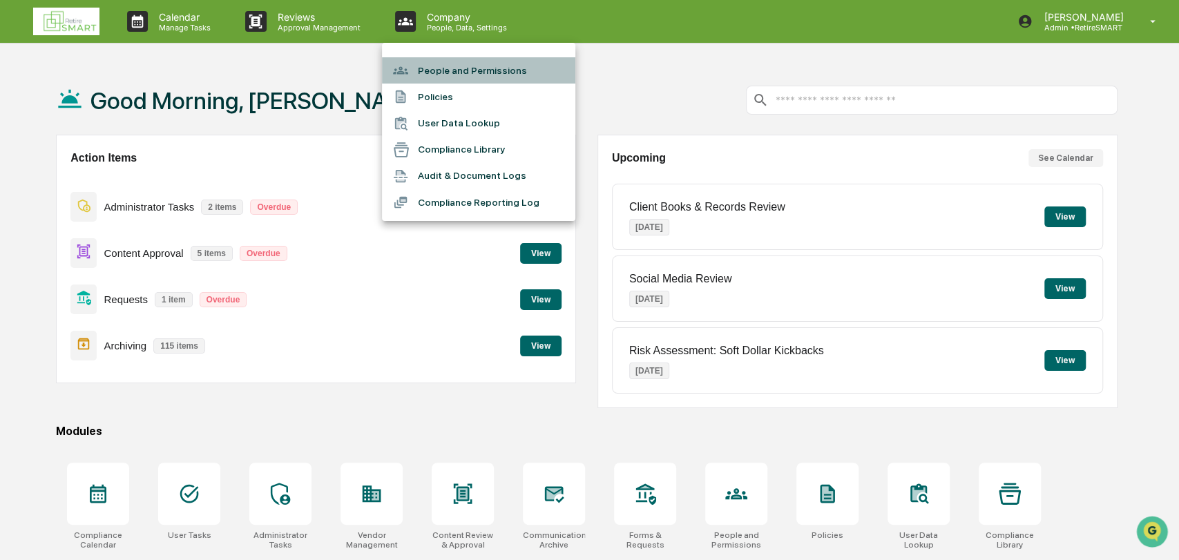
click at [479, 73] on li "People and Permissions" at bounding box center [478, 70] width 193 height 26
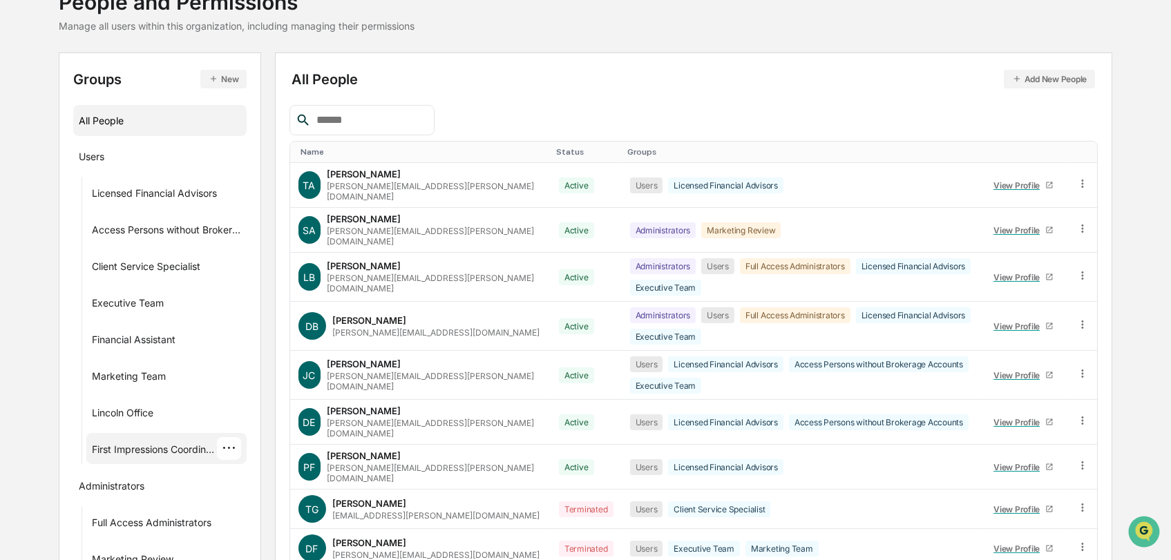
scroll to position [185, 0]
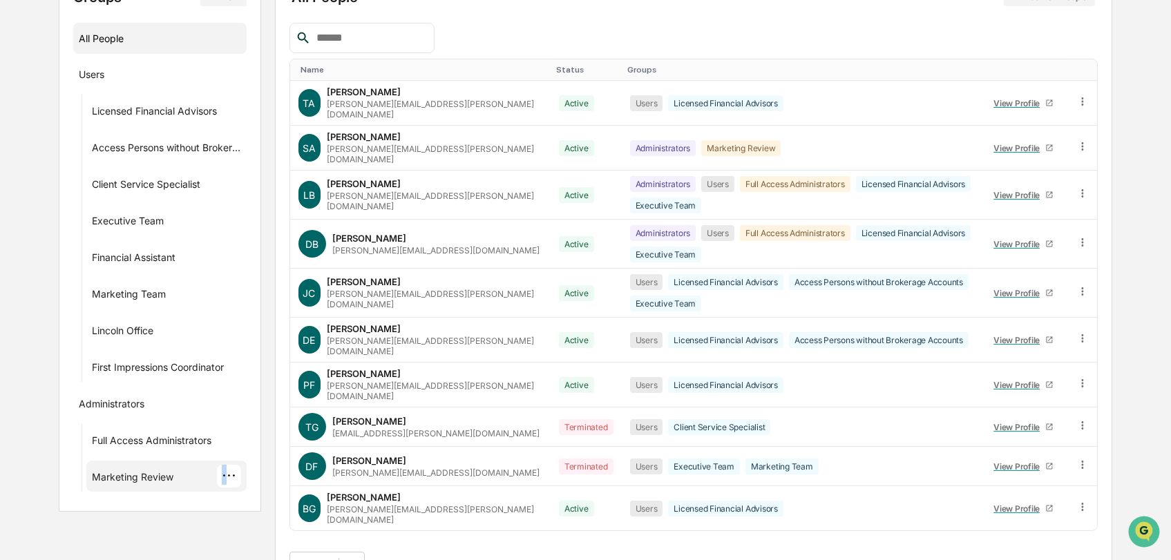
click at [228, 473] on div "···" at bounding box center [229, 476] width 24 height 23
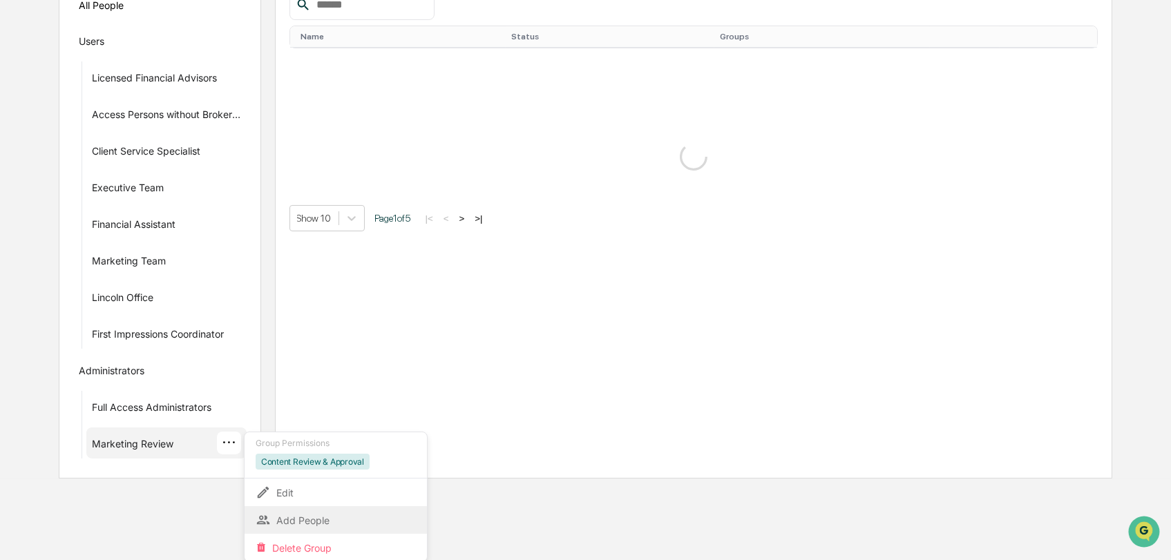
click at [304, 512] on div "Add People" at bounding box center [336, 520] width 160 height 17
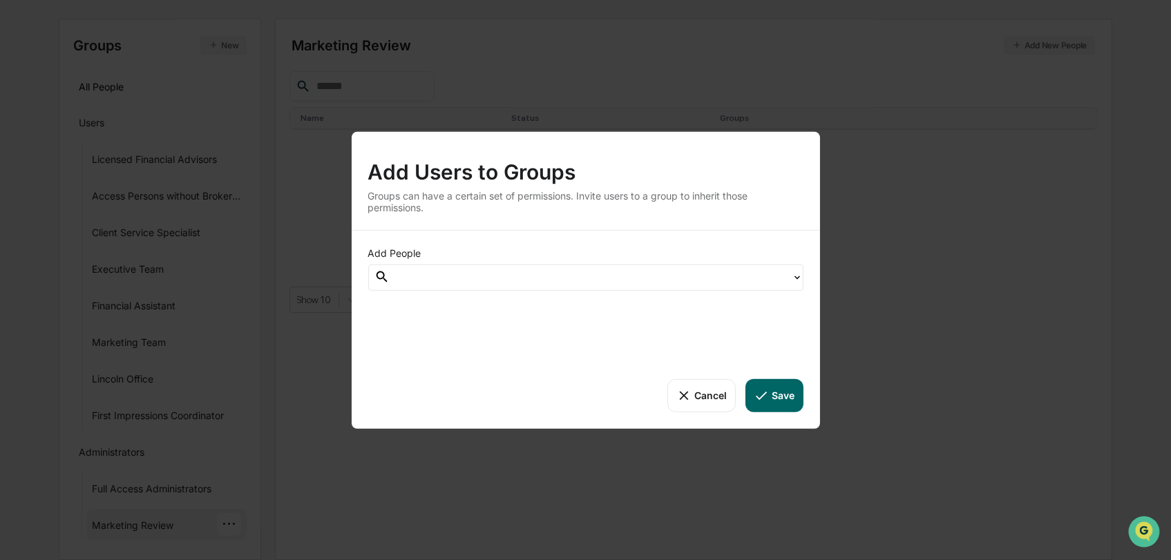
scroll to position [136, 0]
click at [797, 284] on div at bounding box center [797, 277] width 11 height 25
click at [658, 481] on div "Add Users to Groups Groups can have a certain set of permissions. Invite users …" at bounding box center [585, 280] width 1171 height 560
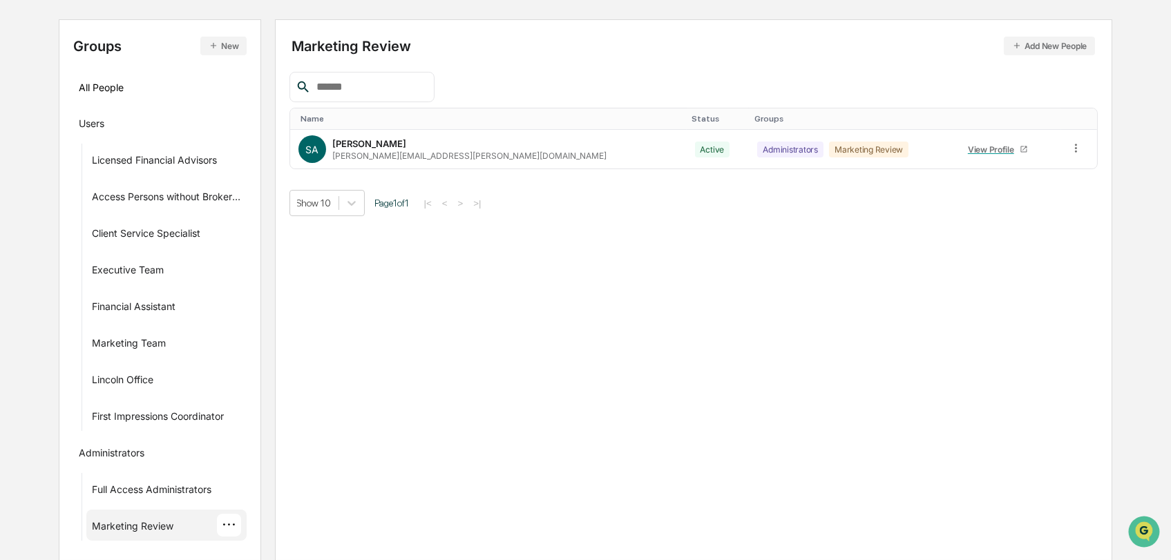
click at [169, 521] on div "Marketing Review" at bounding box center [133, 528] width 82 height 17
click at [236, 519] on div "···" at bounding box center [229, 525] width 24 height 23
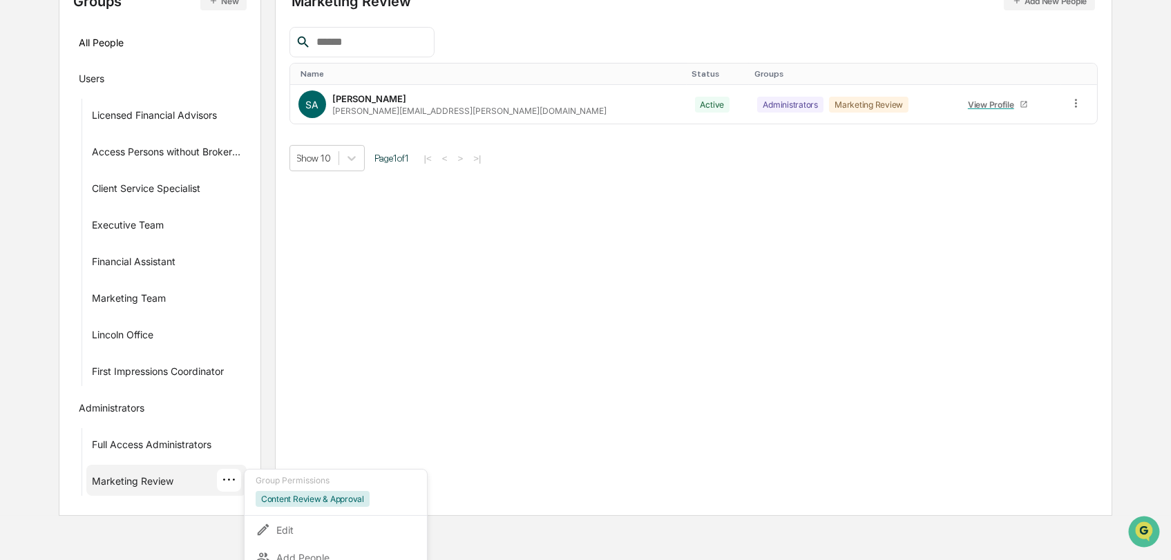
scroll to position [218, 0]
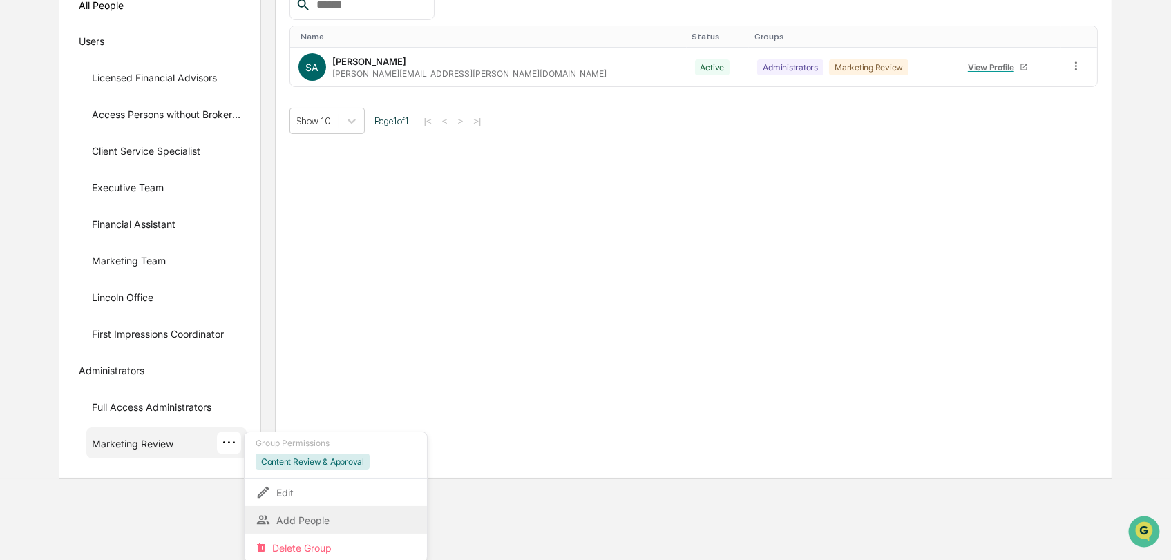
click at [329, 517] on div "Add People" at bounding box center [336, 520] width 160 height 17
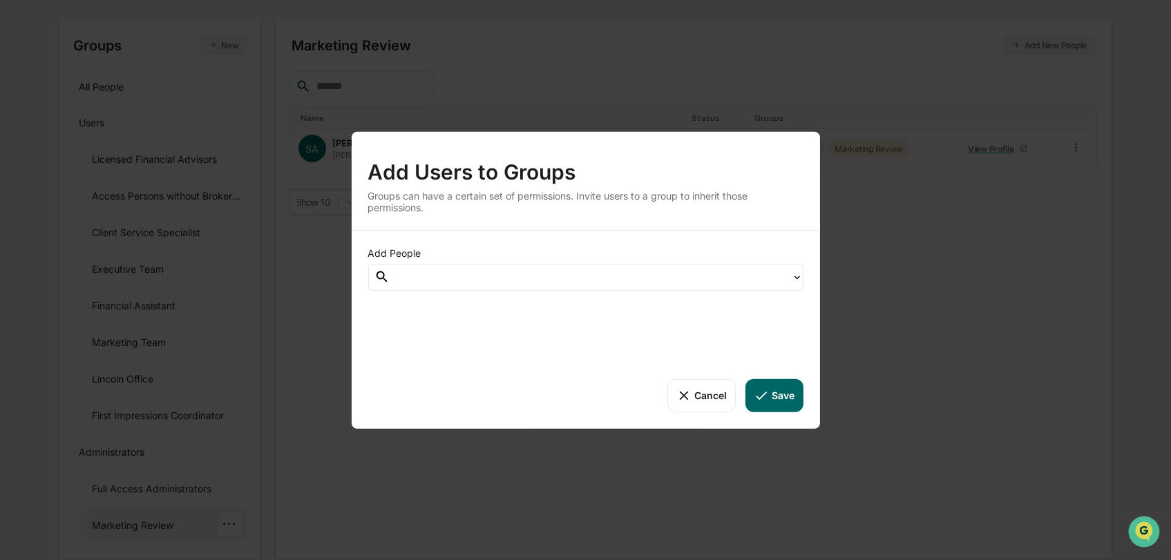
scroll to position [136, 0]
click at [761, 281] on div at bounding box center [591, 277] width 388 height 16
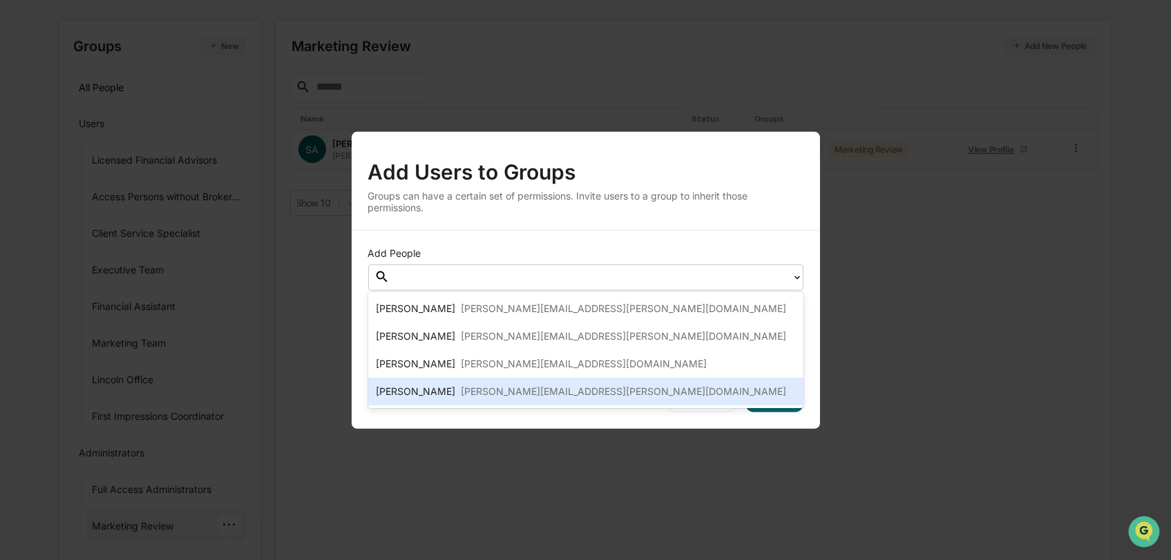
click at [515, 384] on div "[PERSON_NAME][EMAIL_ADDRESS][PERSON_NAME][DOMAIN_NAME]" at bounding box center [624, 391] width 325 height 17
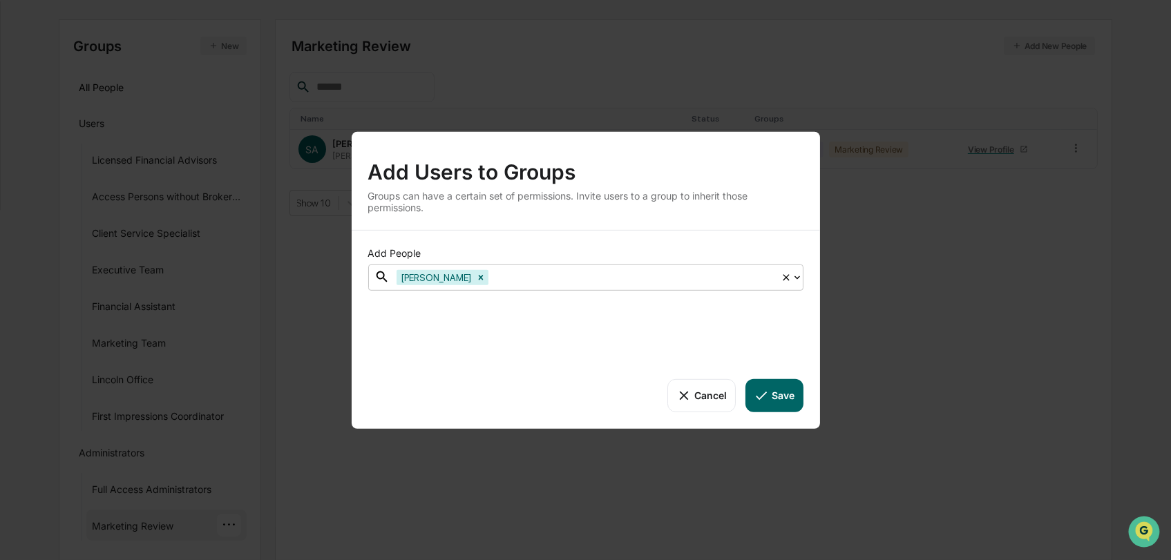
click at [776, 399] on button "Save" at bounding box center [774, 395] width 57 height 33
click at [773, 390] on button "Save" at bounding box center [774, 395] width 57 height 33
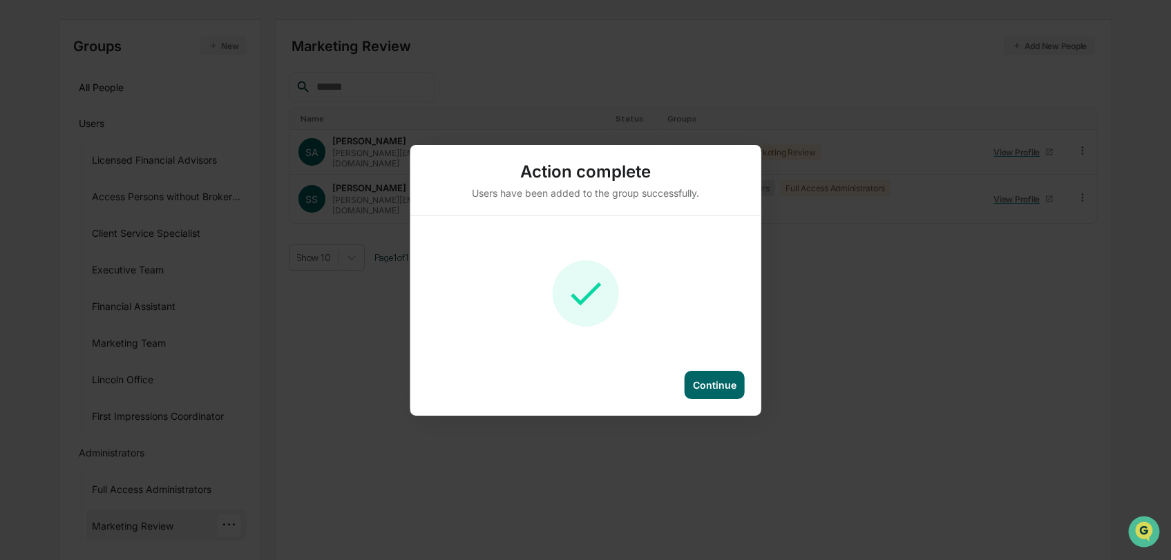
click at [714, 374] on div "Continue" at bounding box center [715, 385] width 60 height 28
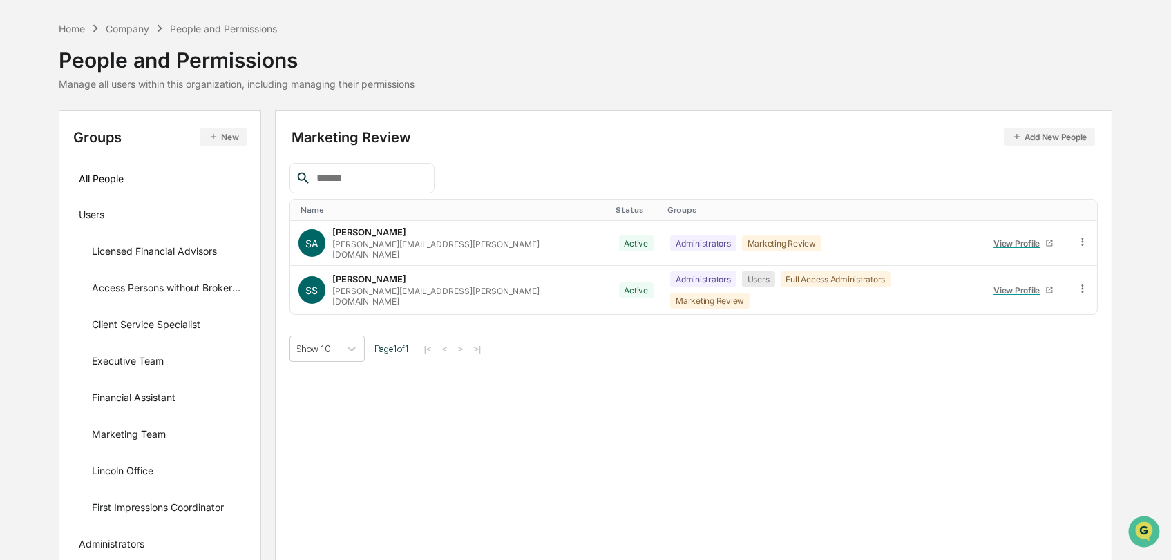
scroll to position [0, 0]
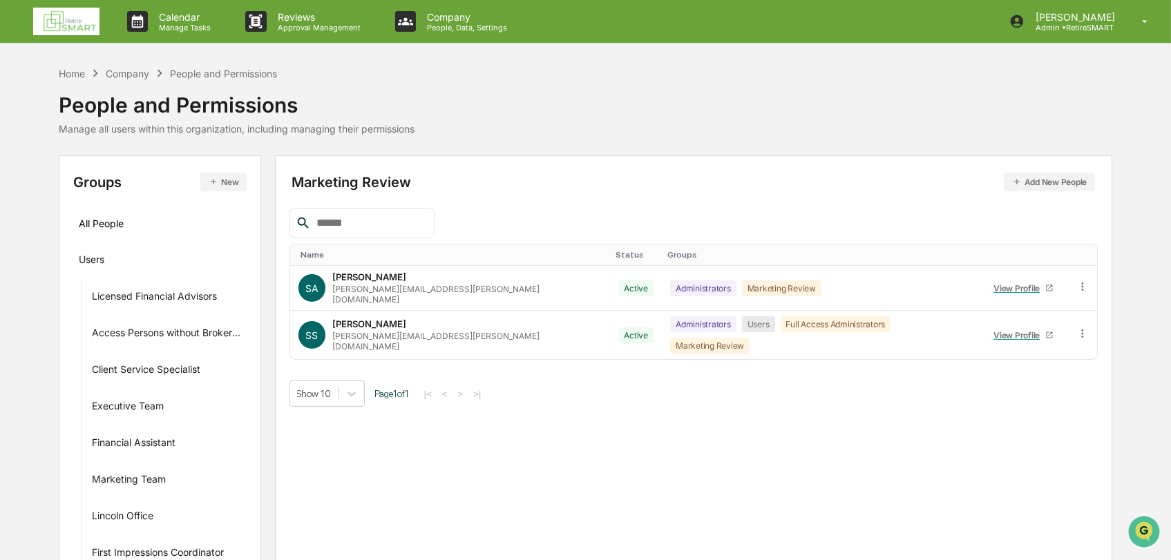
click at [80, 26] on img at bounding box center [66, 22] width 66 height 28
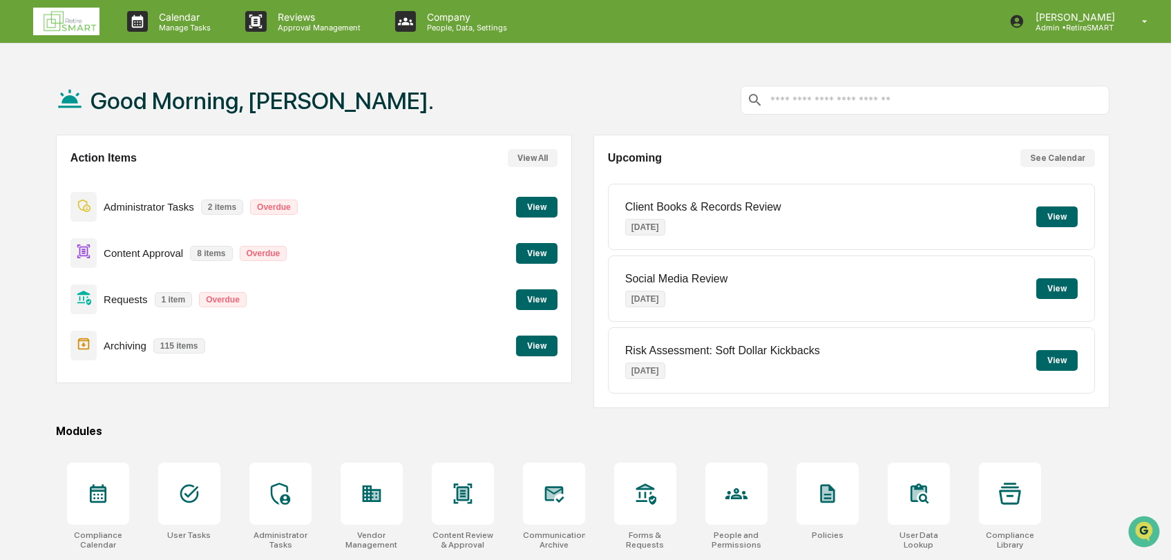
click at [551, 254] on button "View" at bounding box center [536, 253] width 41 height 21
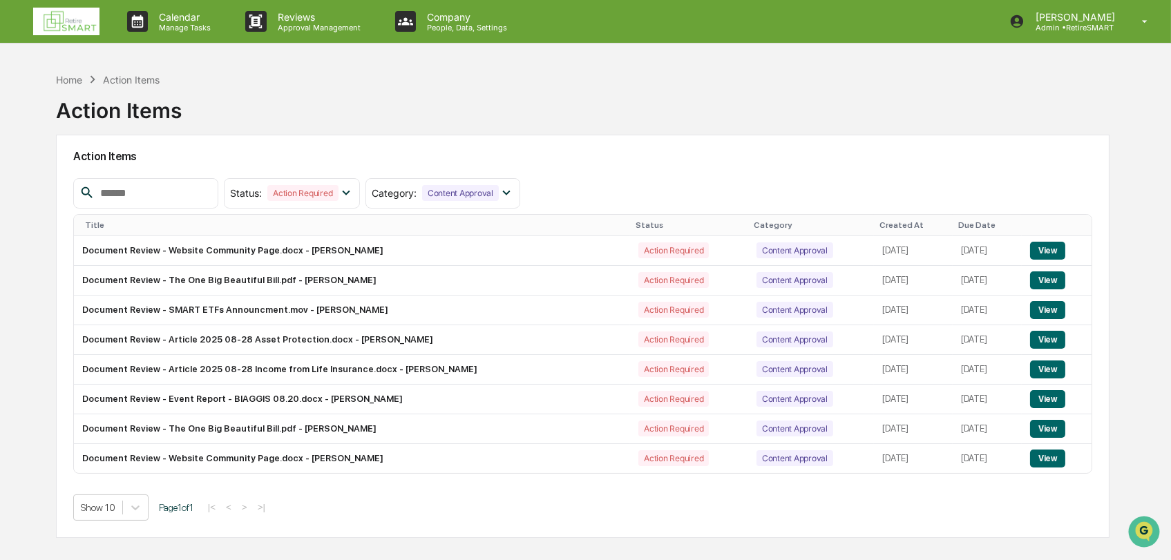
click at [616, 102] on div "Home Action Items Action Items" at bounding box center [583, 100] width 1054 height 69
click at [1052, 430] on button "View" at bounding box center [1047, 429] width 35 height 18
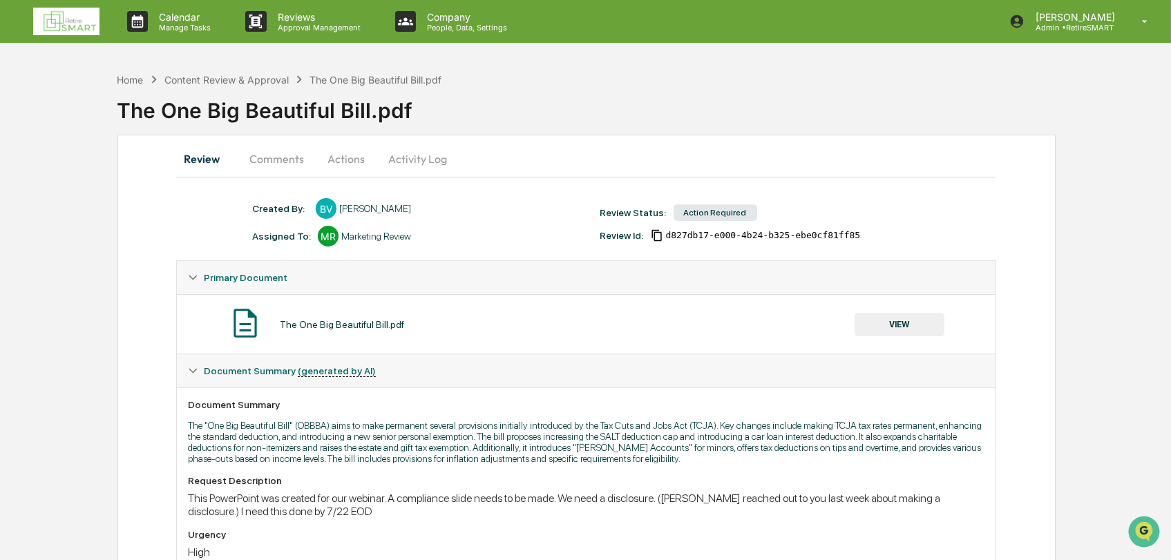
click at [78, 23] on img at bounding box center [66, 22] width 66 height 28
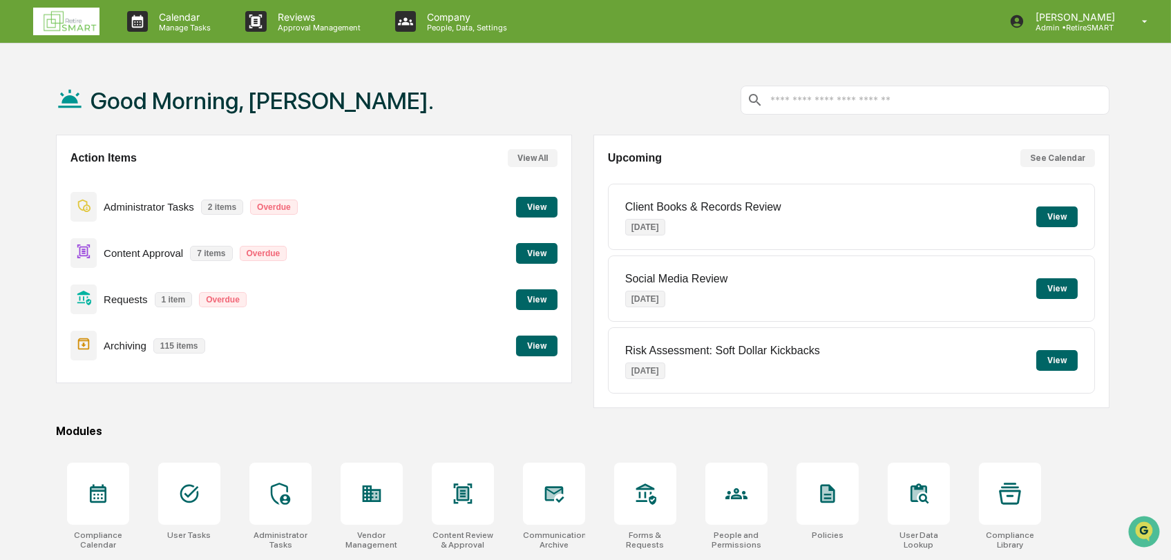
click at [538, 252] on button "View" at bounding box center [536, 253] width 41 height 21
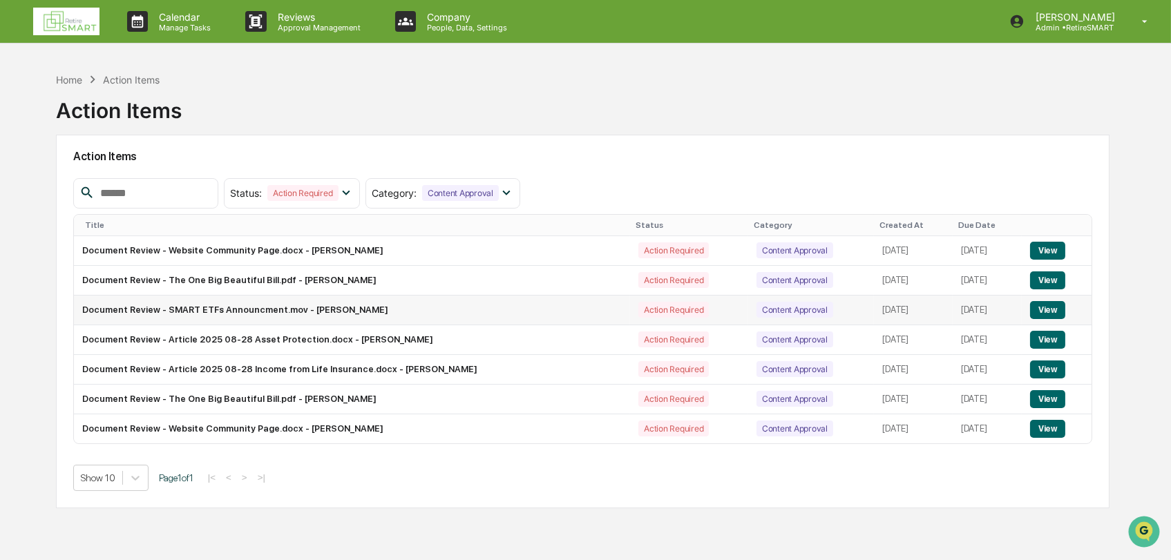
click at [1051, 311] on button "View" at bounding box center [1047, 310] width 35 height 18
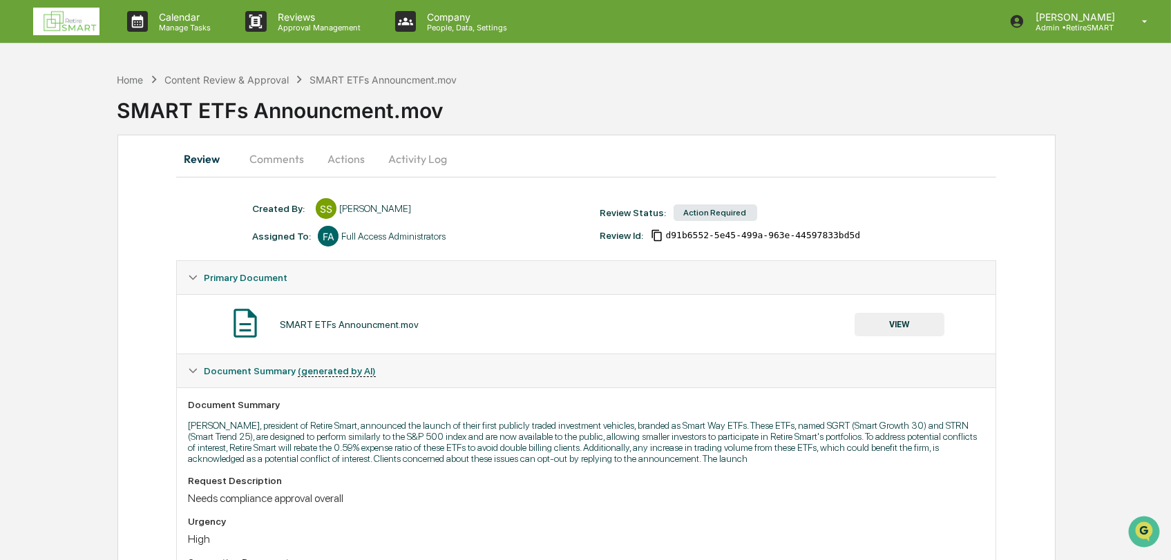
click at [59, 23] on img at bounding box center [66, 22] width 66 height 28
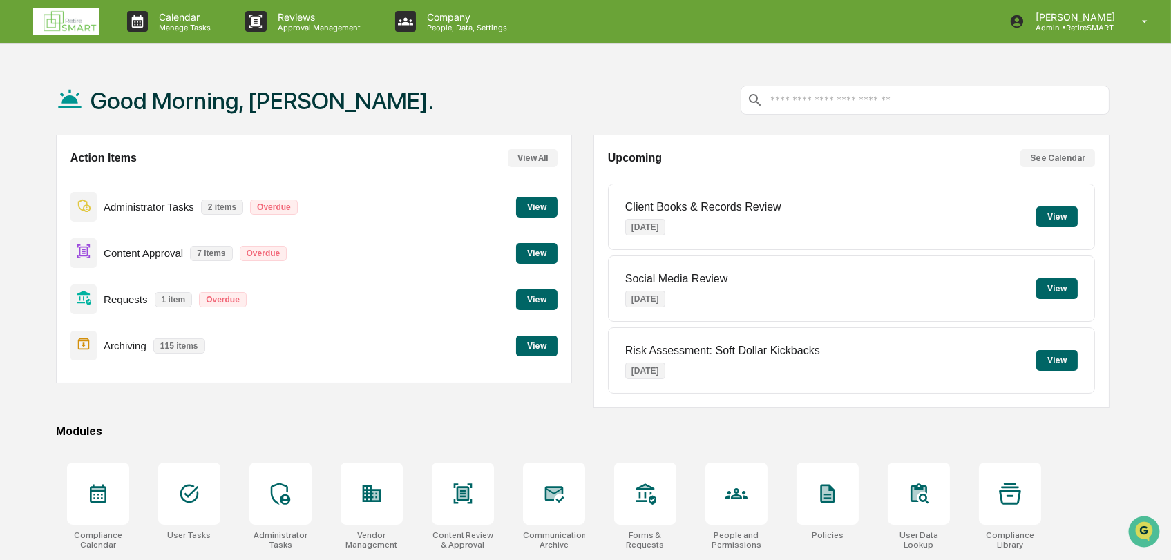
click at [543, 249] on button "View" at bounding box center [536, 253] width 41 height 21
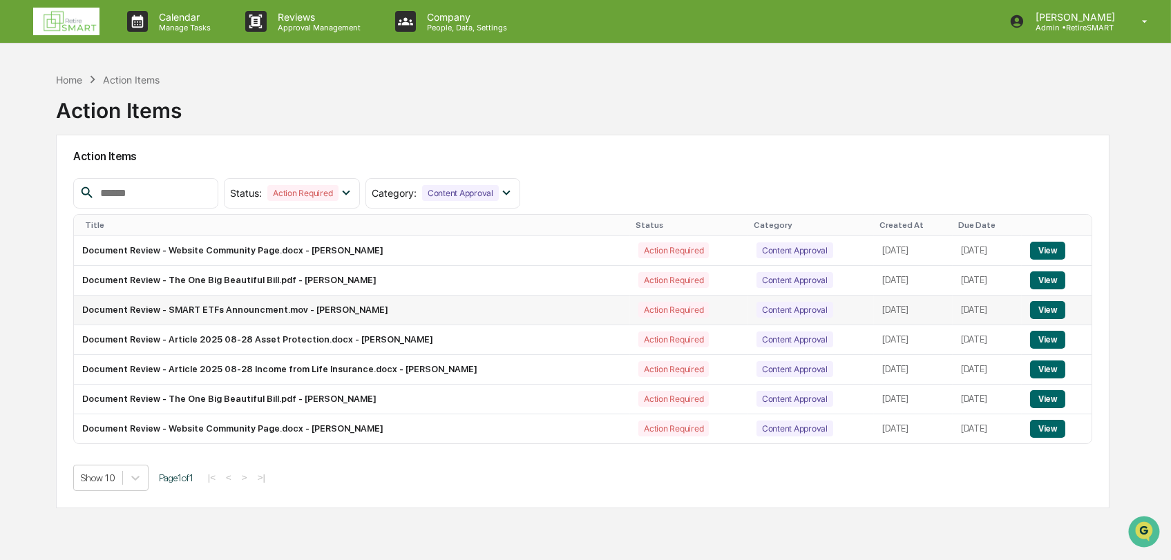
click at [1041, 310] on button "View" at bounding box center [1047, 310] width 35 height 18
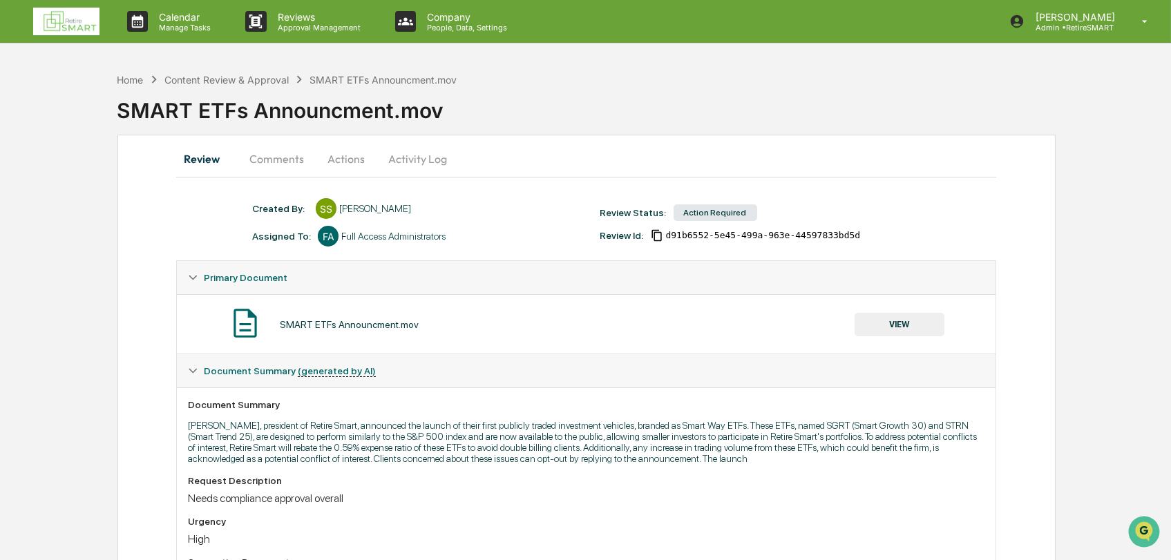
click at [345, 153] on button "Actions" at bounding box center [346, 158] width 62 height 33
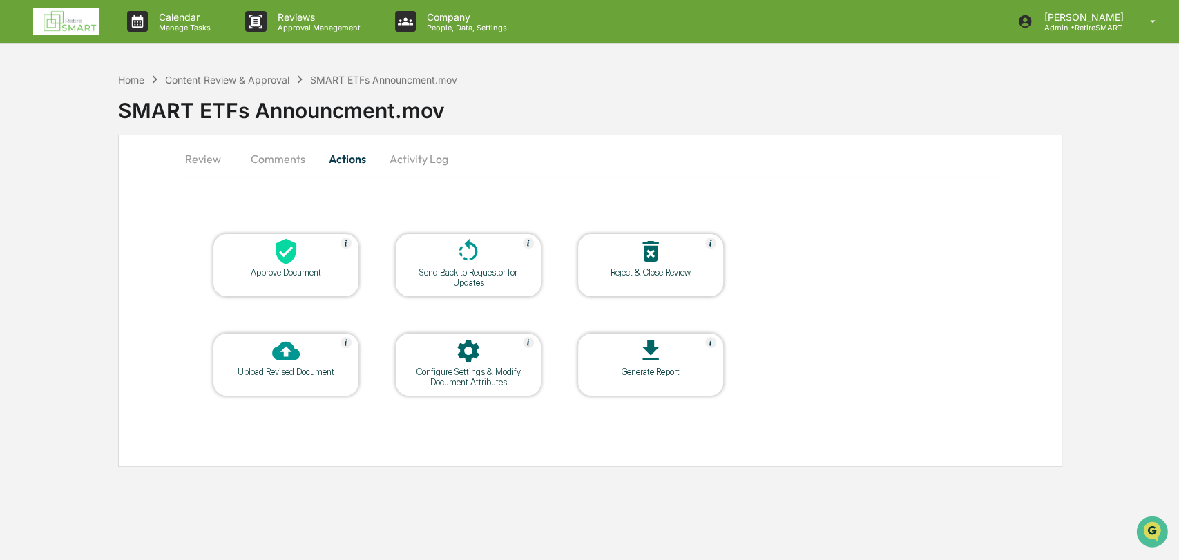
click at [495, 350] on div at bounding box center [468, 352] width 138 height 30
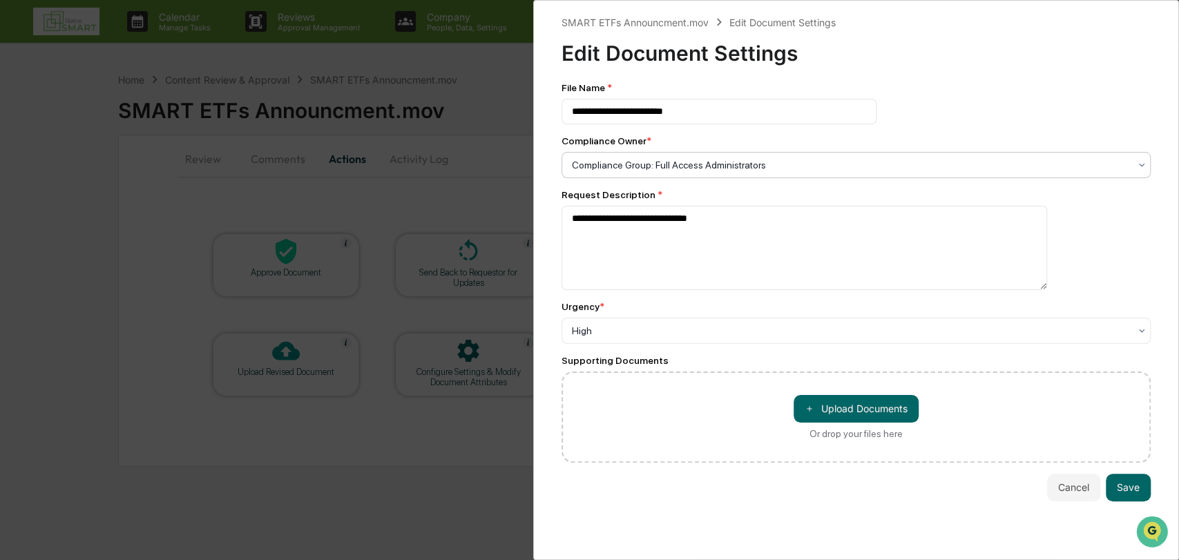
click at [690, 164] on div at bounding box center [851, 165] width 558 height 14
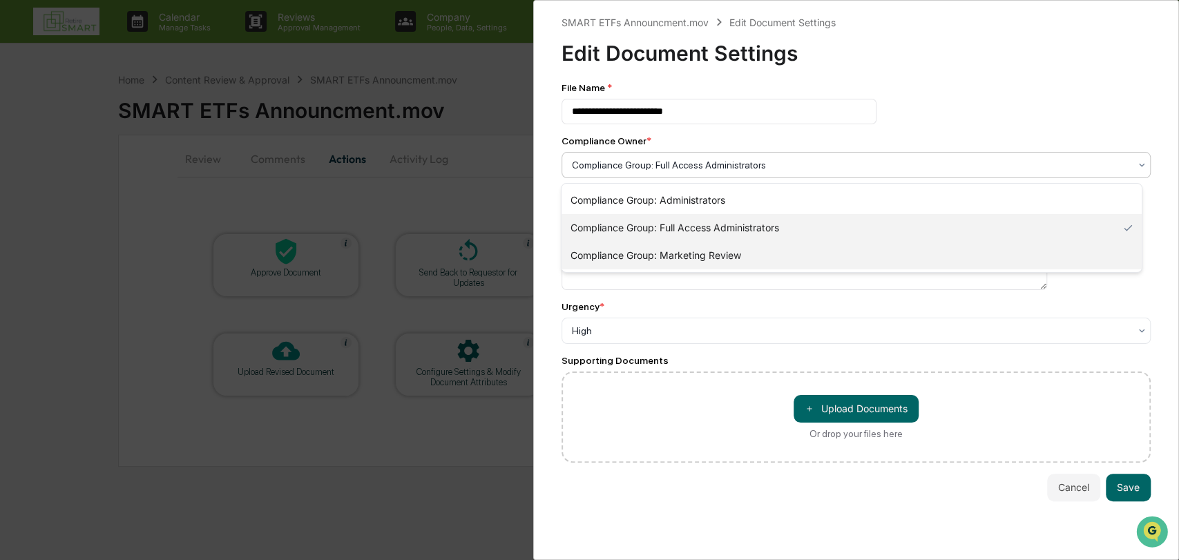
click at [679, 257] on div "Compliance Group: Marketing Review" at bounding box center [852, 256] width 580 height 28
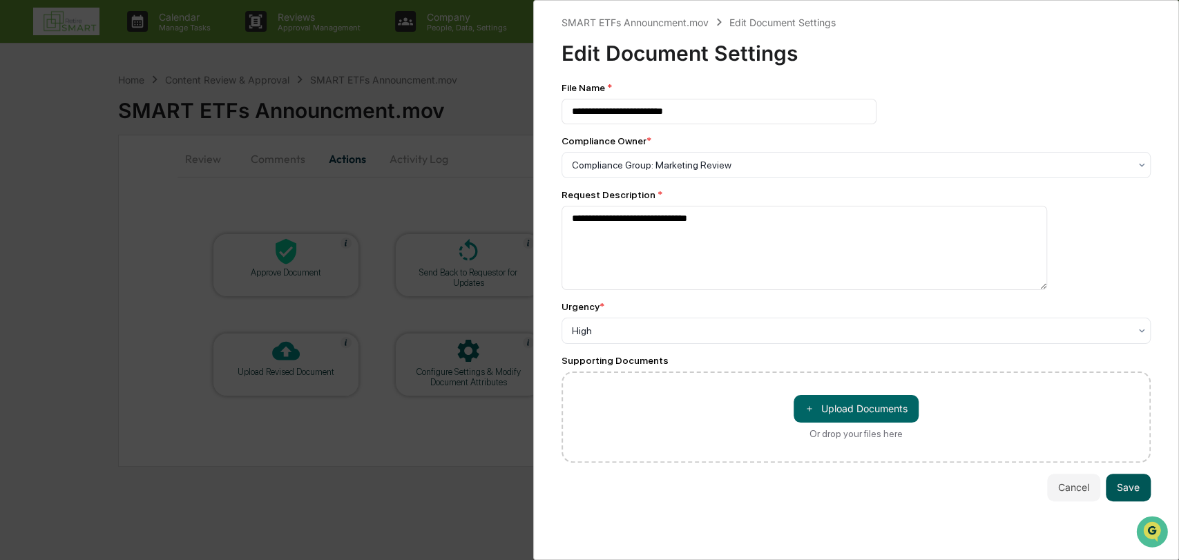
click at [1126, 491] on button "Save" at bounding box center [1128, 488] width 45 height 28
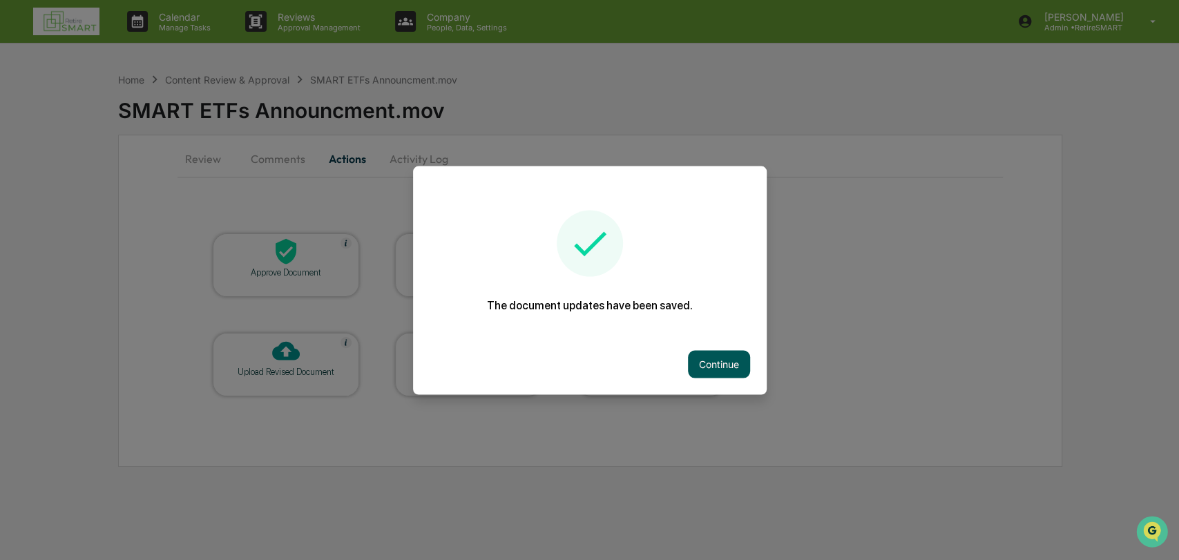
click at [724, 355] on button "Continue" at bounding box center [719, 364] width 62 height 28
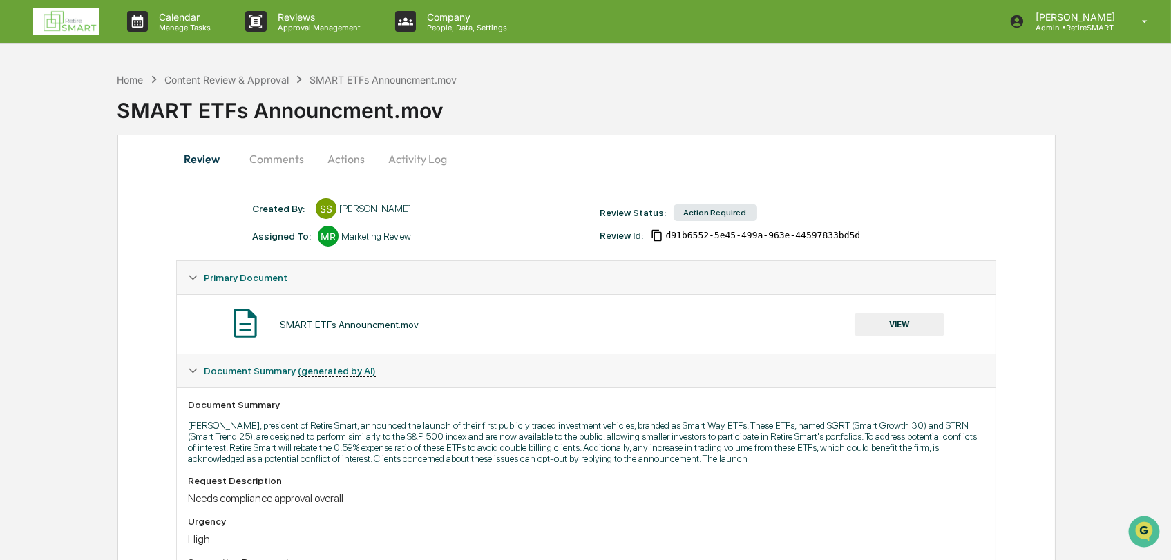
click at [58, 8] on img at bounding box center [66, 22] width 66 height 28
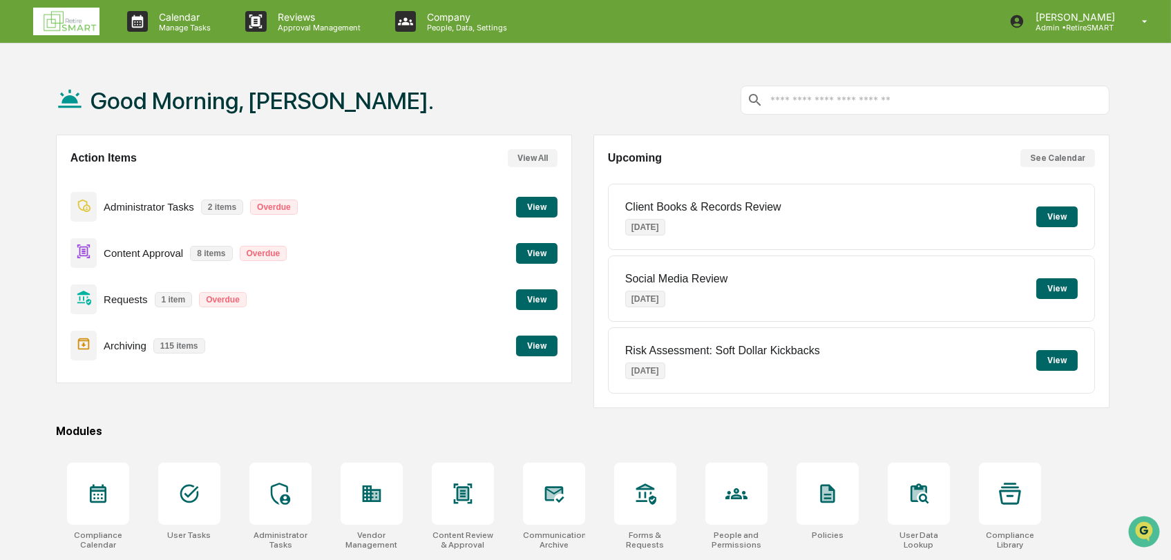
click at [536, 253] on button "View" at bounding box center [536, 253] width 41 height 21
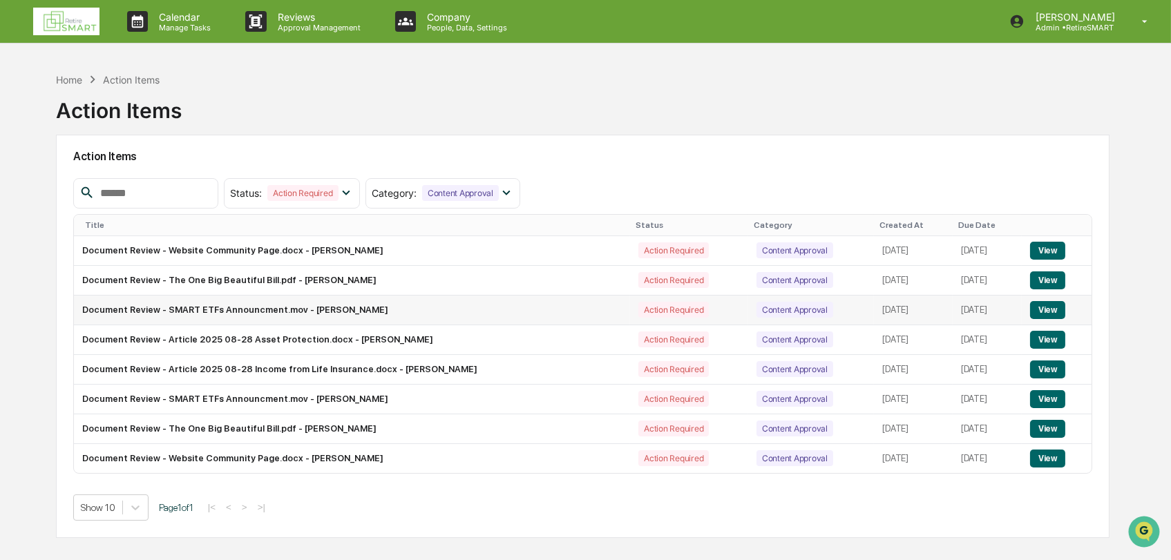
click at [1063, 308] on button "View" at bounding box center [1047, 310] width 35 height 18
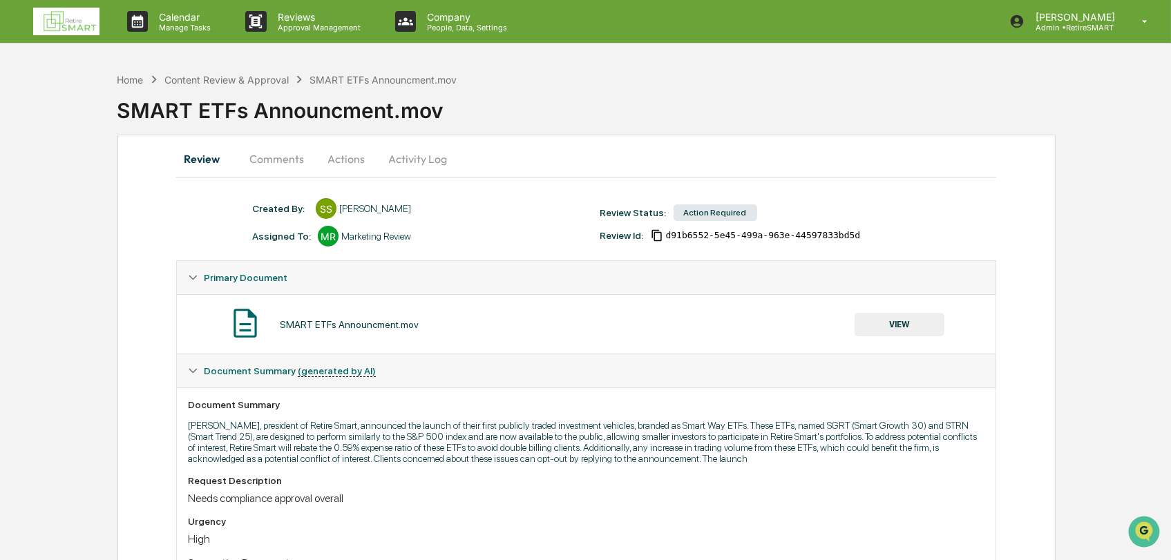
click at [342, 157] on button "Actions" at bounding box center [346, 158] width 62 height 33
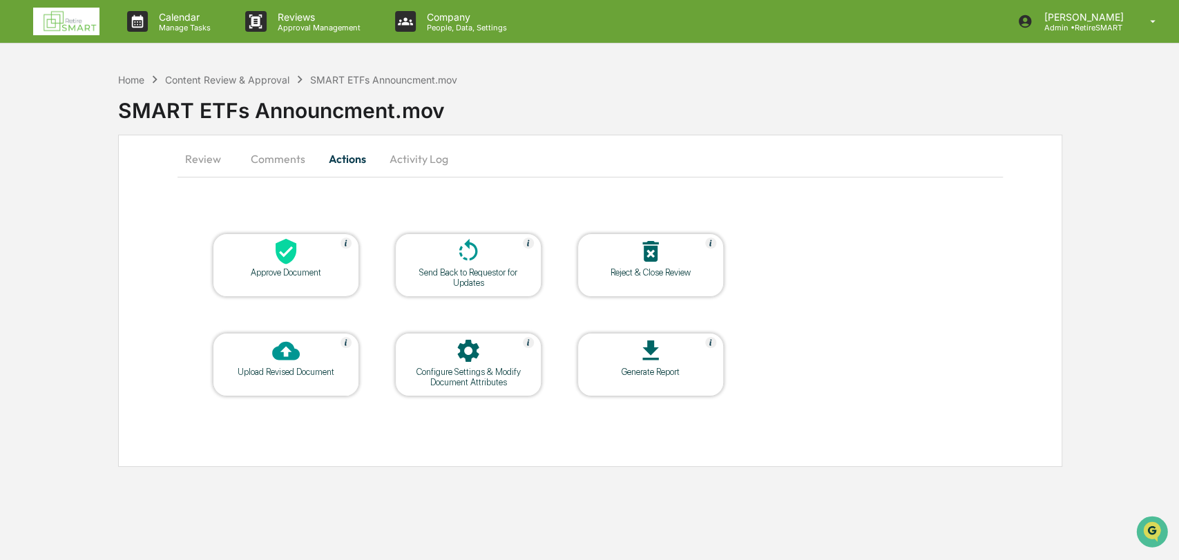
click at [419, 166] on button "Activity Log" at bounding box center [419, 158] width 81 height 33
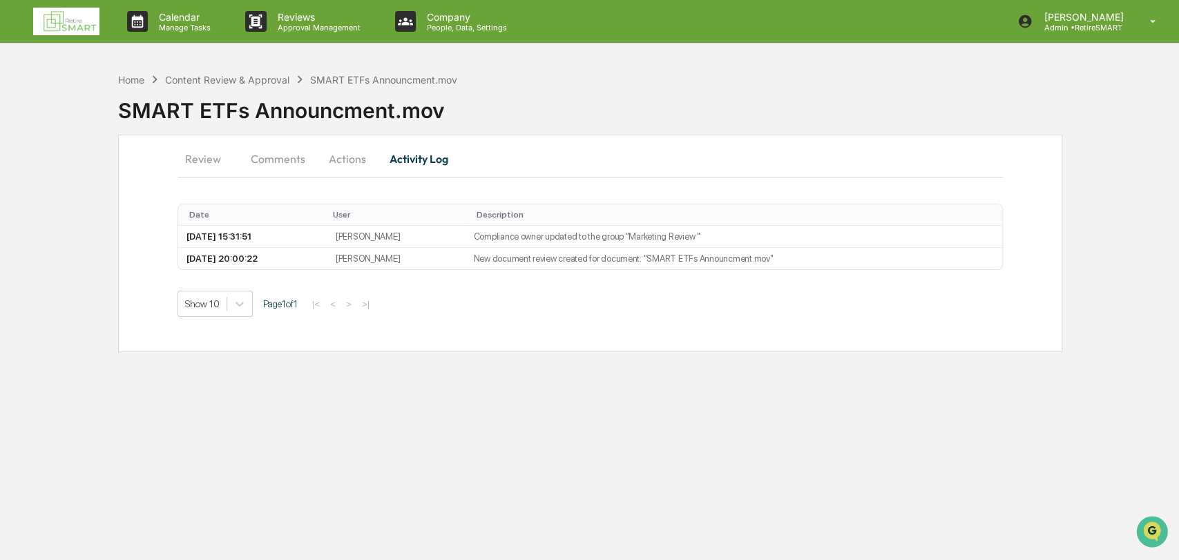
click at [354, 156] on button "Actions" at bounding box center [347, 158] width 62 height 33
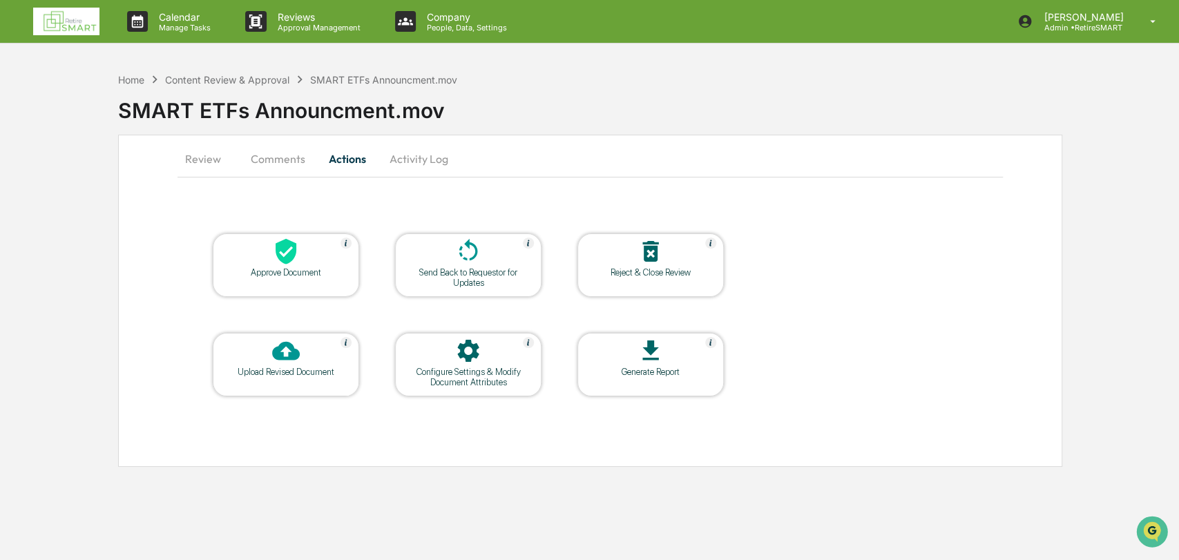
click at [285, 155] on button "Comments" at bounding box center [278, 158] width 77 height 33
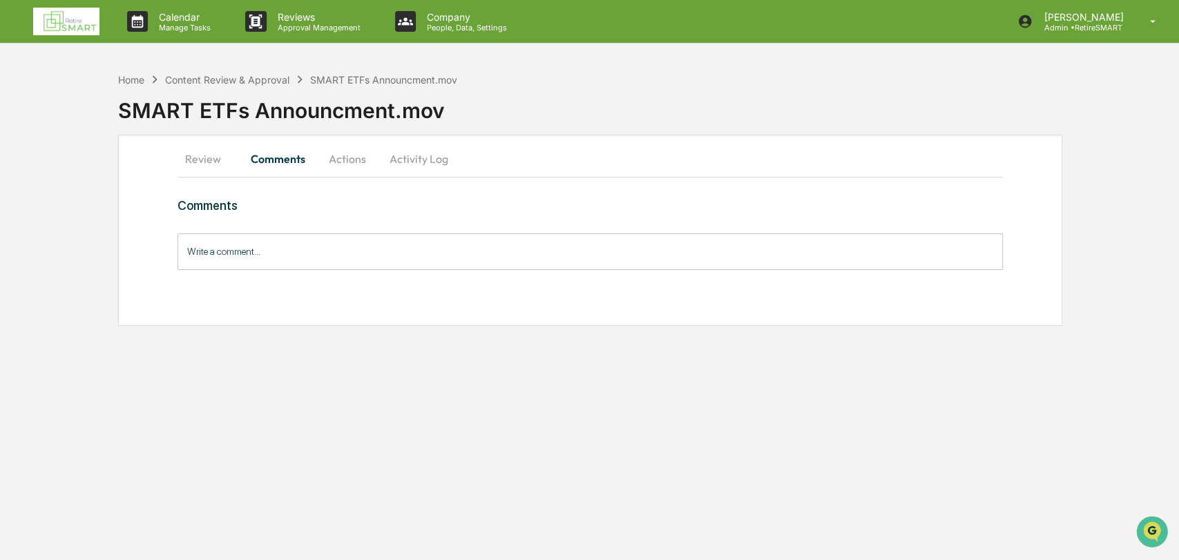
click at [204, 158] on button "Review" at bounding box center [209, 158] width 62 height 33
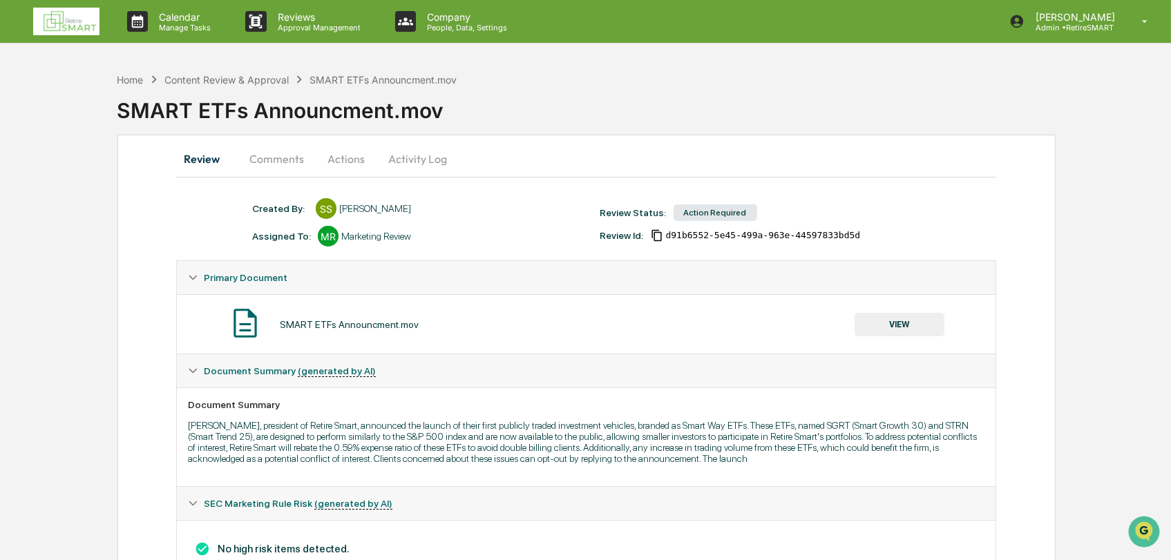
click at [339, 160] on button "Actions" at bounding box center [346, 158] width 62 height 33
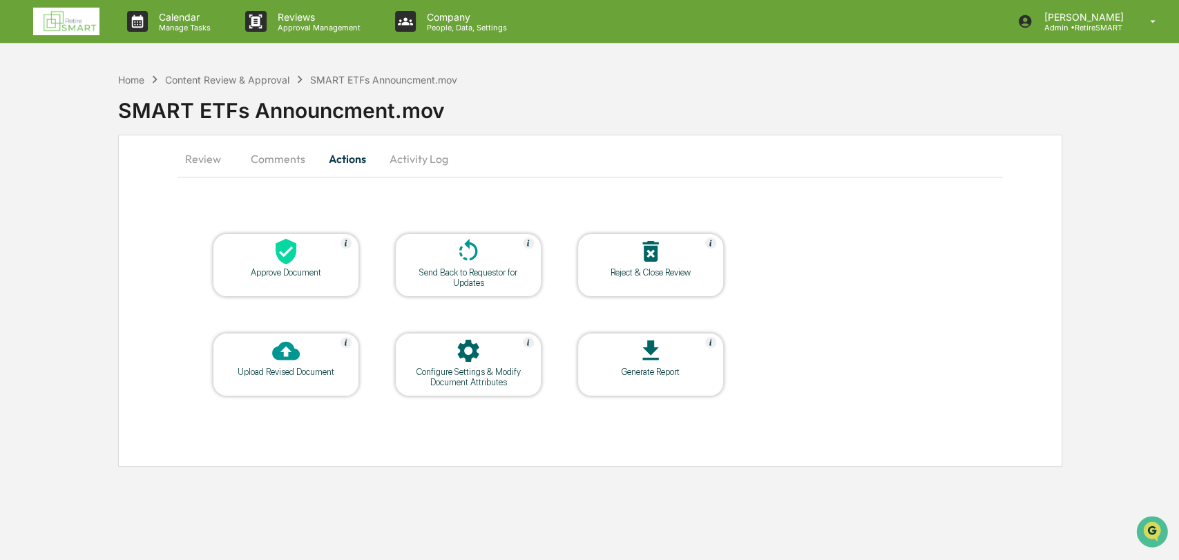
click at [464, 363] on icon at bounding box center [469, 351] width 28 height 28
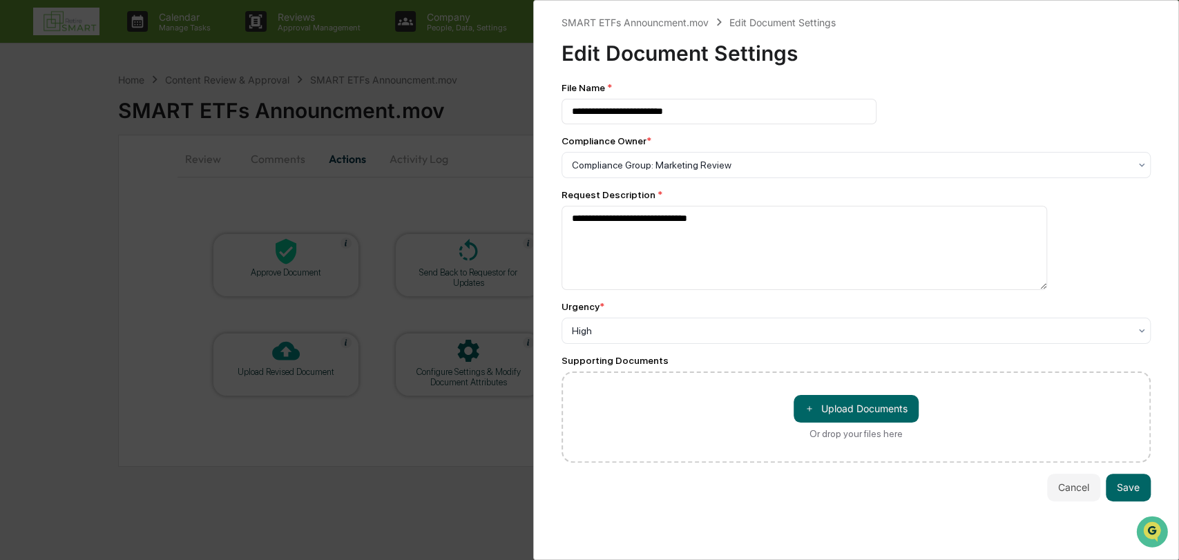
click at [351, 47] on div "**********" at bounding box center [589, 280] width 1179 height 560
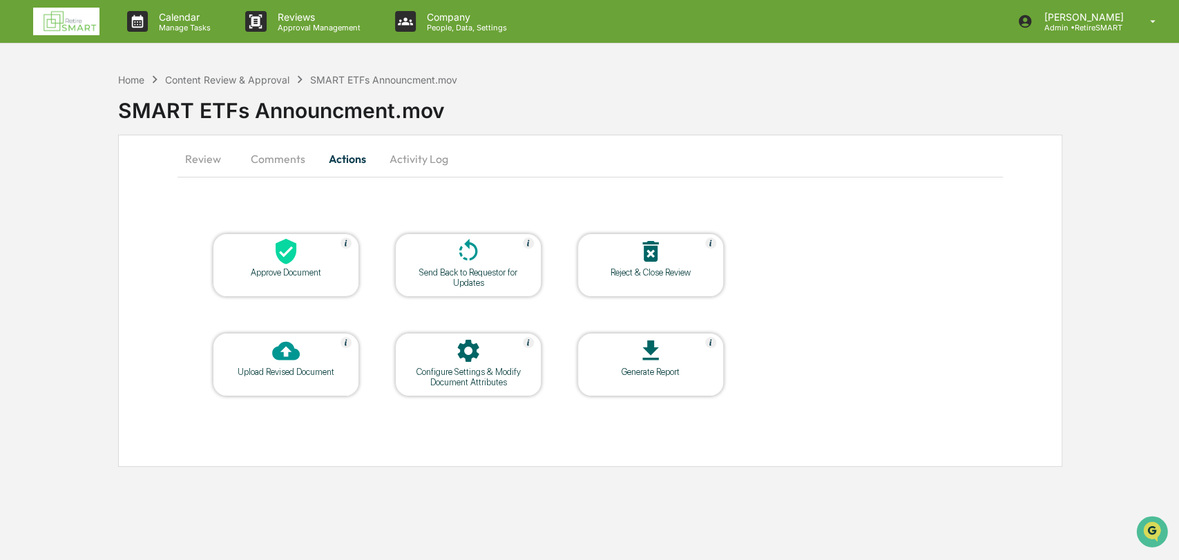
click at [70, 1] on link at bounding box center [74, 21] width 83 height 43
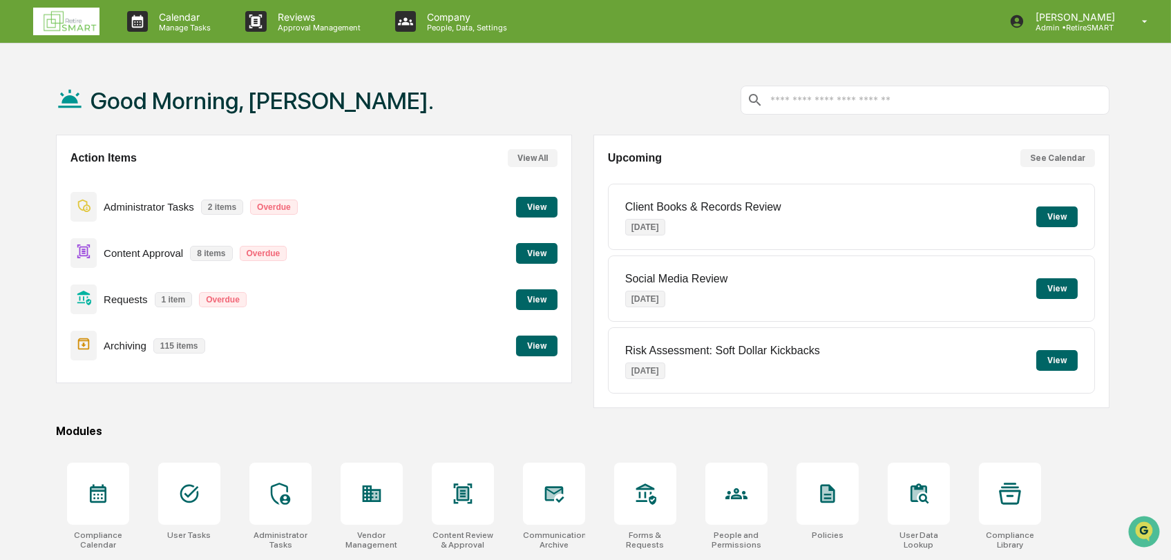
click at [554, 256] on button "View" at bounding box center [536, 253] width 41 height 21
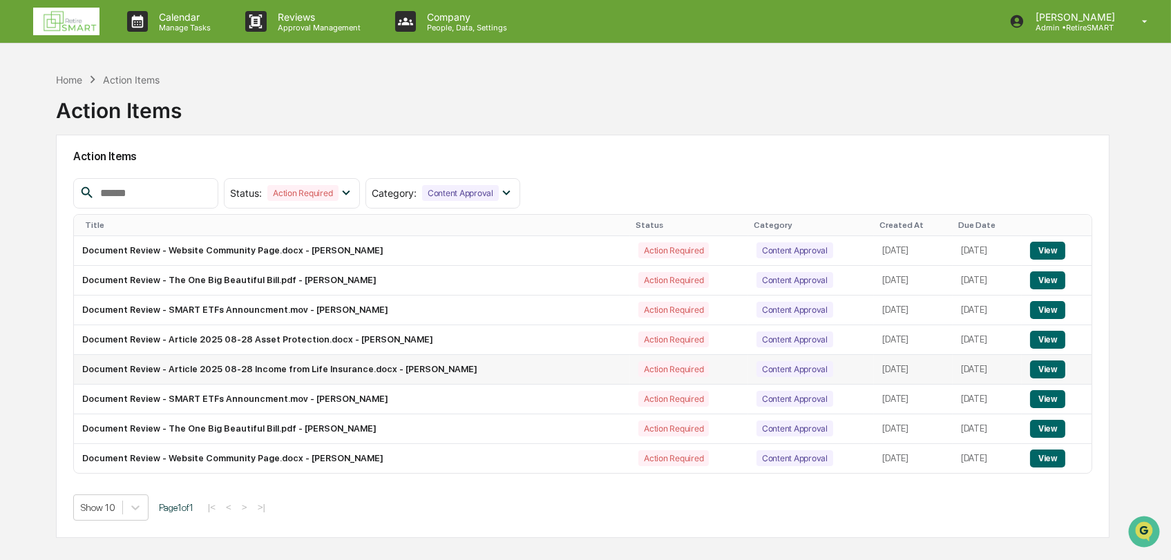
click at [337, 368] on td "Document Review - Article 2025 08-28 Income from Life Insurance.docx - [PERSON_…" at bounding box center [352, 370] width 556 height 30
click at [1061, 372] on button "View" at bounding box center [1047, 370] width 35 height 18
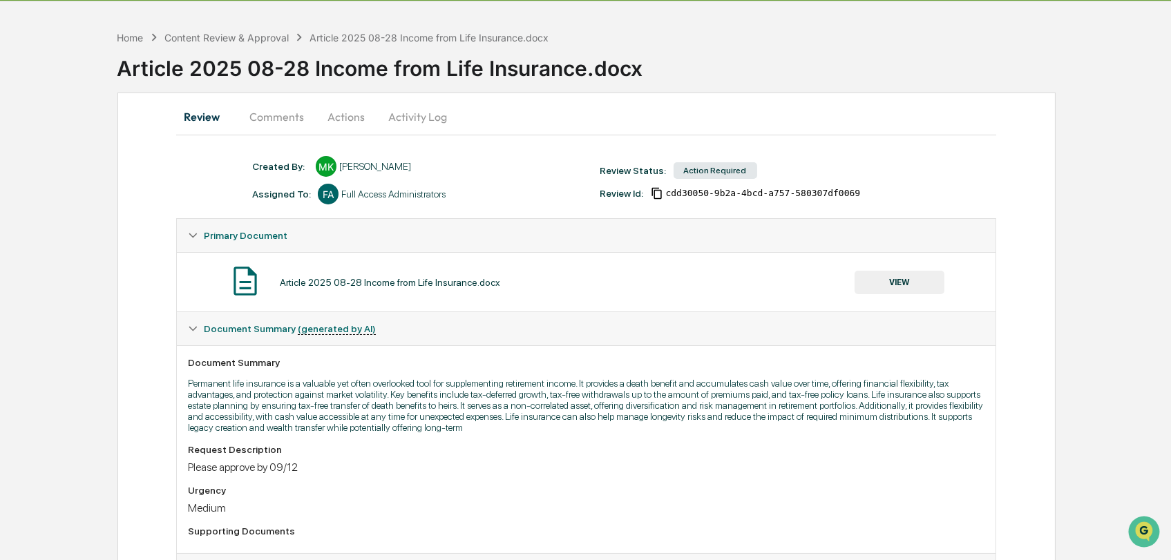
scroll to position [39, 0]
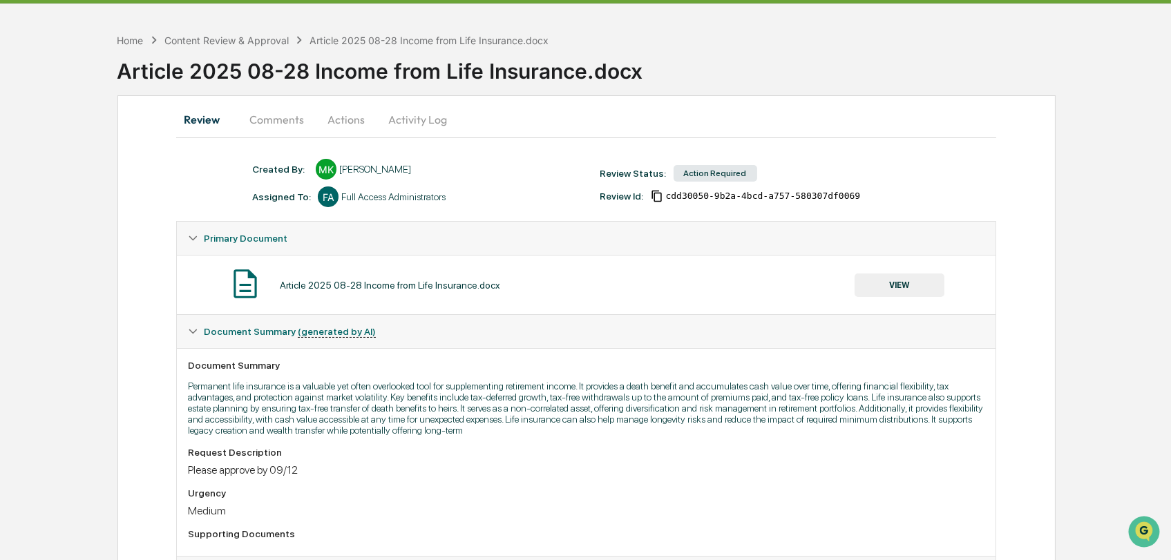
click at [1067, 68] on div "Article 2025 08-28 Income from Life Insurance.docx" at bounding box center [644, 66] width 1054 height 36
